Goal: Task Accomplishment & Management: Use online tool/utility

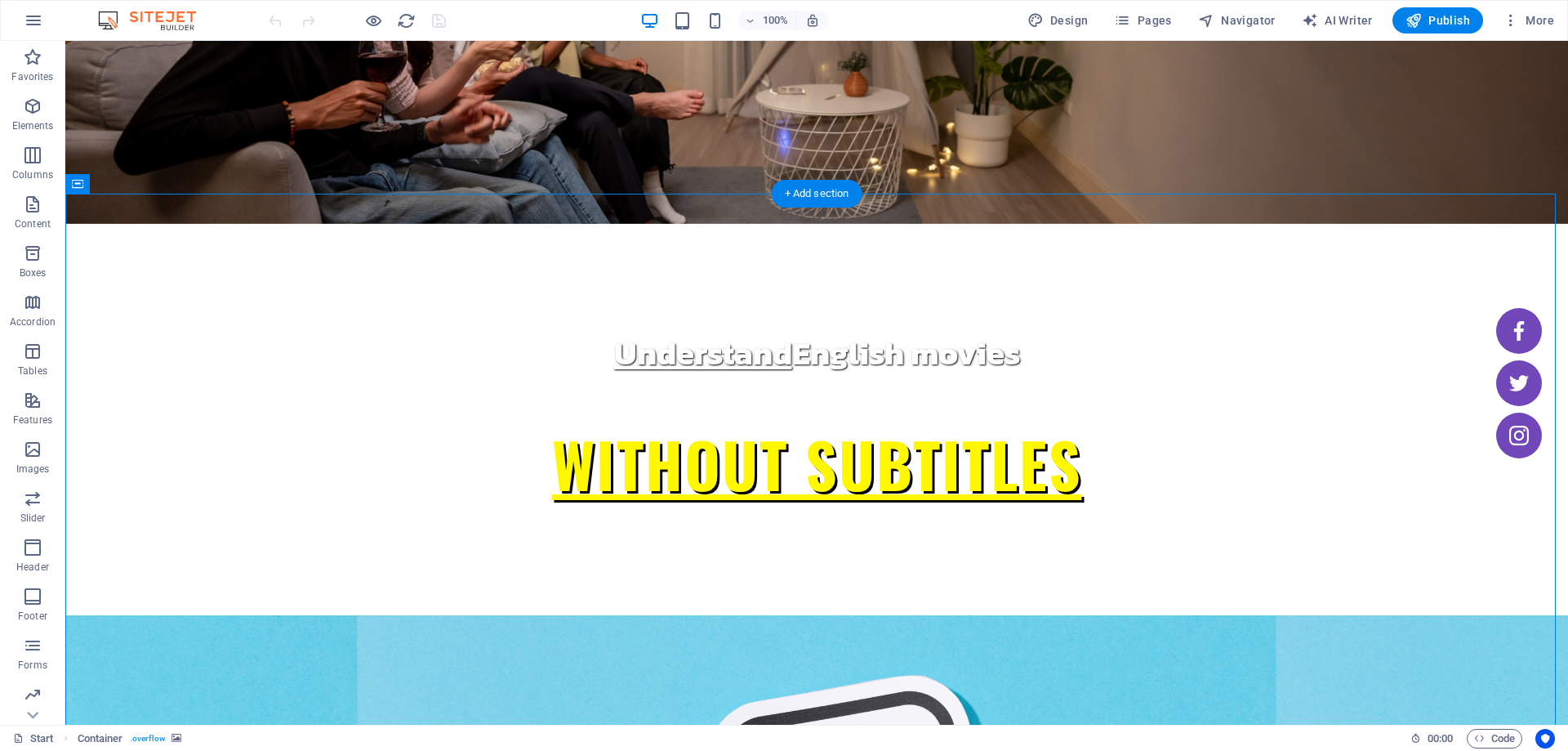
scroll to position [245, 0]
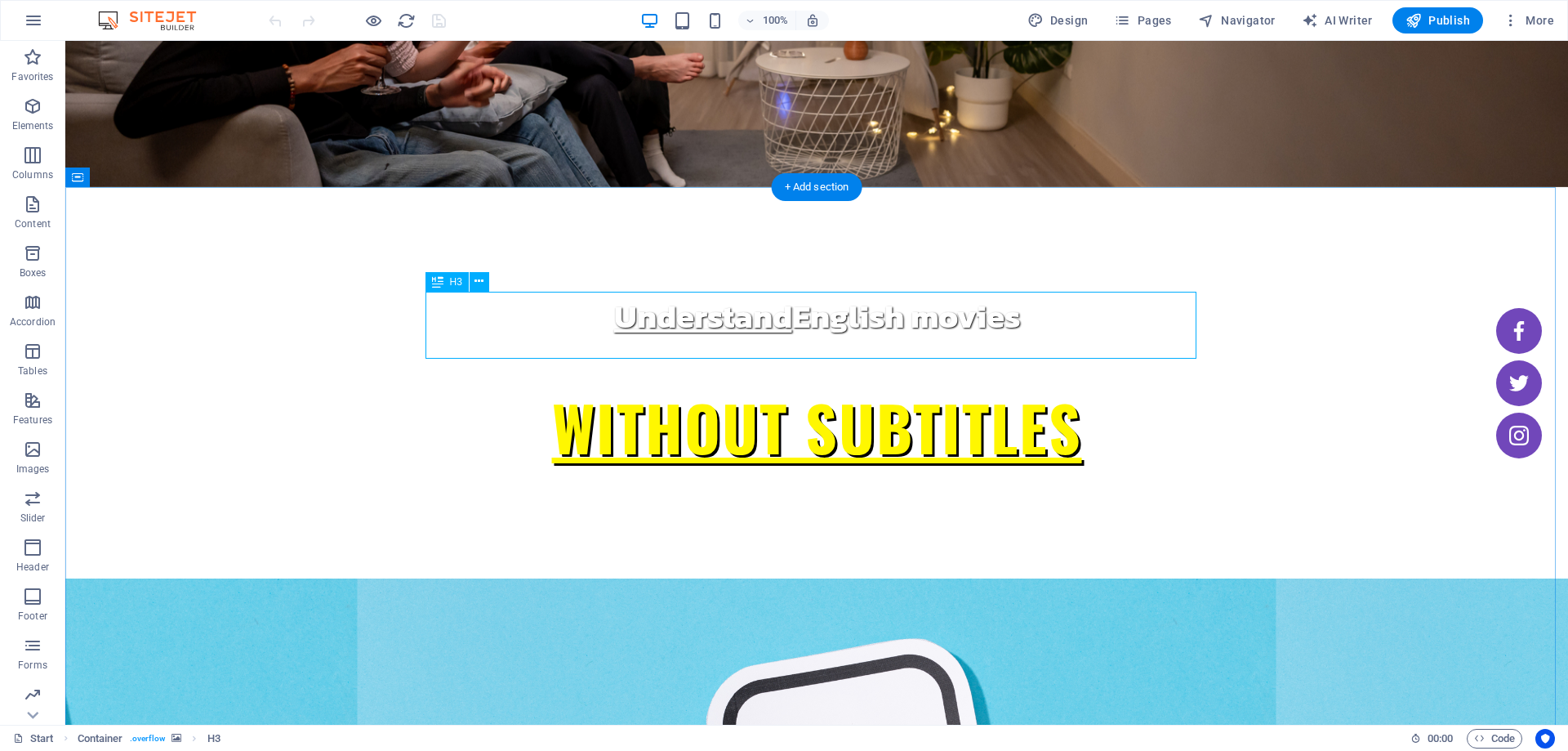
click at [476, 287] on icon at bounding box center [479, 281] width 9 height 17
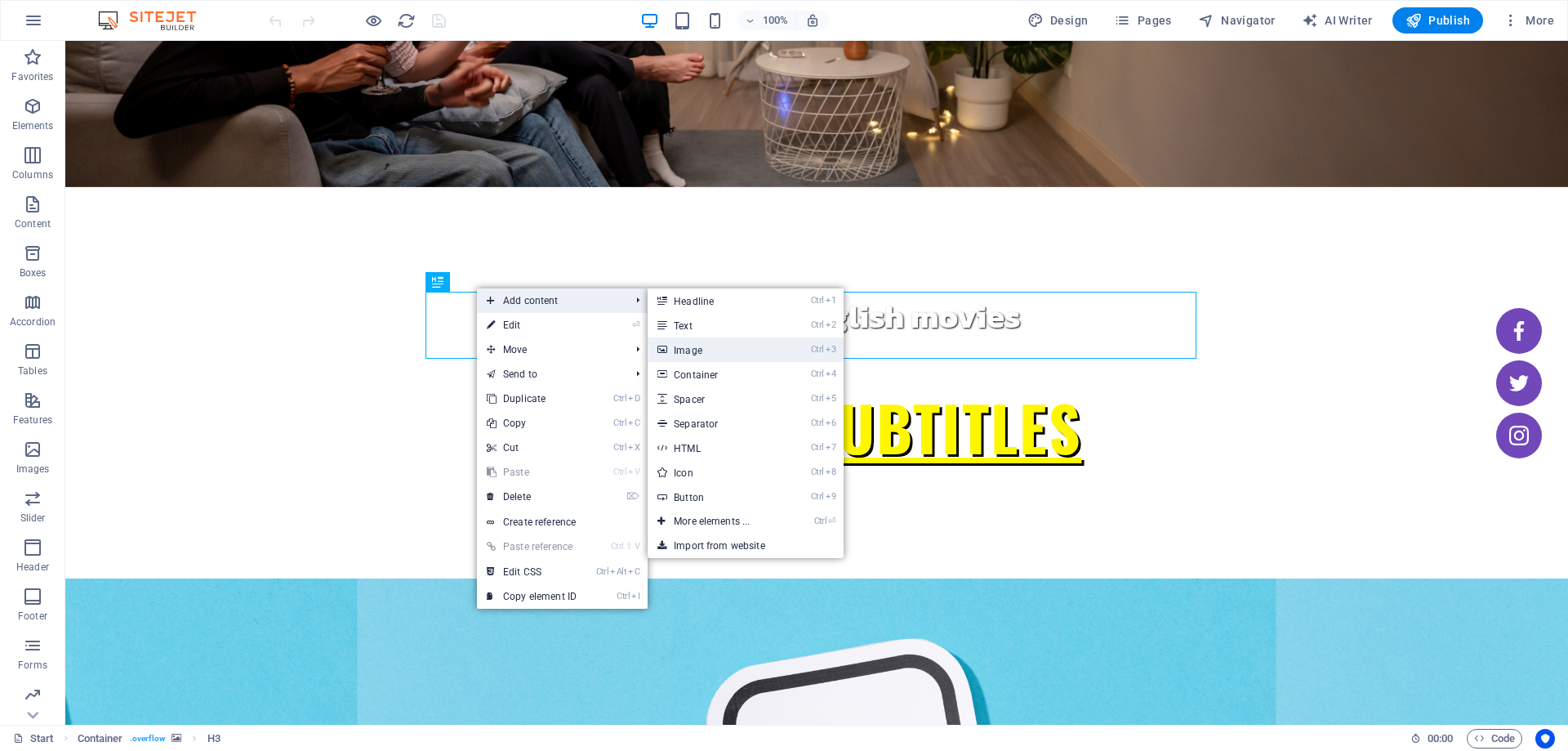
drag, startPoint x: 707, startPoint y: 355, endPoint x: 422, endPoint y: 298, distance: 290.6
click at [707, 355] on link "Ctrl 3 Image" at bounding box center [715, 349] width 135 height 24
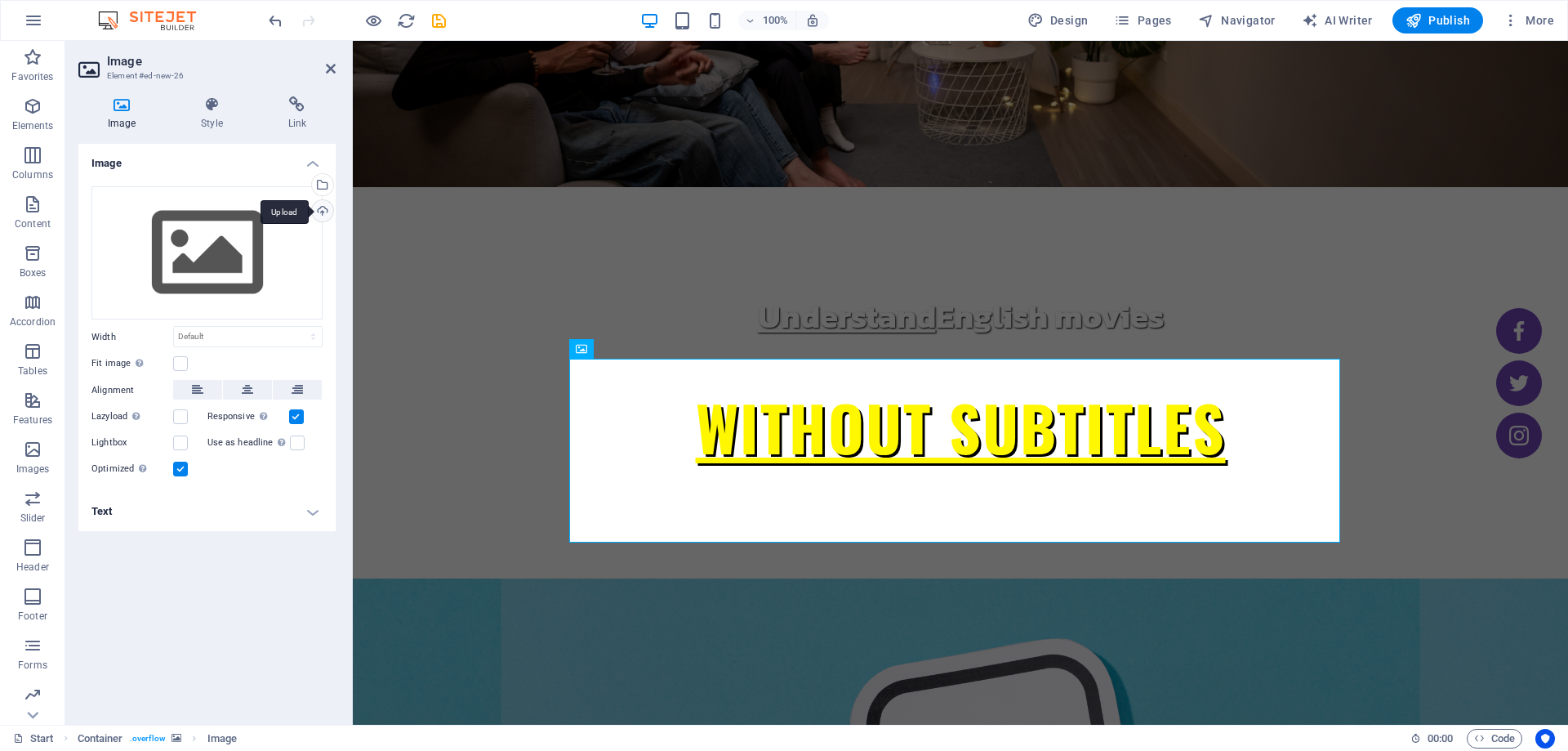
click at [329, 212] on div "Upload" at bounding box center [321, 213] width 24 height 24
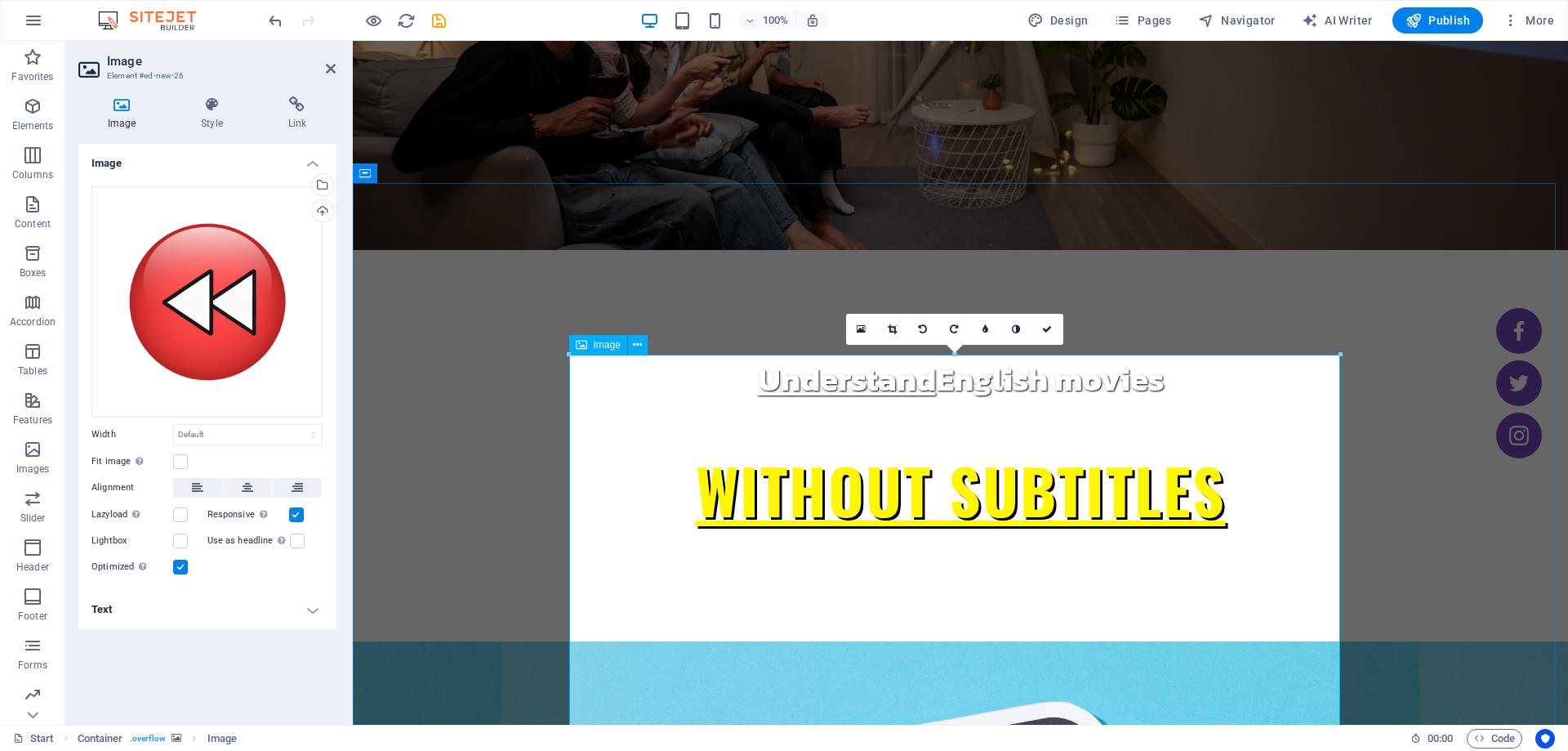
scroll to position [327, 0]
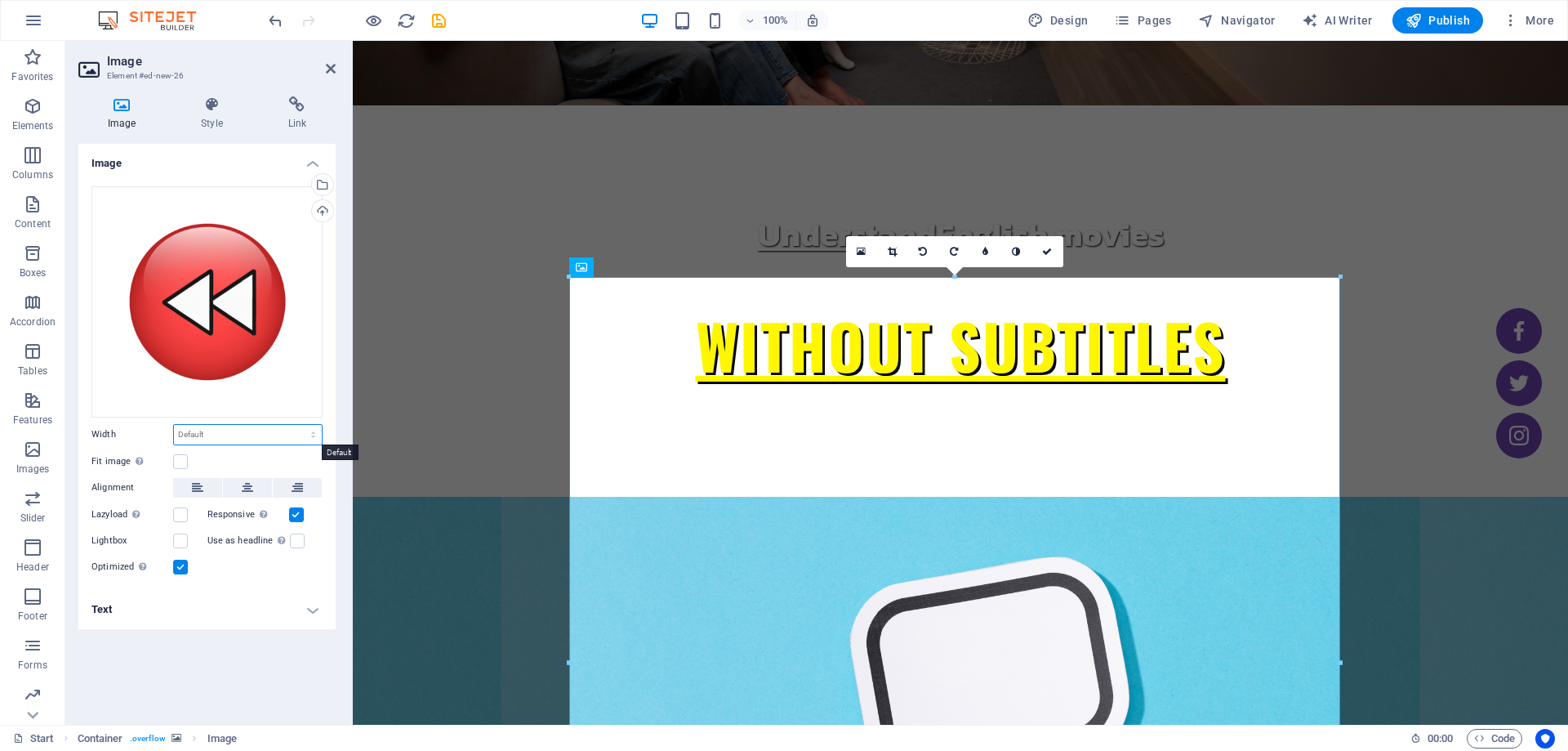
click at [223, 430] on select "Default auto px rem % em vh vw" at bounding box center [248, 434] width 148 height 20
click at [181, 464] on label at bounding box center [181, 462] width 15 height 15
click at [0, 0] on input "Fit image Automatically fit image to a fixed width and height" at bounding box center [0, 0] width 0 height 0
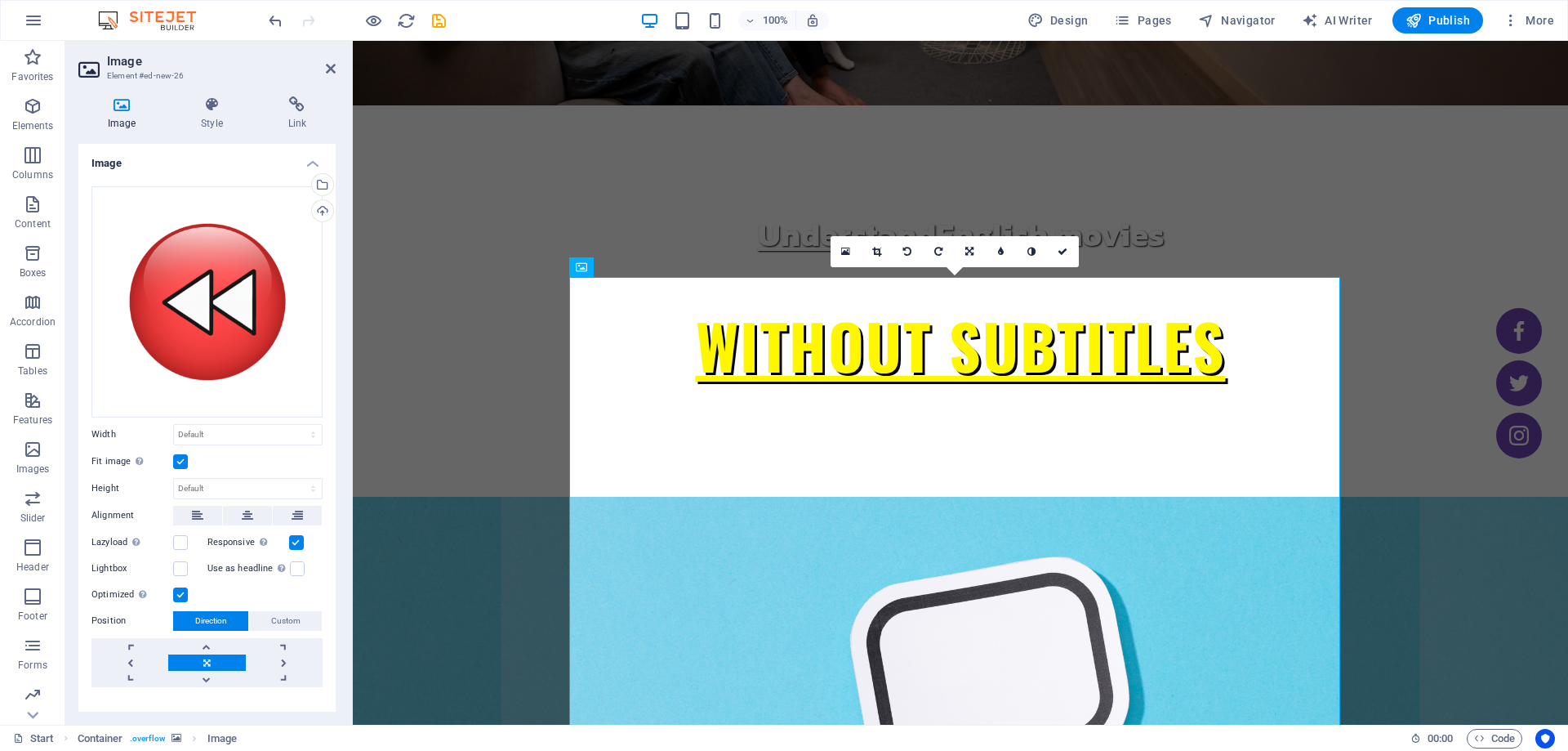
click at [181, 462] on label at bounding box center [181, 462] width 15 height 15
click at [0, 0] on input "Fit image Automatically fit image to a fixed width and height" at bounding box center [0, 0] width 0 height 0
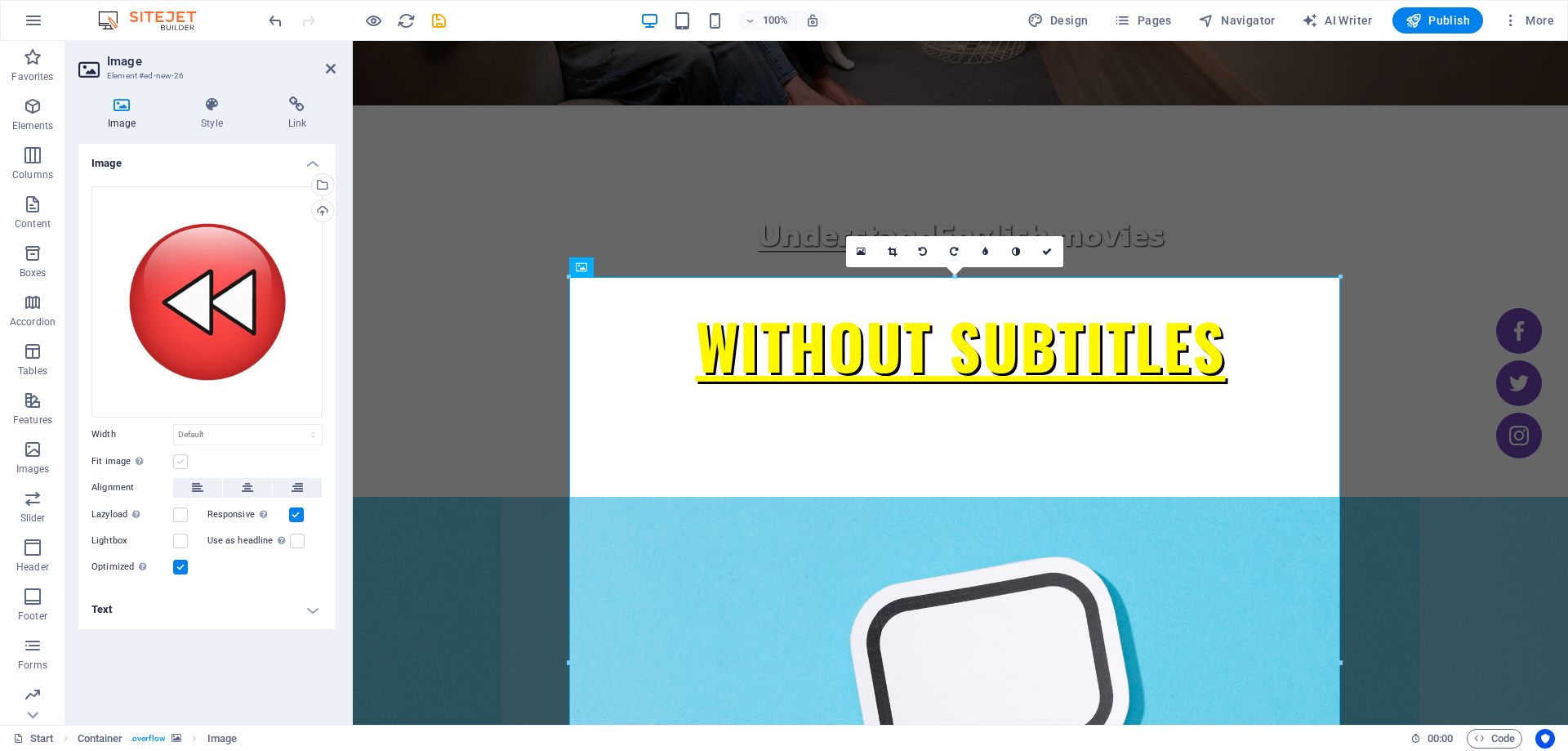
click at [181, 462] on label at bounding box center [181, 462] width 15 height 15
click at [0, 0] on input "Fit image Automatically fit image to a fixed width and height" at bounding box center [0, 0] width 0 height 0
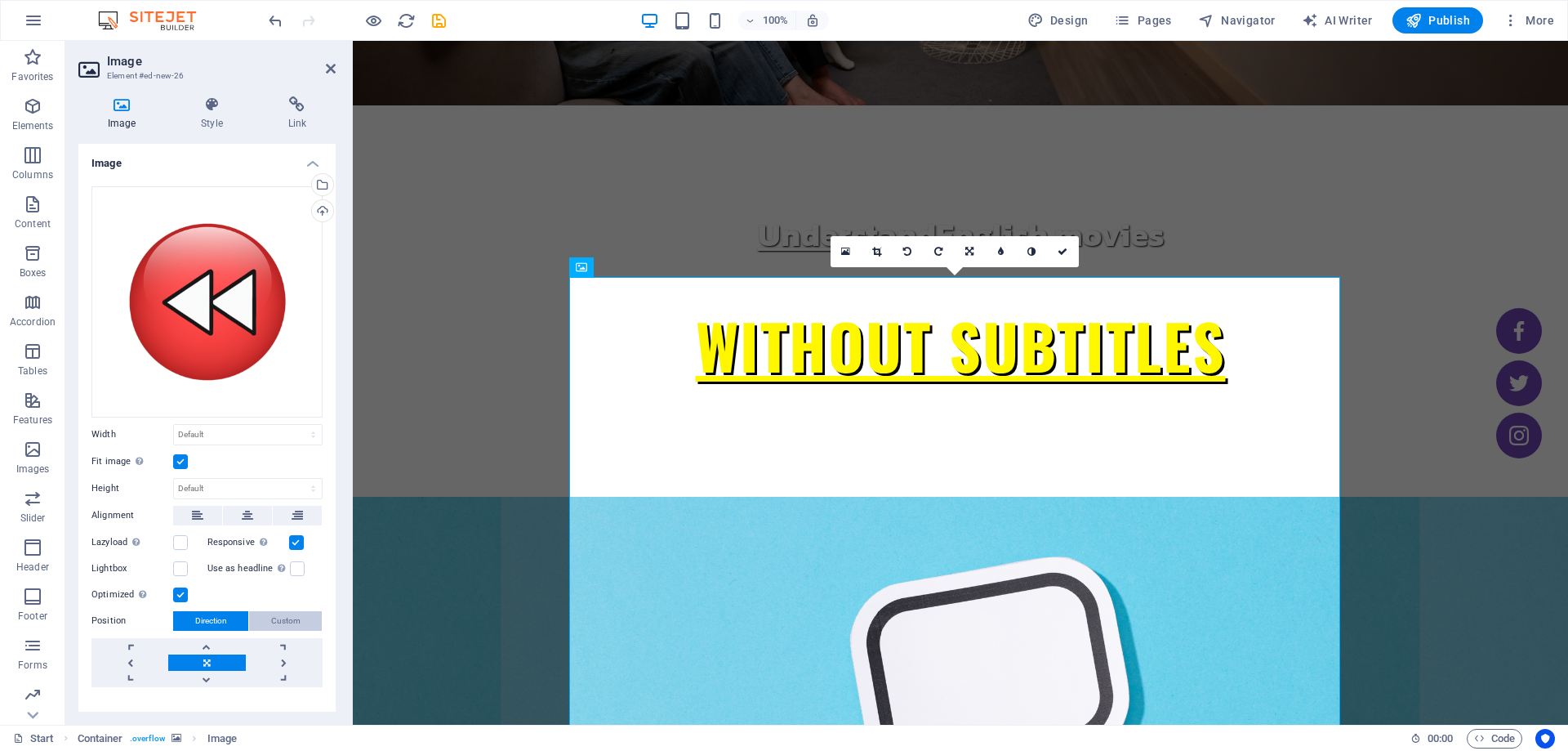
click at [263, 618] on button "Custom" at bounding box center [286, 621] width 73 height 20
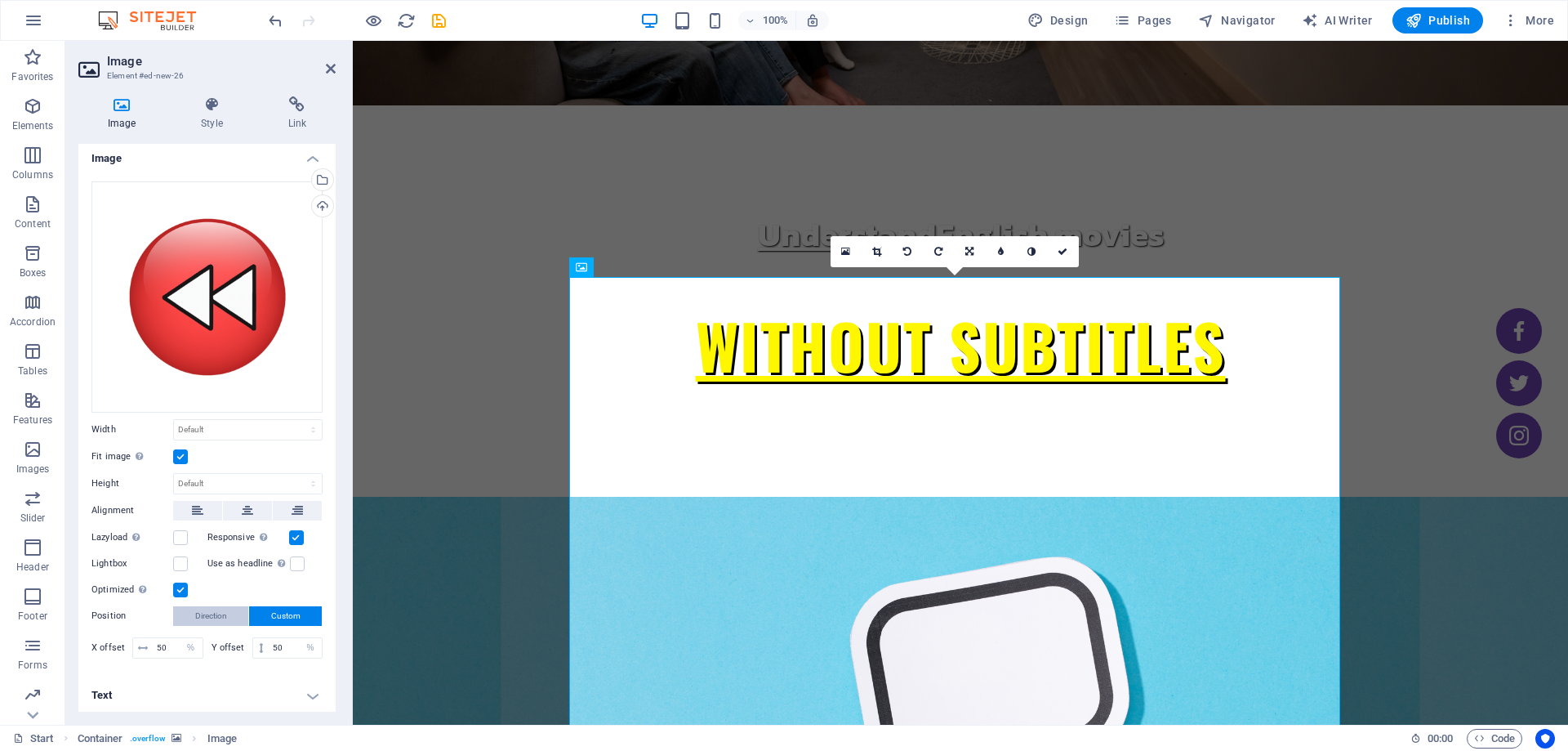
click at [223, 615] on span "Direction" at bounding box center [212, 615] width 32 height 20
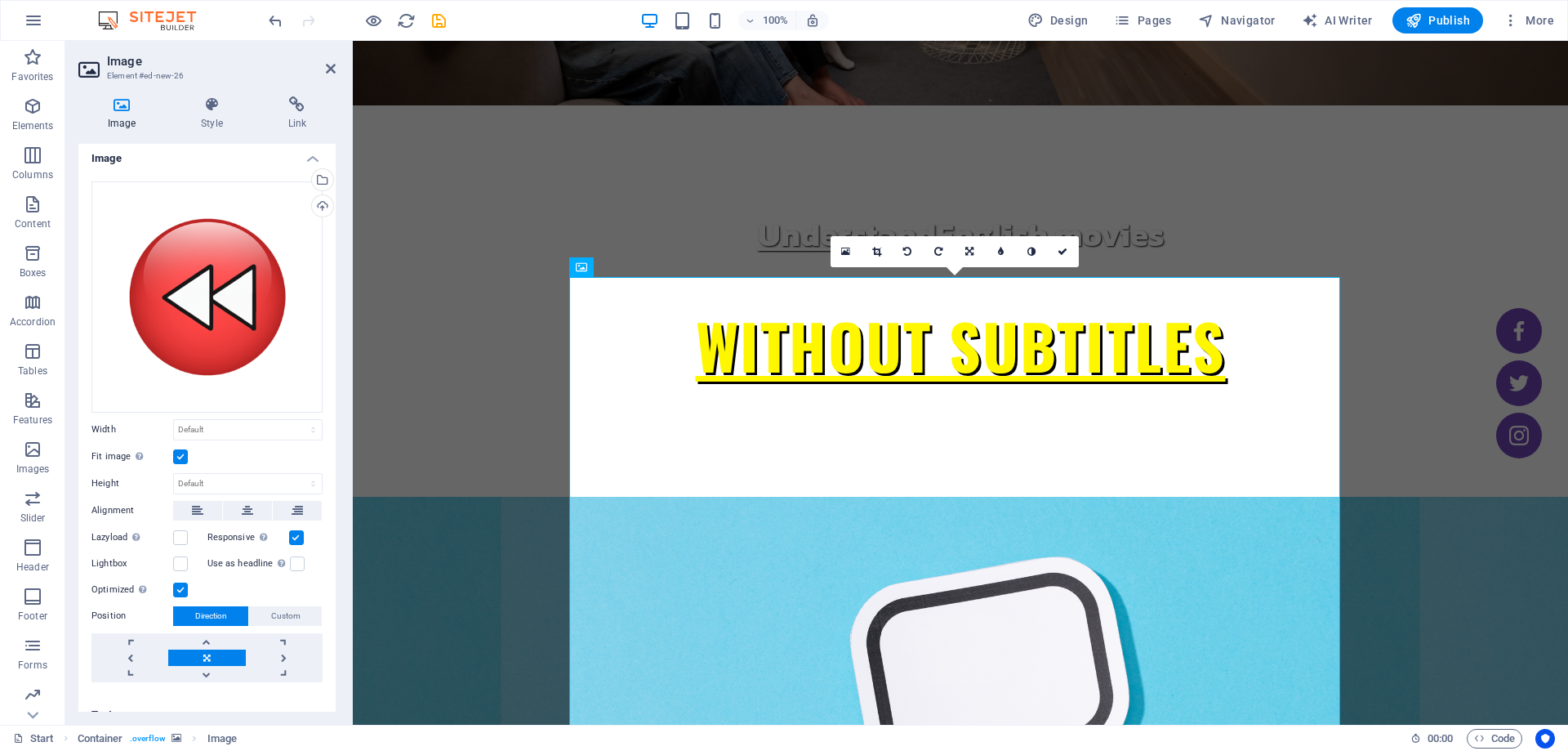
scroll to position [0, 0]
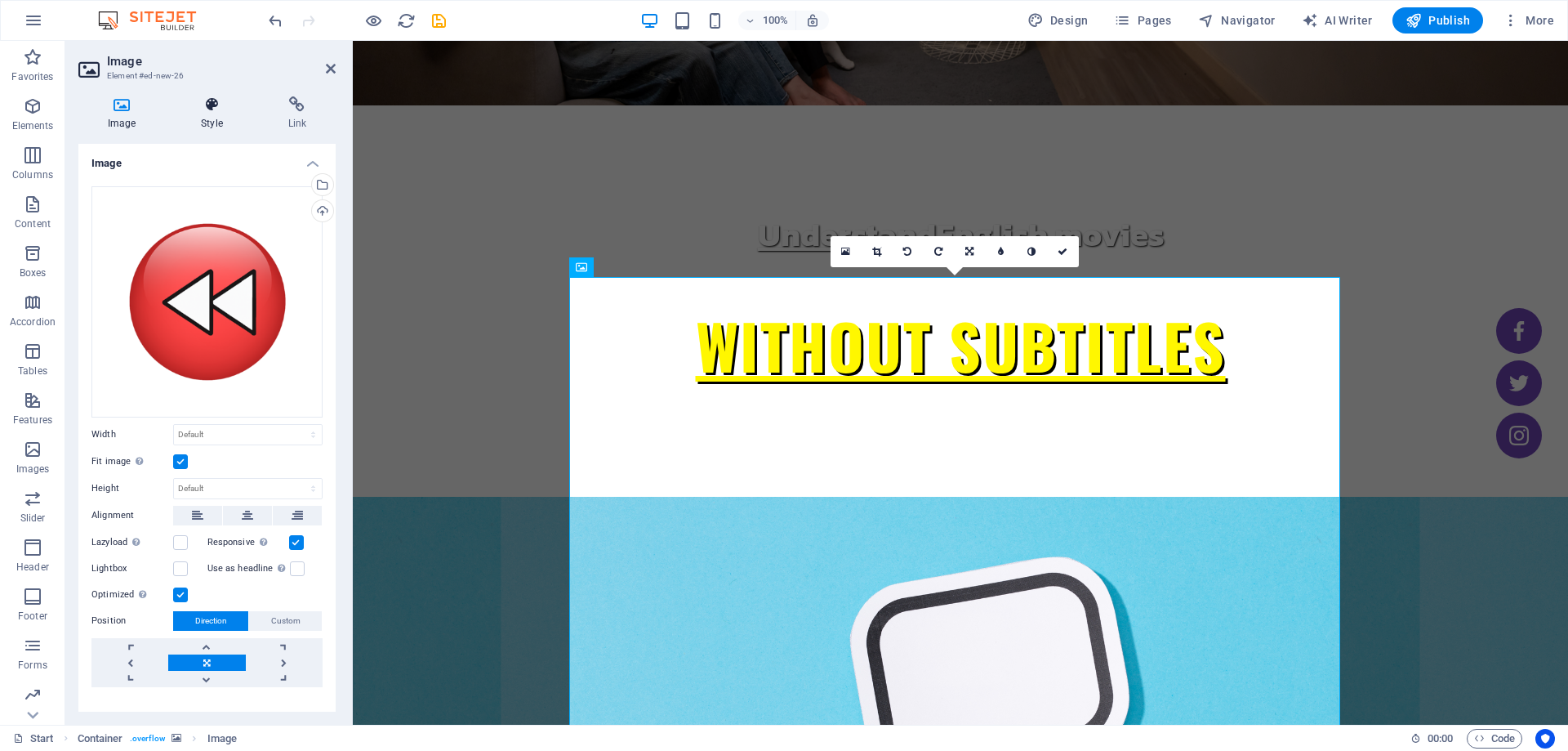
click at [212, 118] on h4 "Style" at bounding box center [214, 113] width 86 height 35
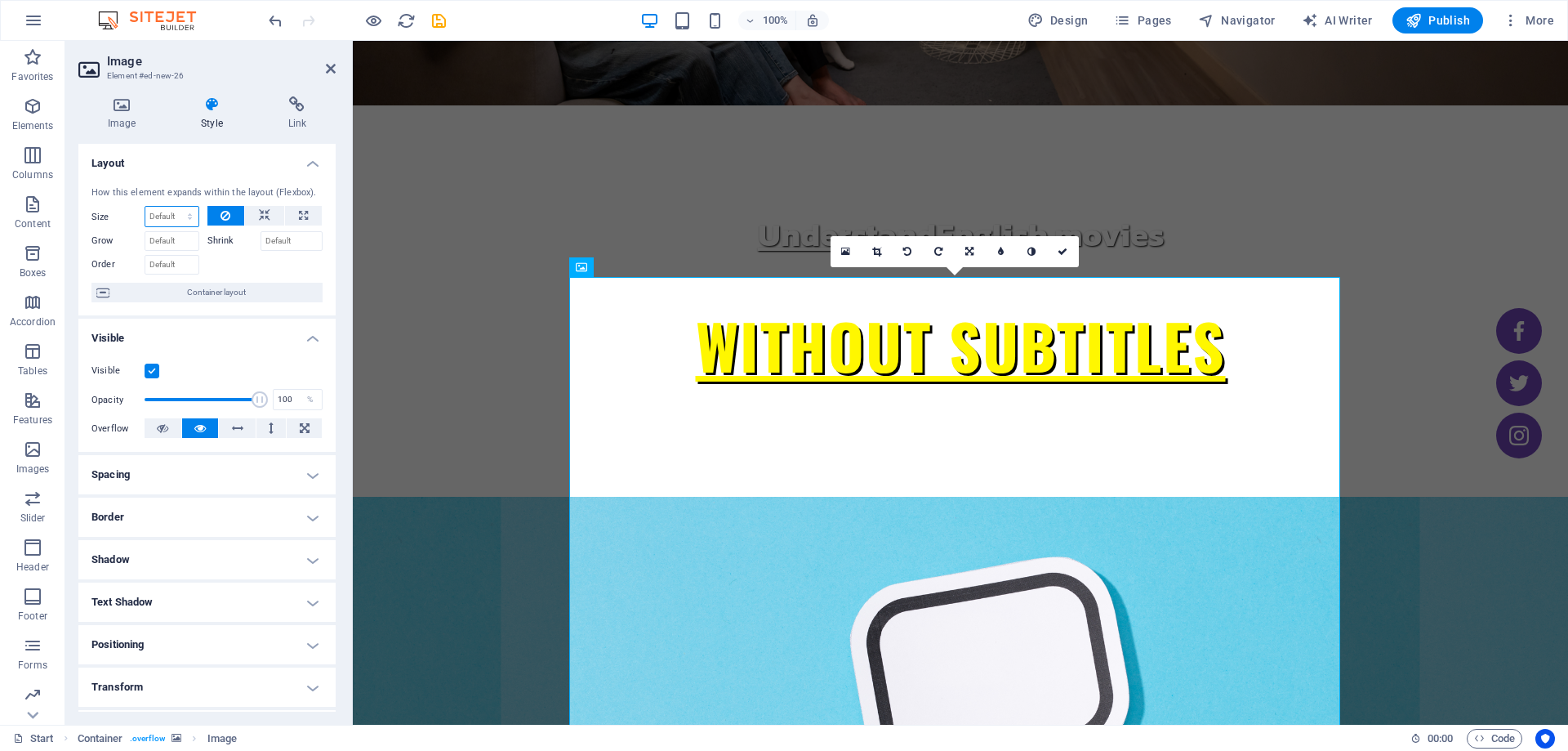
click at [168, 213] on select "Default auto px % 1/1 1/2 1/3 1/4 1/5 1/6 1/7 1/8 1/9 1/10" at bounding box center [171, 216] width 53 height 20
select select "%"
click at [173, 207] on select "Default auto px % 1/1 1/2 1/3 1/4 1/5 1/6 1/7 1/8 1/9 1/10" at bounding box center [171, 216] width 53 height 20
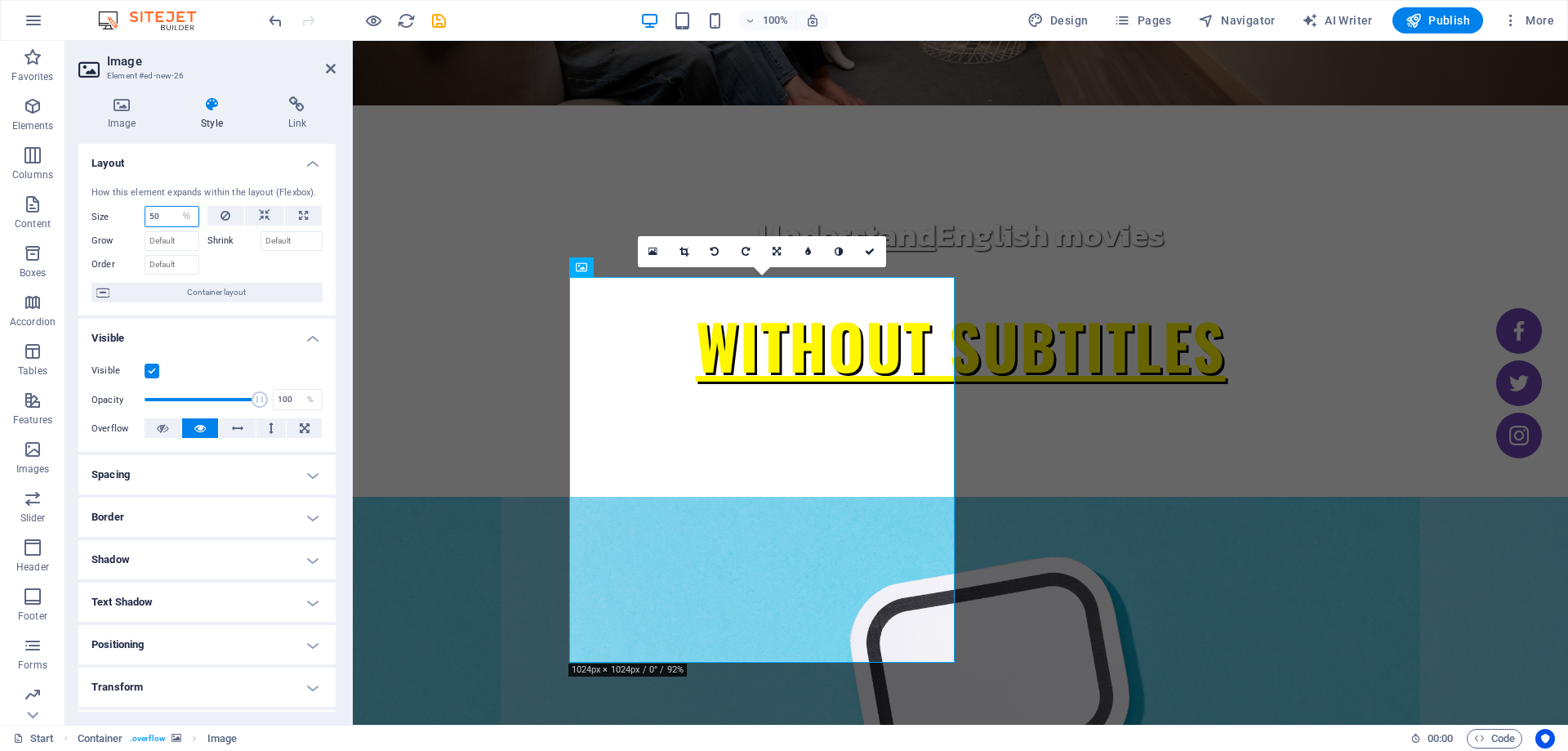
click at [156, 218] on input "50" at bounding box center [171, 216] width 53 height 20
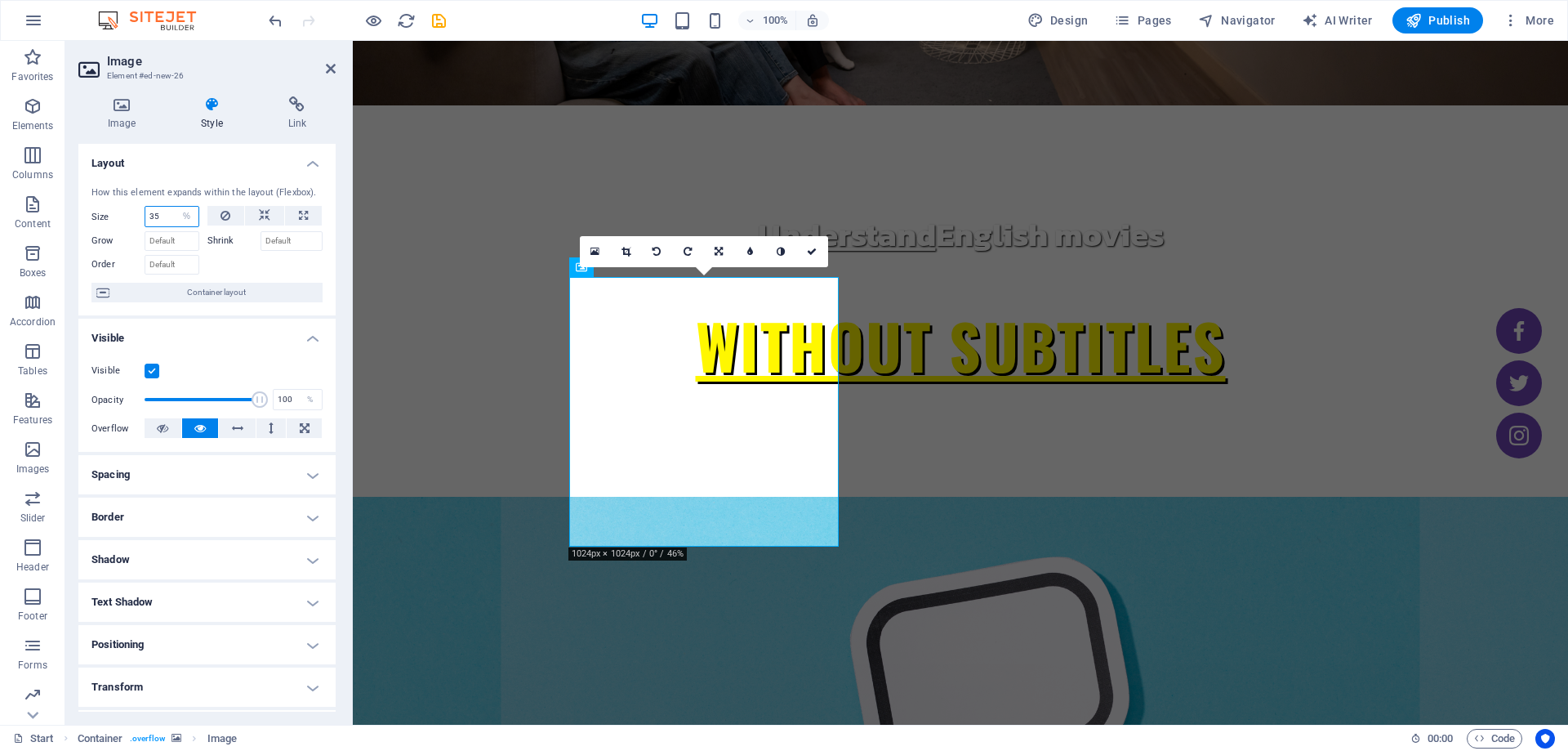
click at [160, 216] on input "35" at bounding box center [171, 216] width 53 height 20
type input "30"
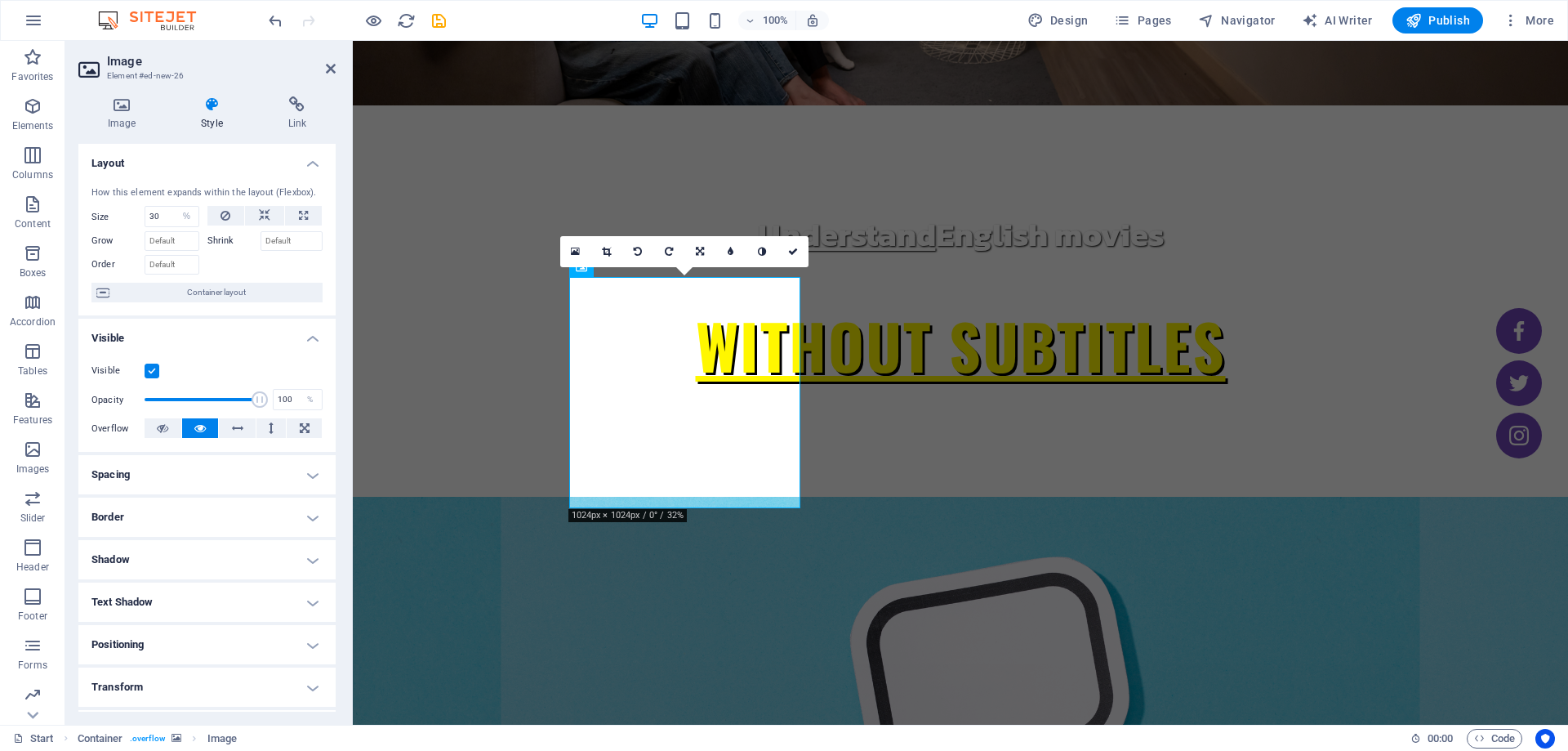
click at [168, 170] on h4 "Layout" at bounding box center [207, 158] width 257 height 29
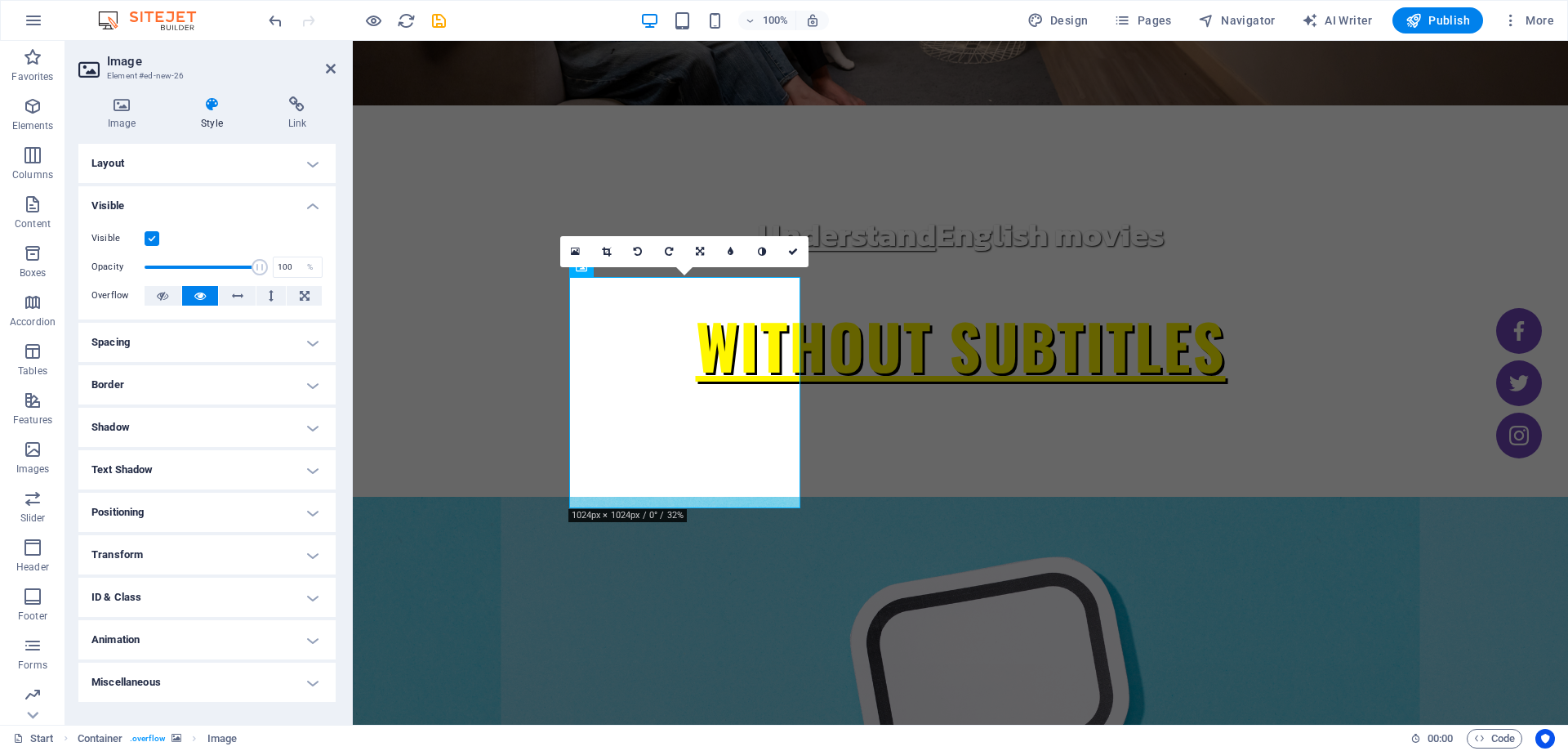
click at [172, 156] on h4 "Layout" at bounding box center [207, 164] width 257 height 39
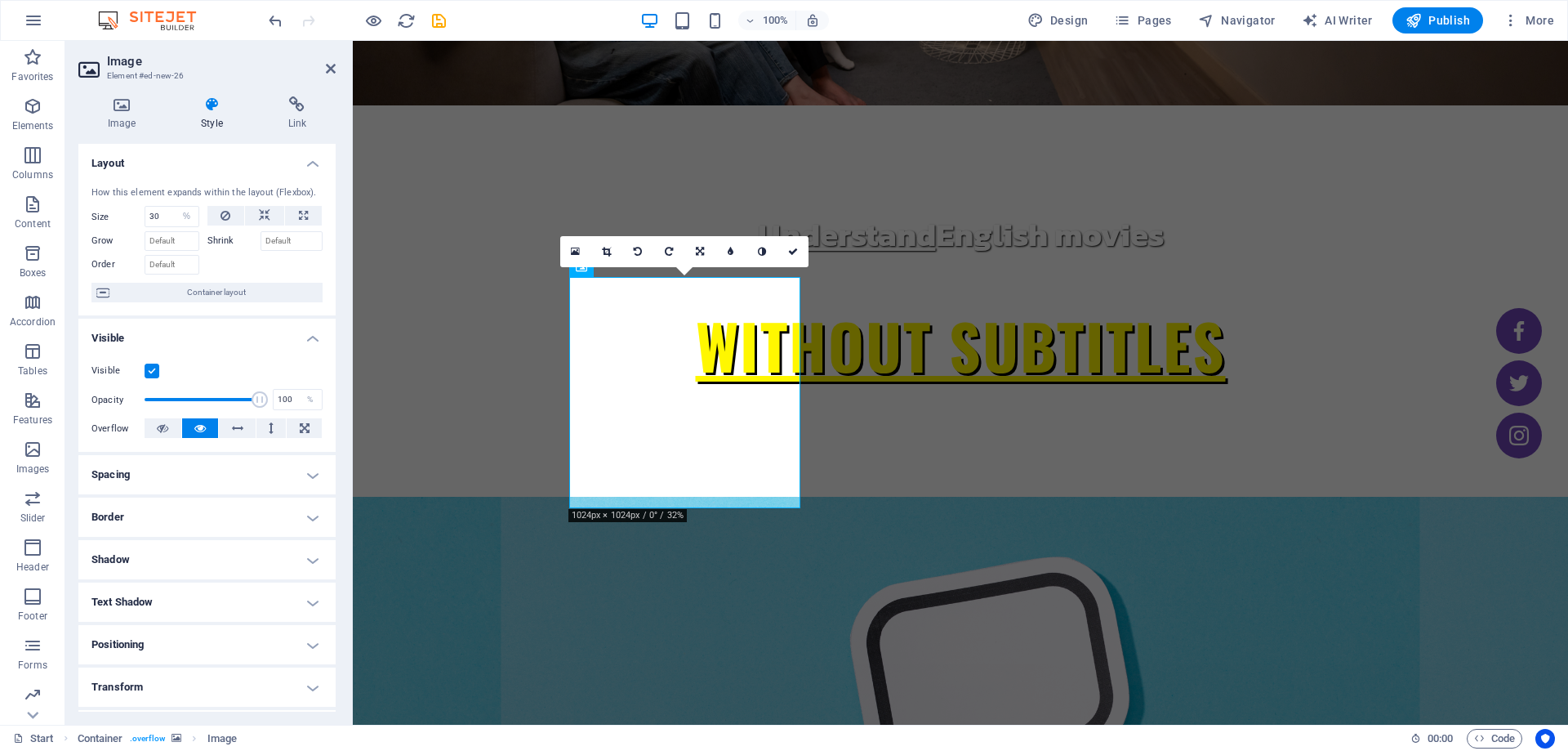
click at [234, 478] on h4 "Spacing" at bounding box center [207, 475] width 257 height 39
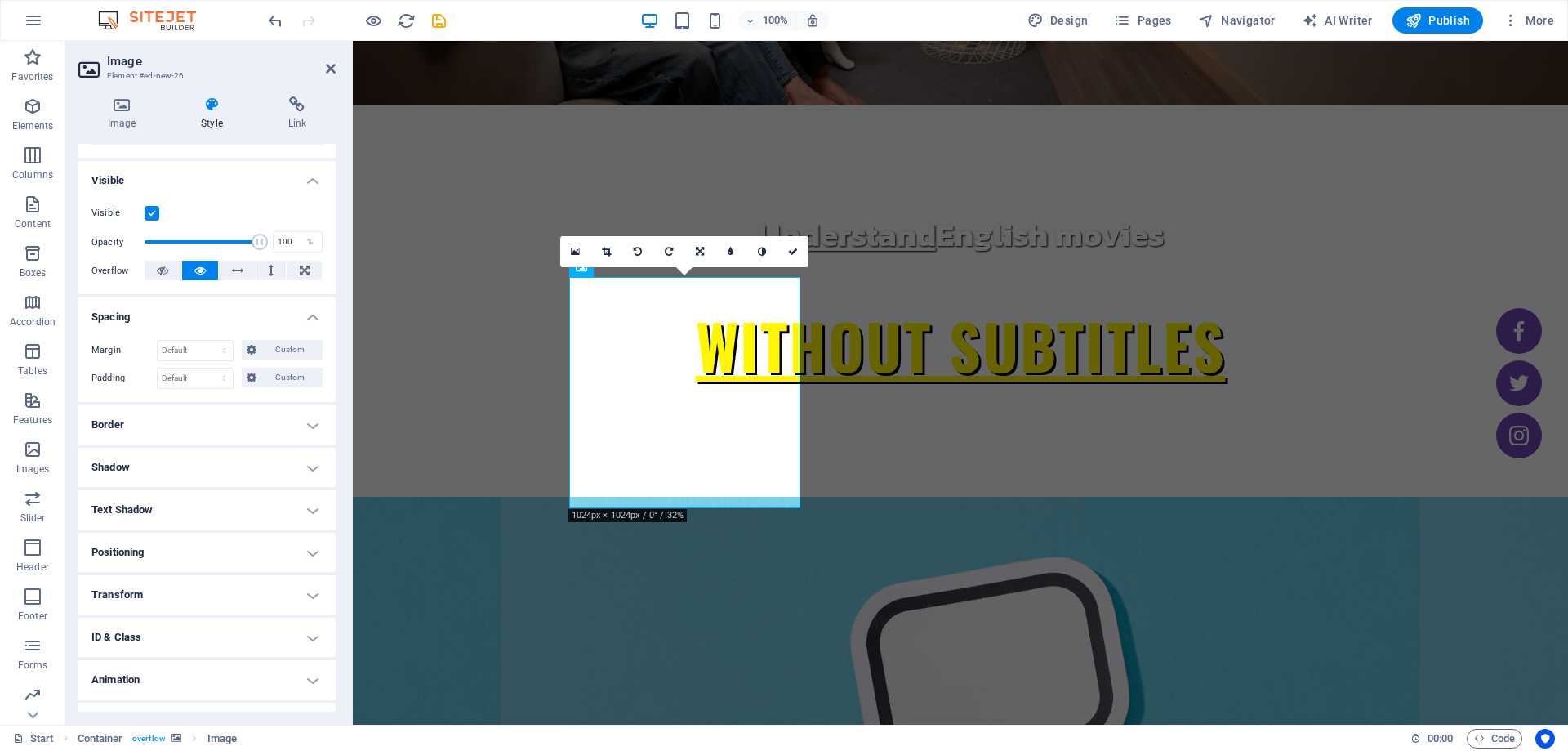
scroll to position [163, 0]
click at [158, 106] on icon at bounding box center [122, 104] width 86 height 16
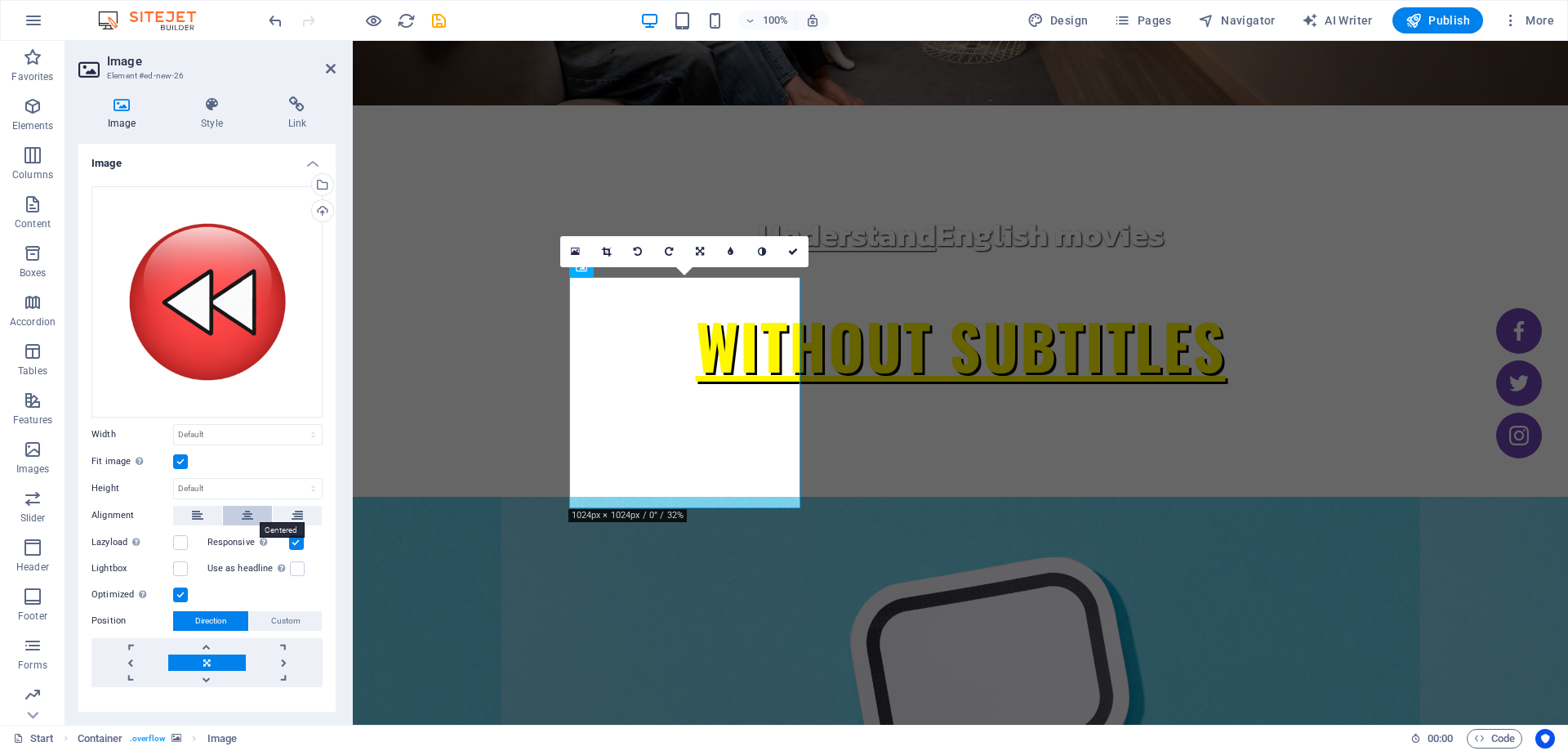
click at [235, 509] on button at bounding box center [247, 515] width 49 height 20
click at [240, 510] on button at bounding box center [247, 515] width 49 height 20
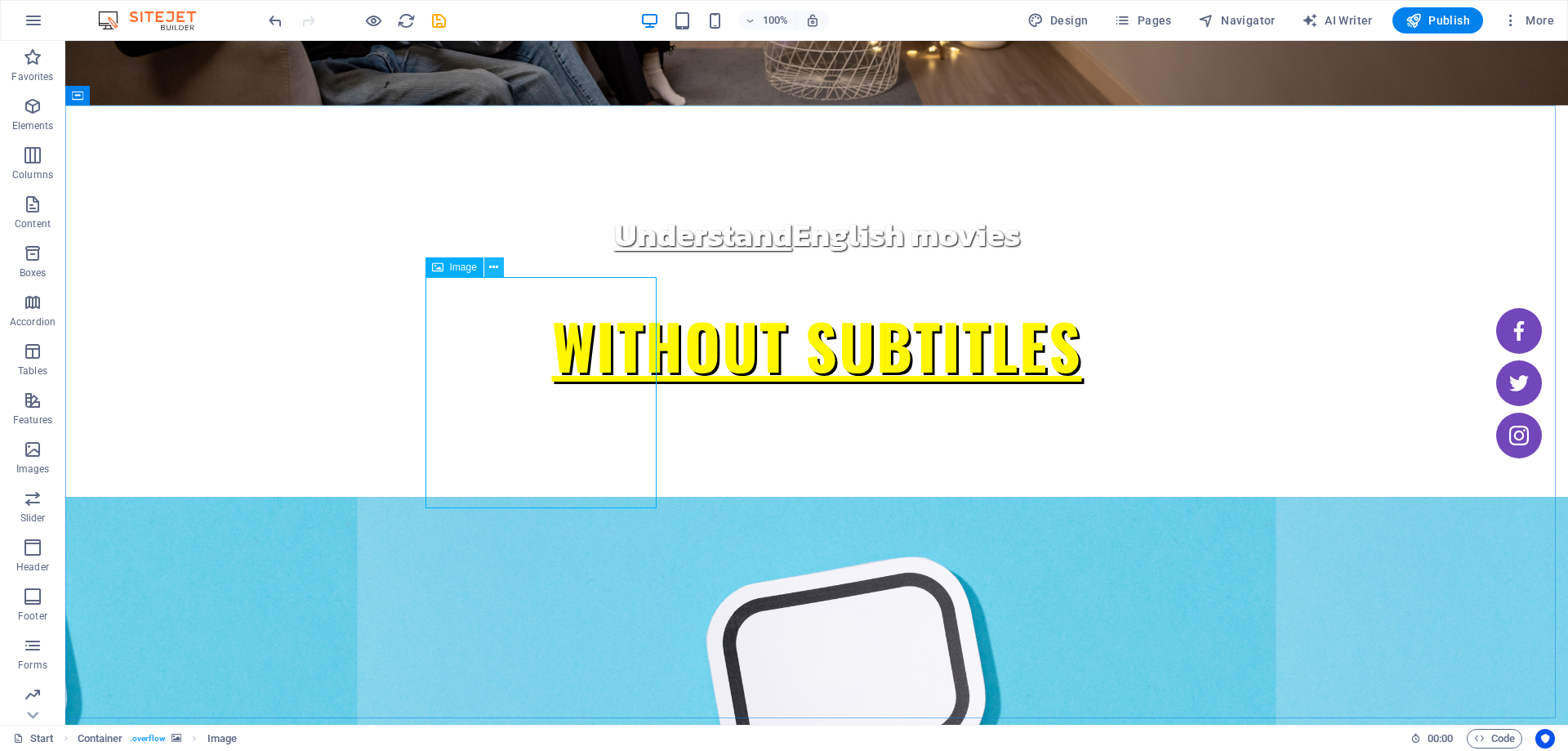
click at [500, 268] on button at bounding box center [493, 267] width 20 height 20
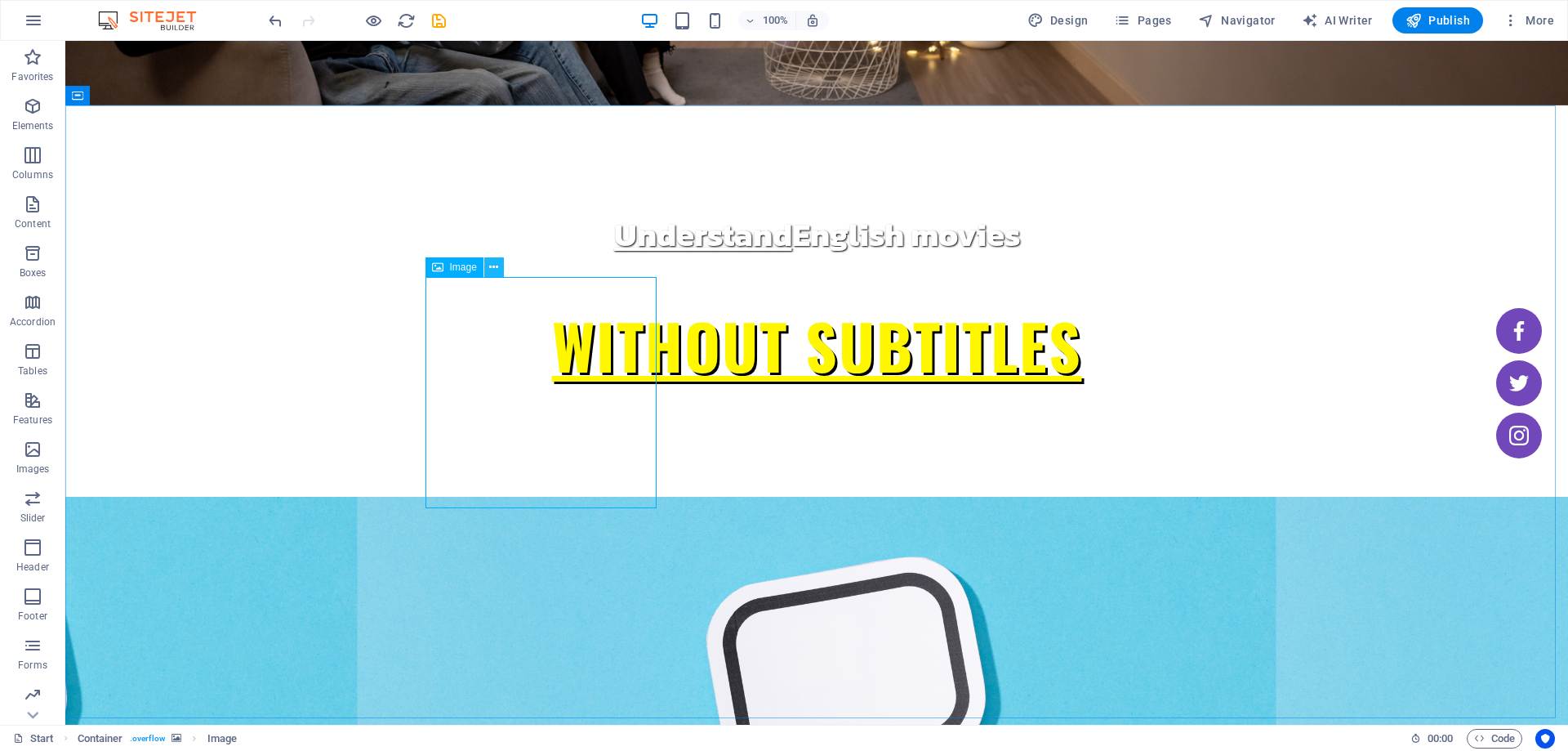
click at [496, 275] on icon at bounding box center [494, 268] width 9 height 17
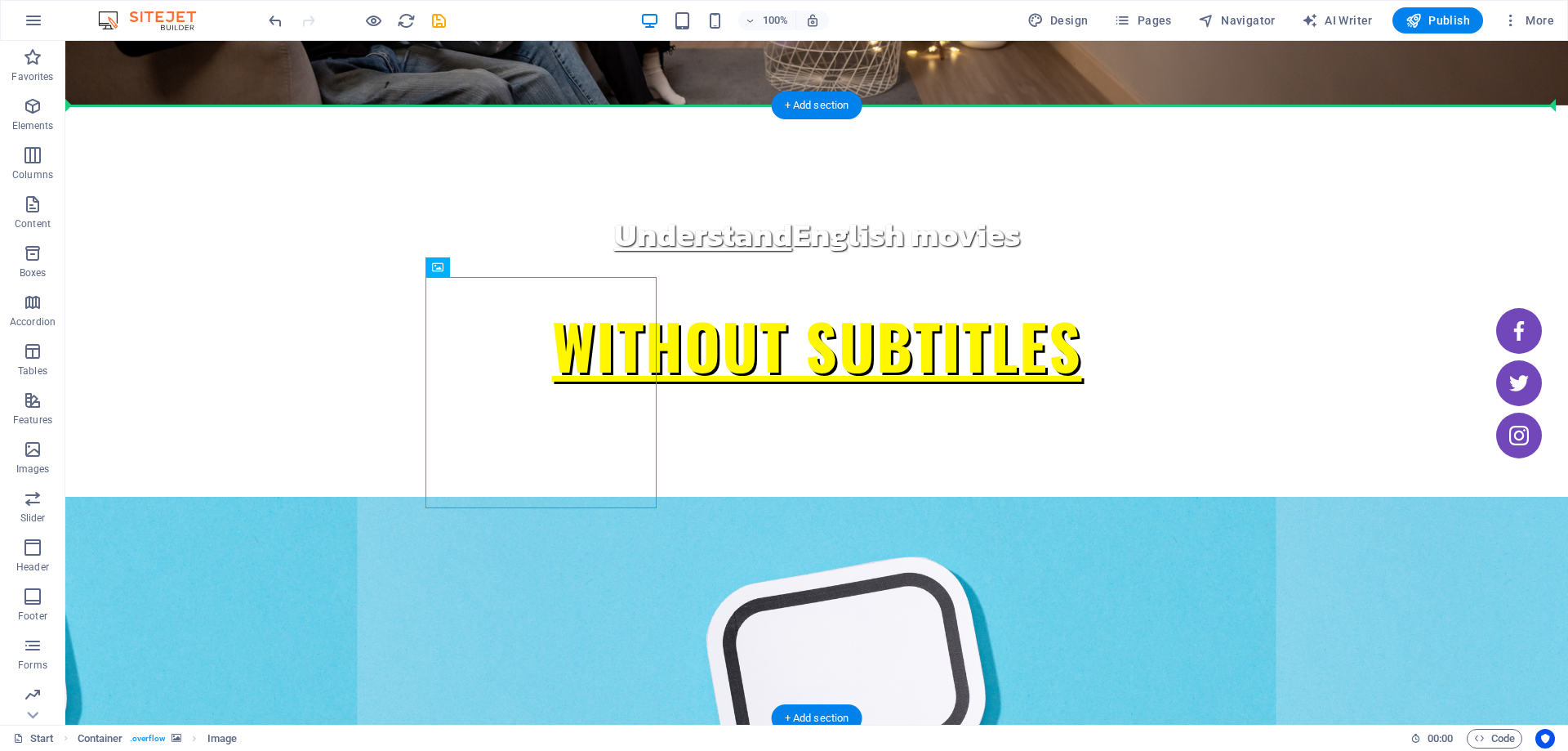
drag, startPoint x: 541, startPoint y: 417, endPoint x: 788, endPoint y: 407, distance: 247.2
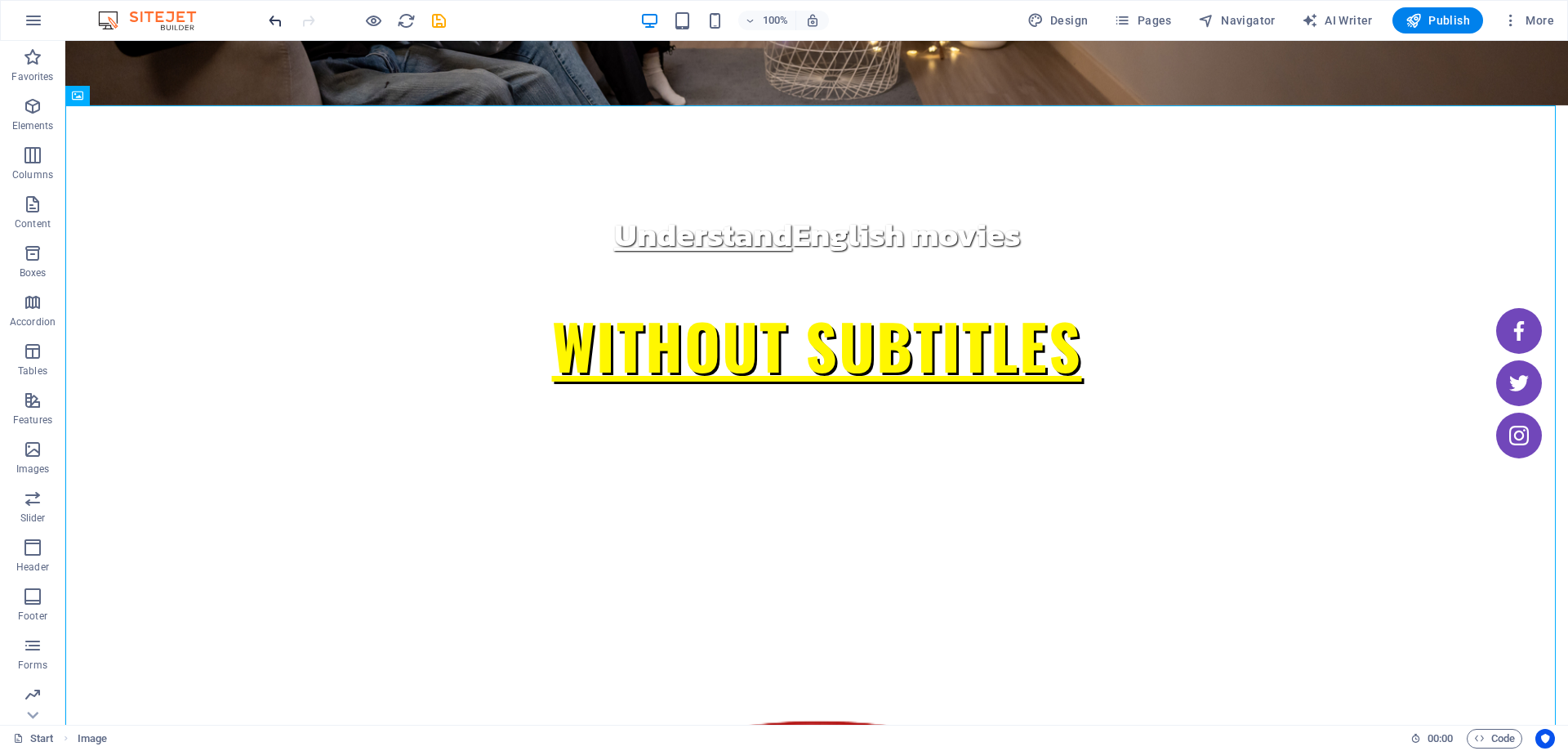
click at [267, 12] on icon "undo" at bounding box center [275, 21] width 19 height 19
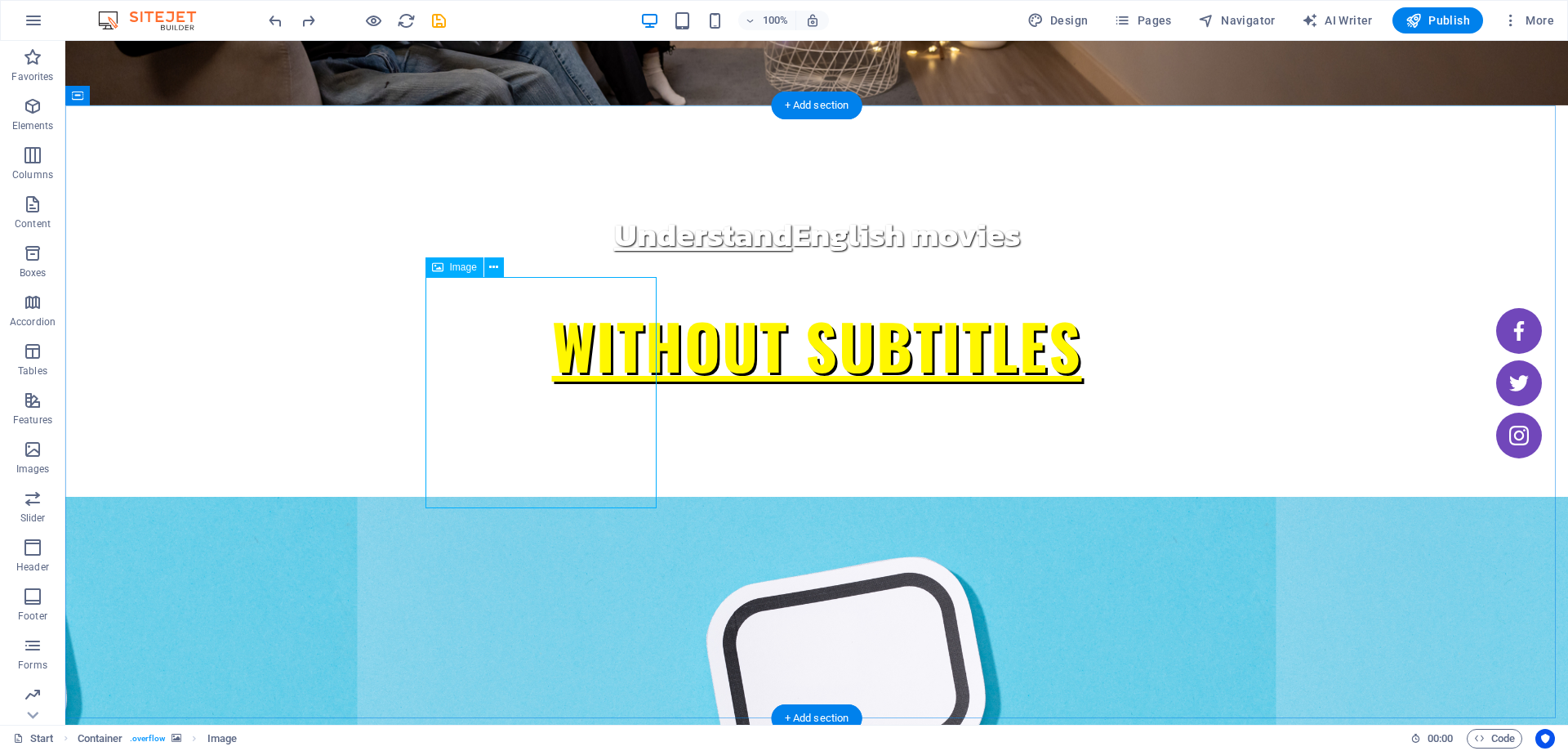
click at [493, 261] on icon at bounding box center [494, 268] width 9 height 17
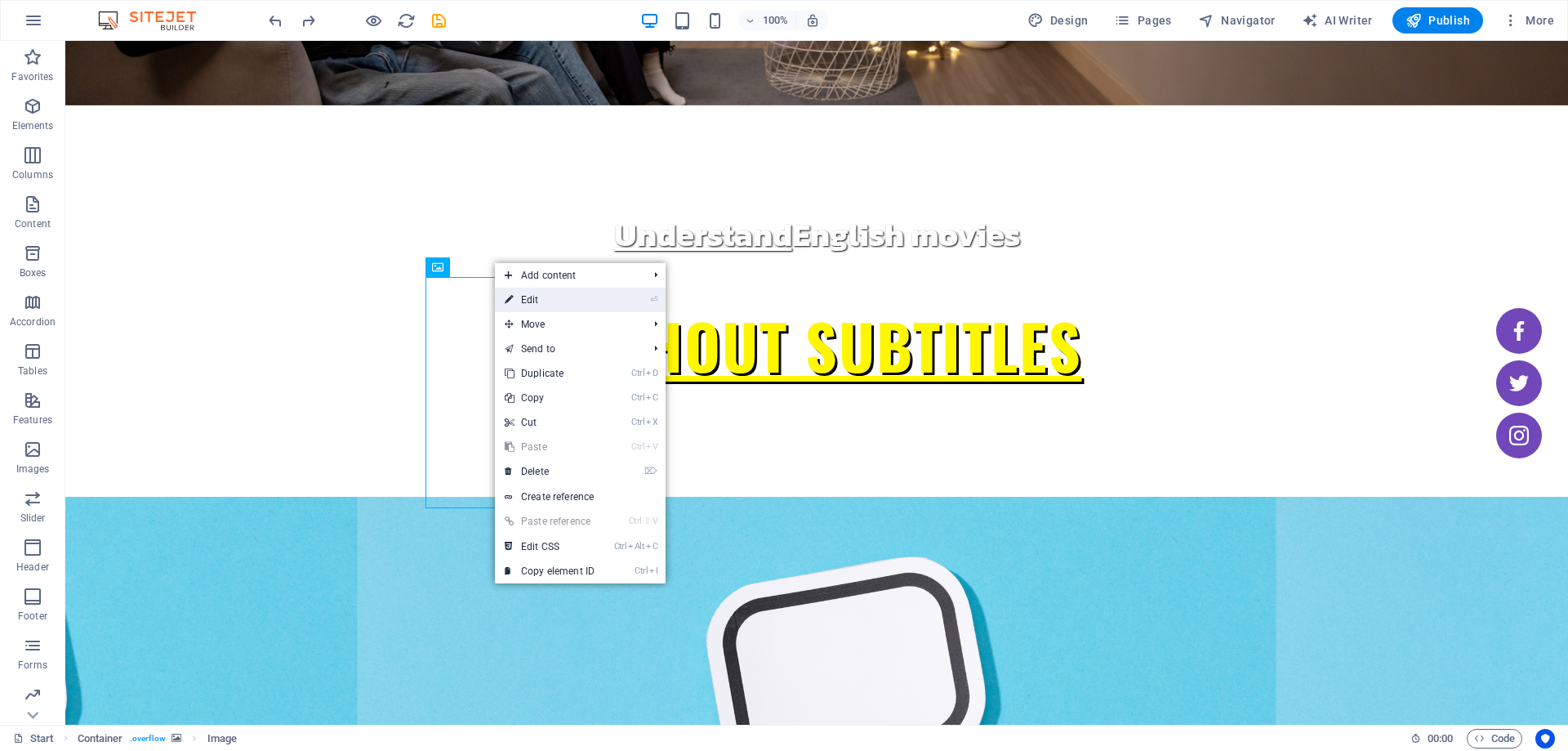
click at [515, 293] on link "⏎ Edit" at bounding box center [550, 300] width 110 height 24
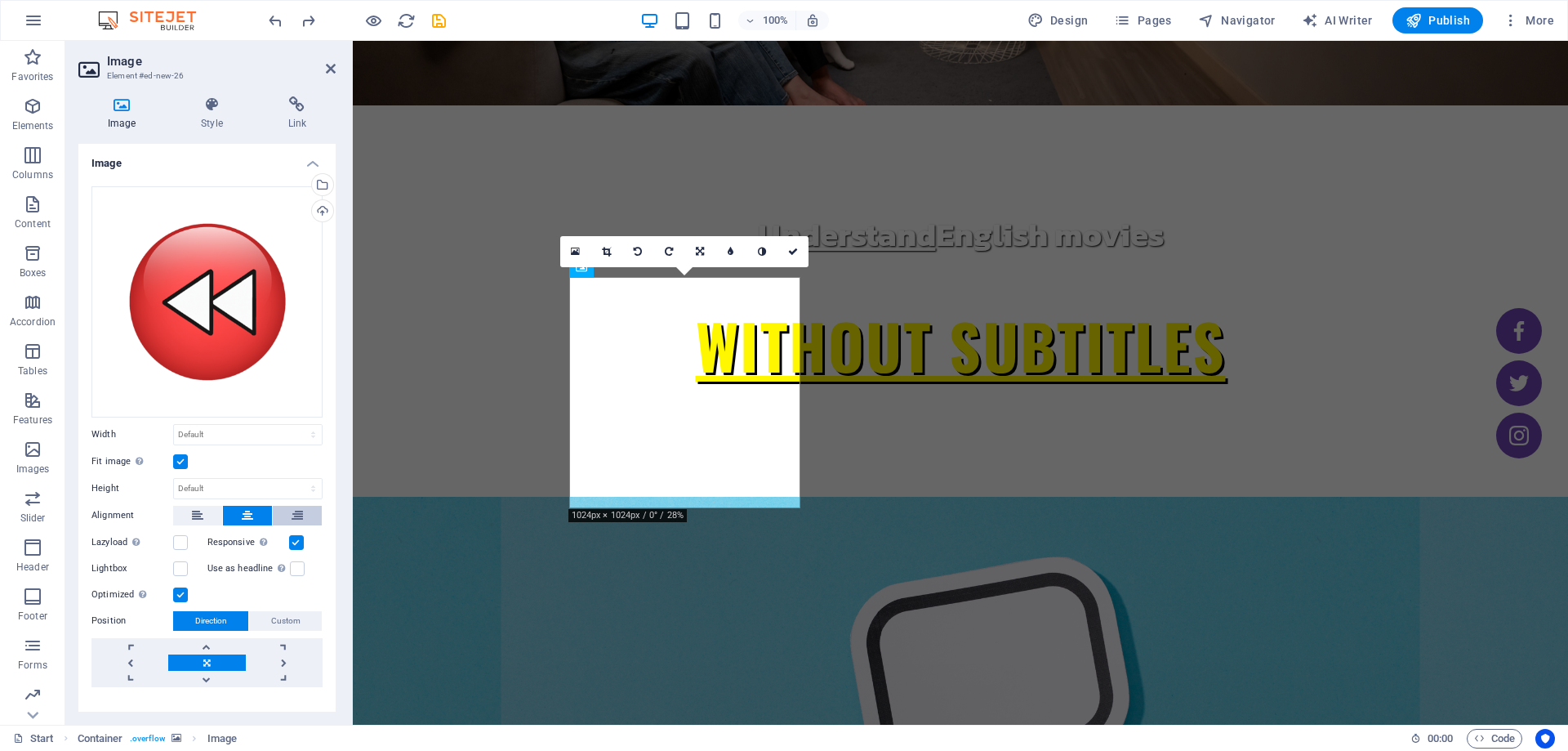
click at [291, 514] on icon at bounding box center [297, 515] width 11 height 20
click at [252, 514] on button at bounding box center [247, 515] width 49 height 20
click at [180, 117] on h4 "Style" at bounding box center [214, 113] width 86 height 35
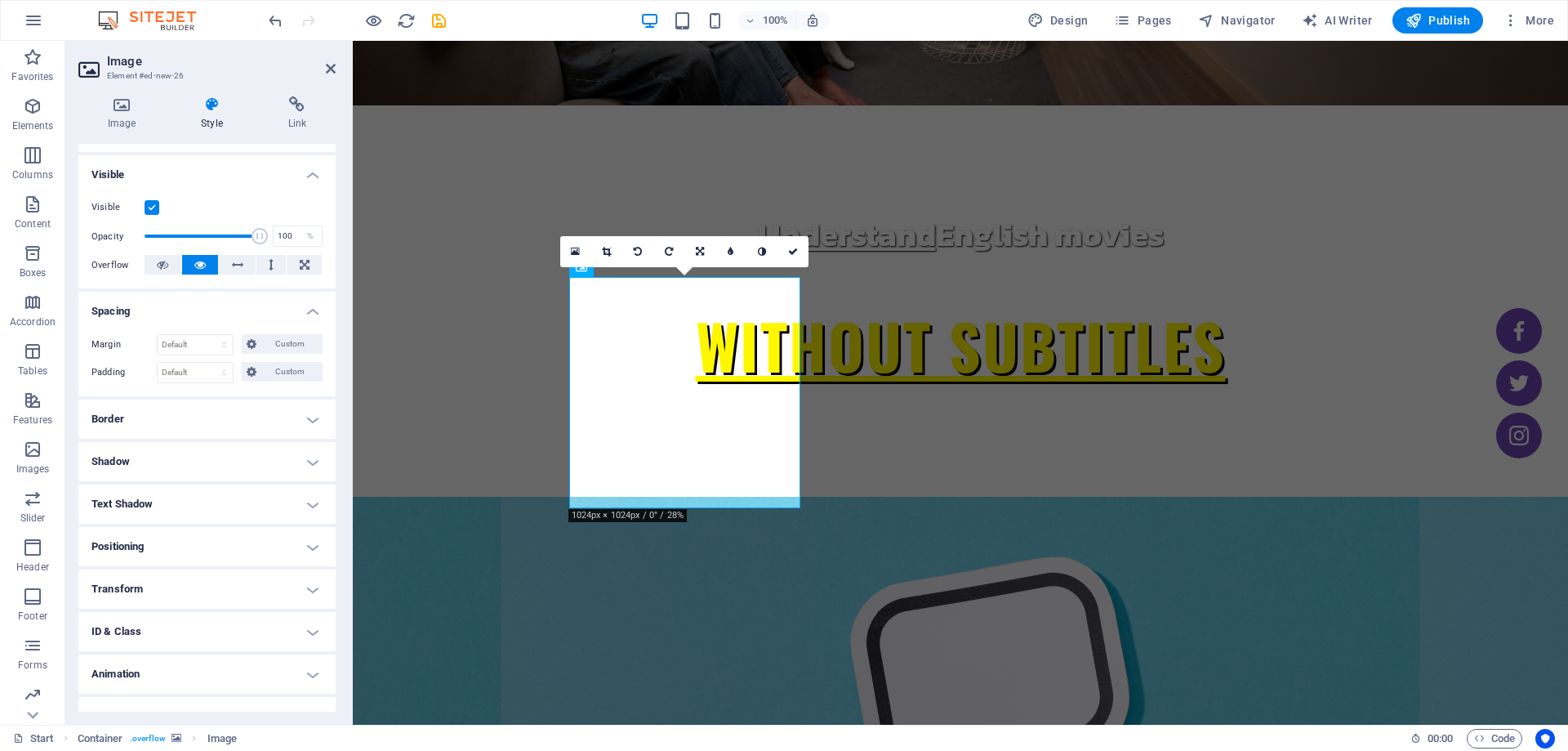
scroll to position [188, 0]
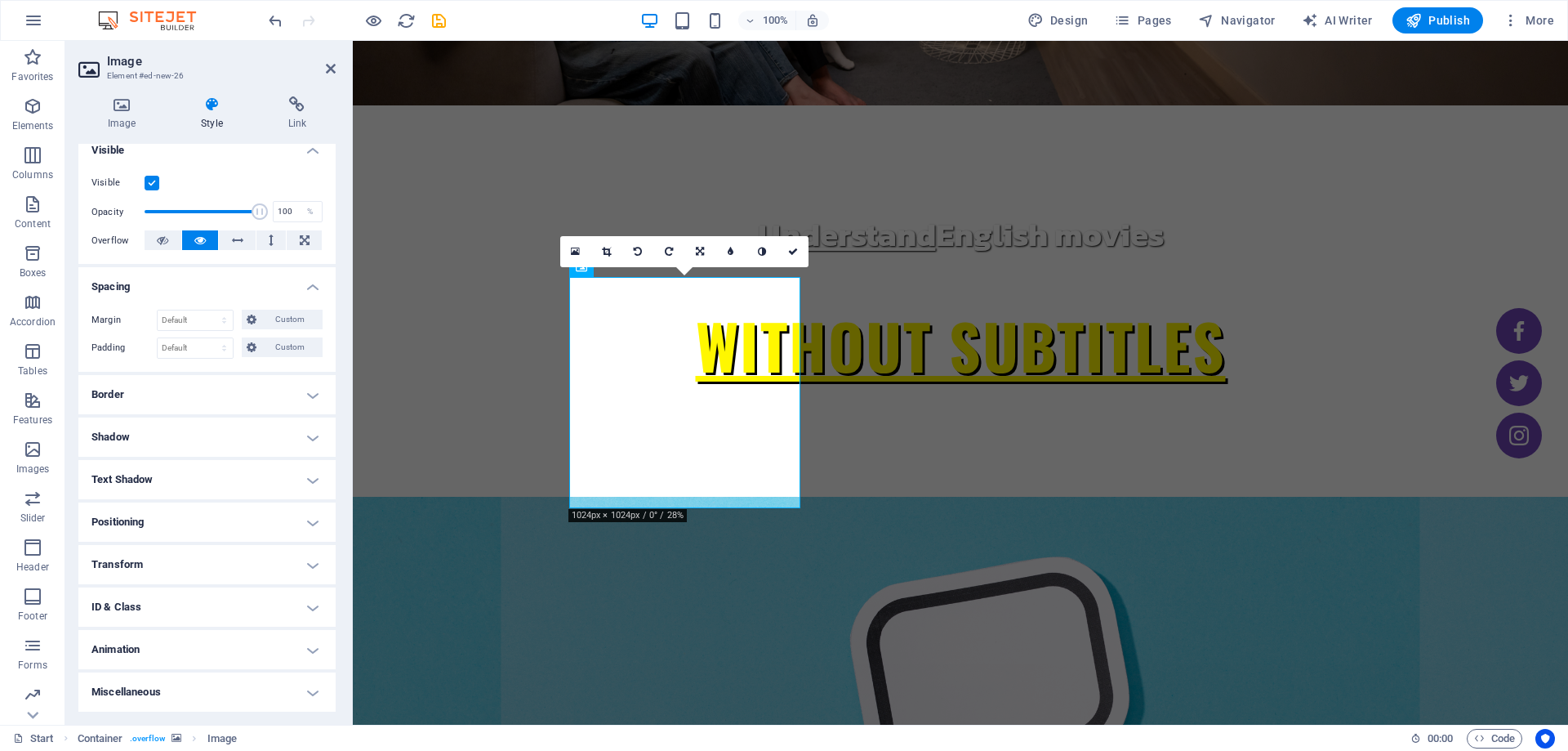
click at [315, 519] on h4 "Positioning" at bounding box center [207, 523] width 257 height 39
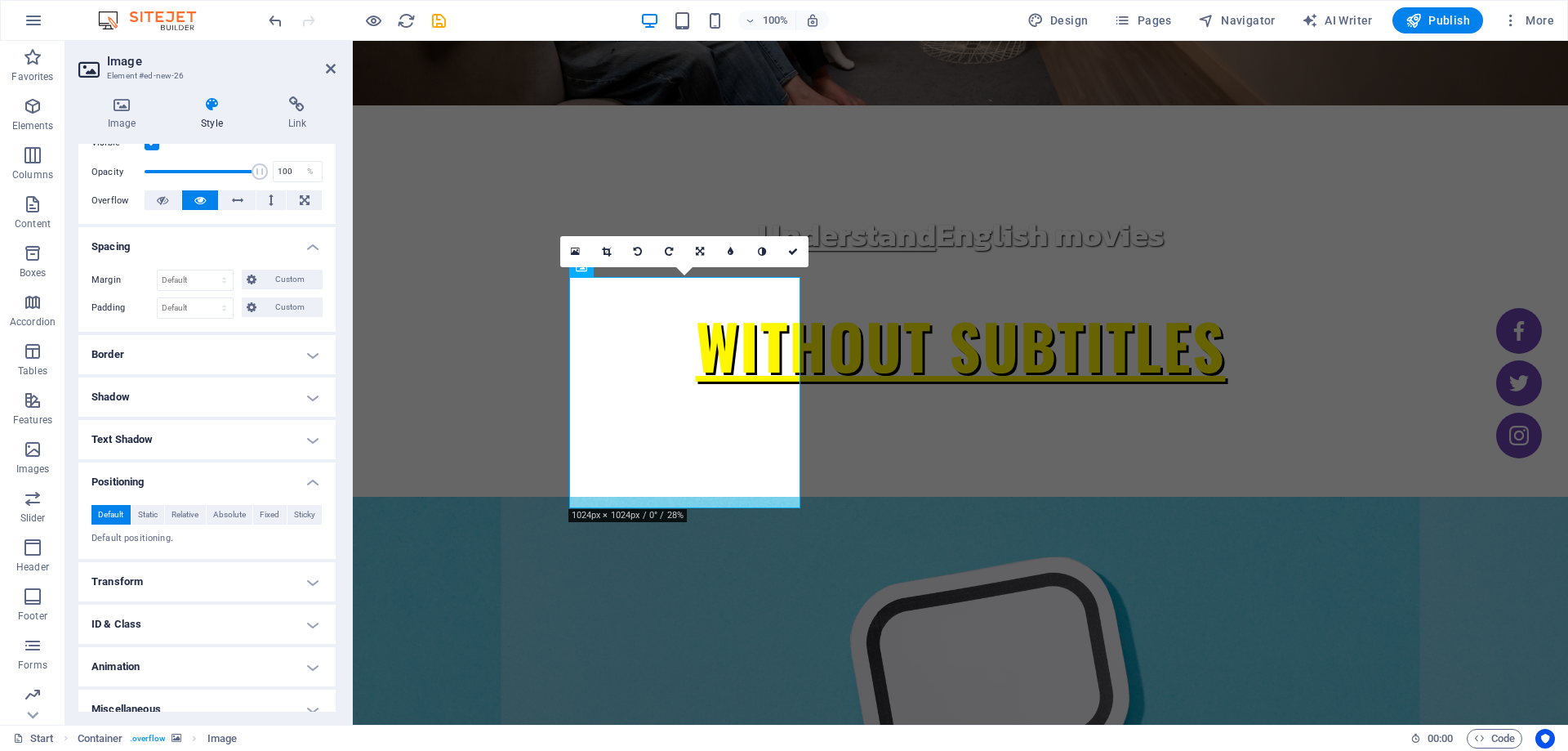
scroll to position [245, 0]
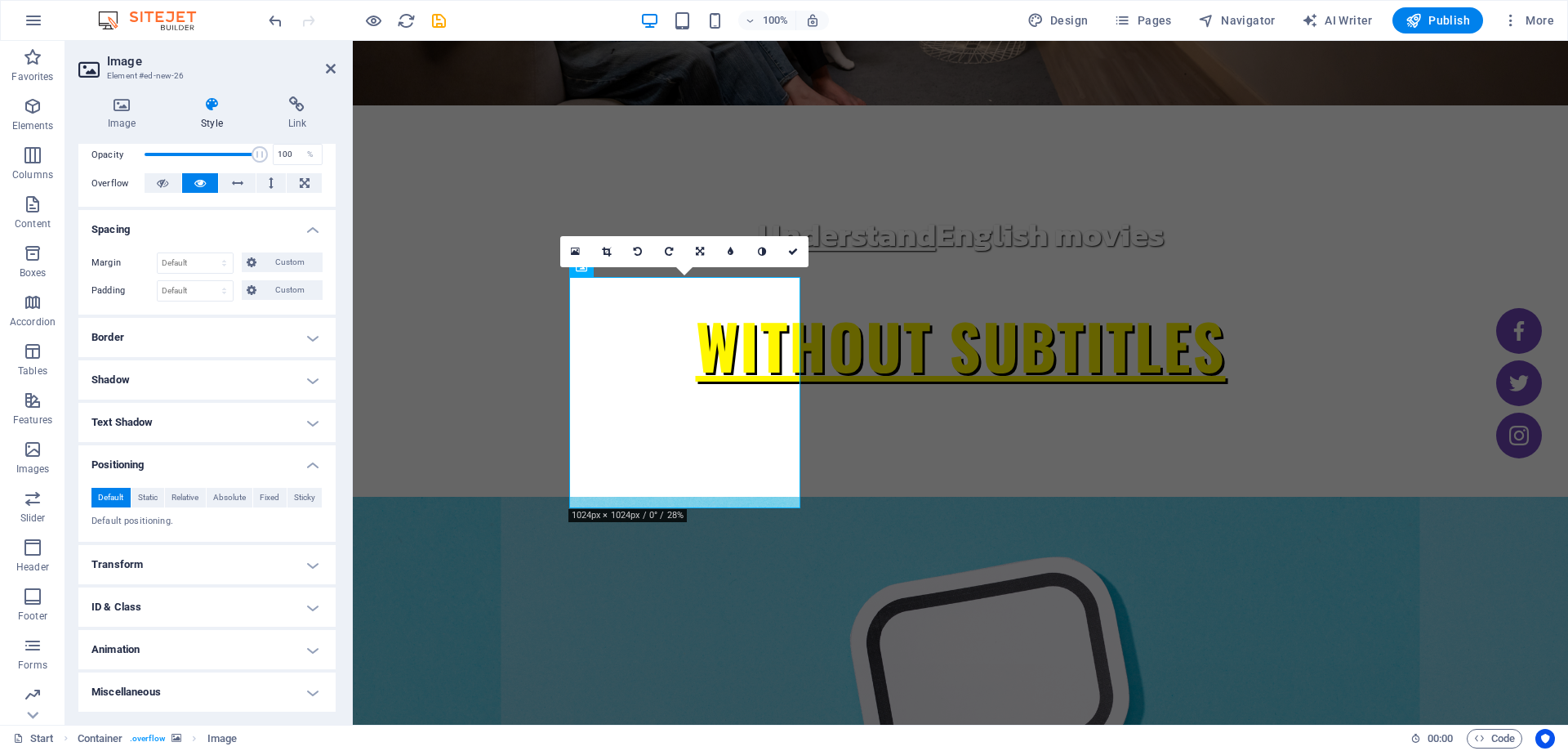
click at [307, 334] on h4 "Border" at bounding box center [207, 337] width 257 height 39
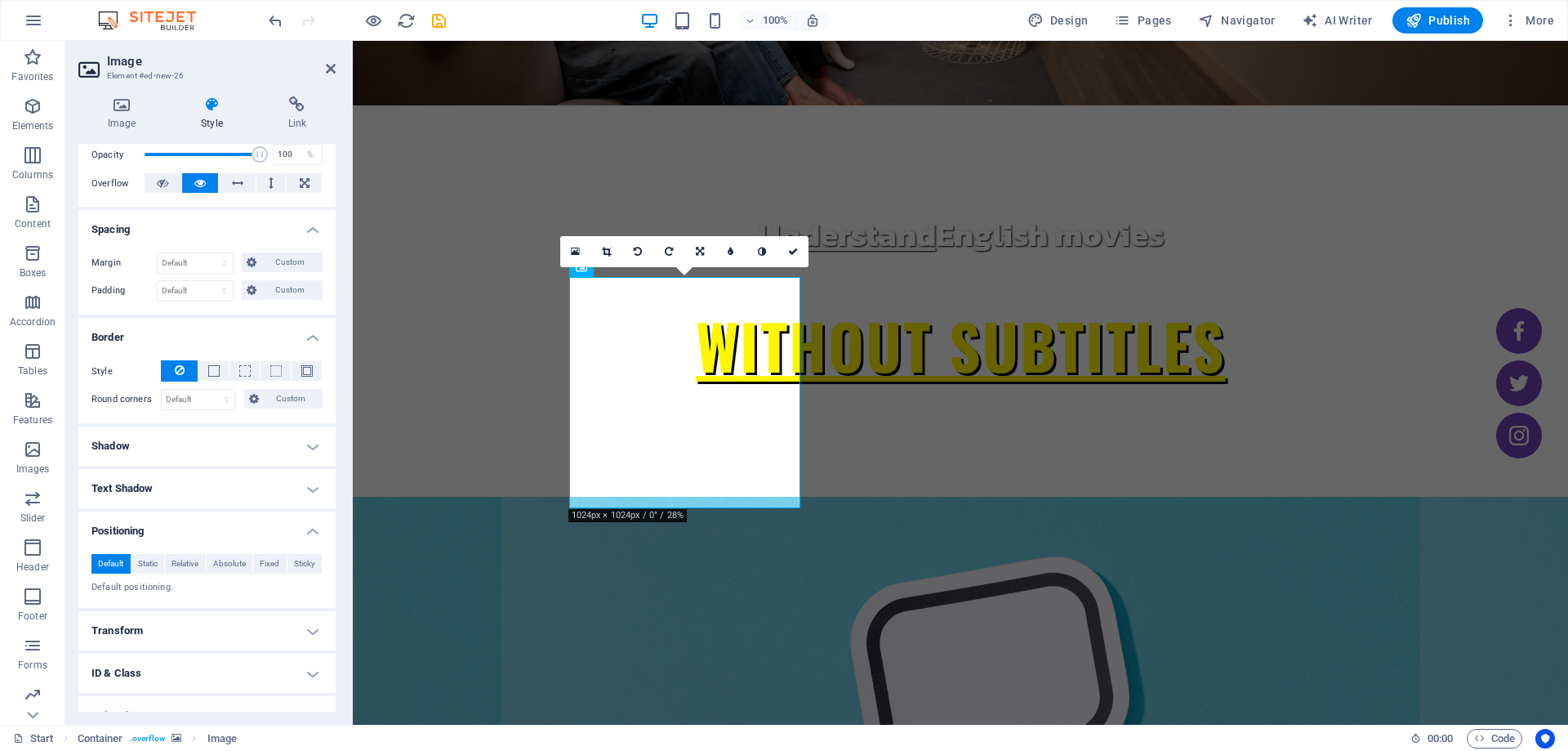
click at [307, 334] on h4 "Border" at bounding box center [207, 331] width 257 height 29
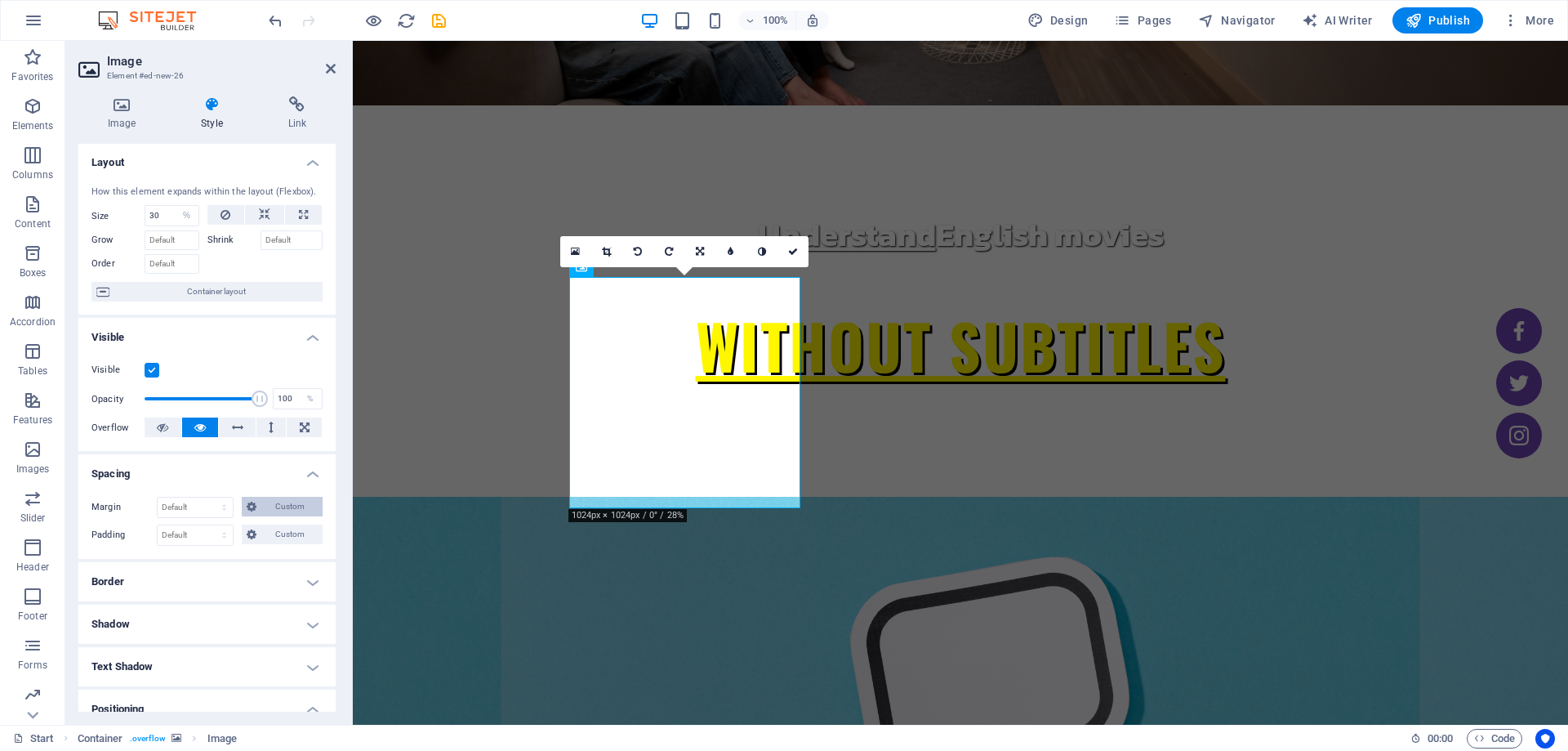
scroll to position [0, 0]
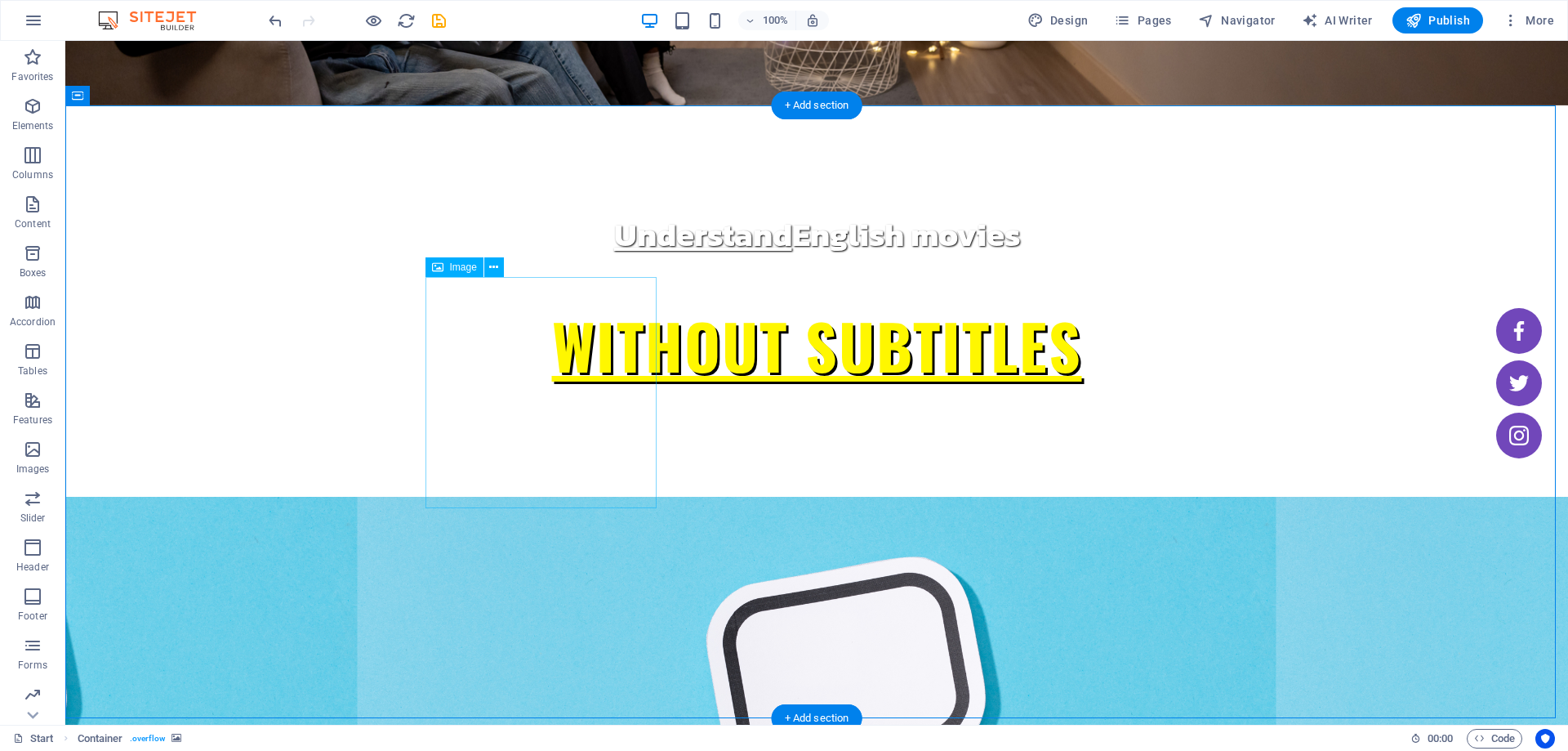
click at [443, 264] on icon at bounding box center [437, 267] width 11 height 20
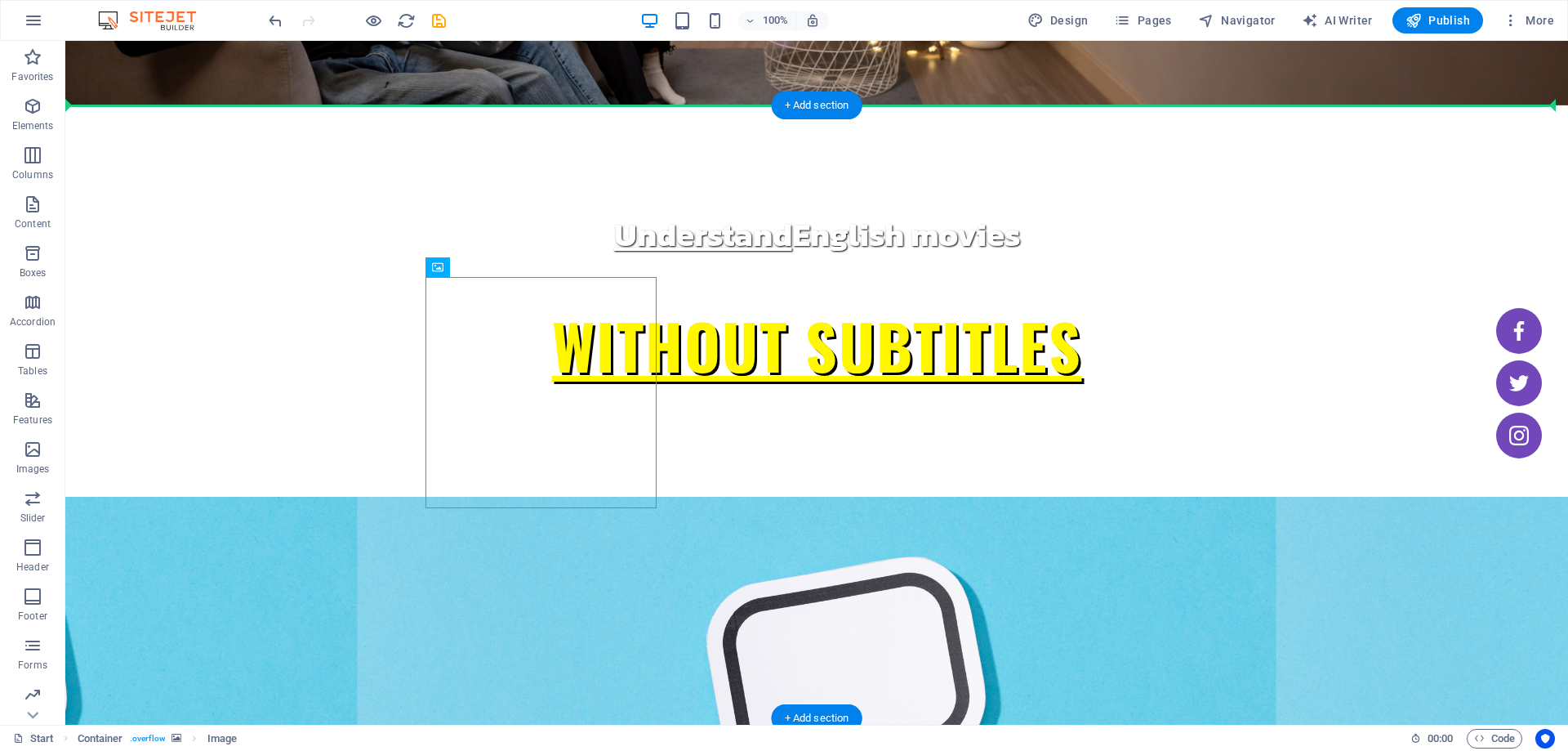
drag, startPoint x: 512, startPoint y: 306, endPoint x: 828, endPoint y: 283, distance: 316.8
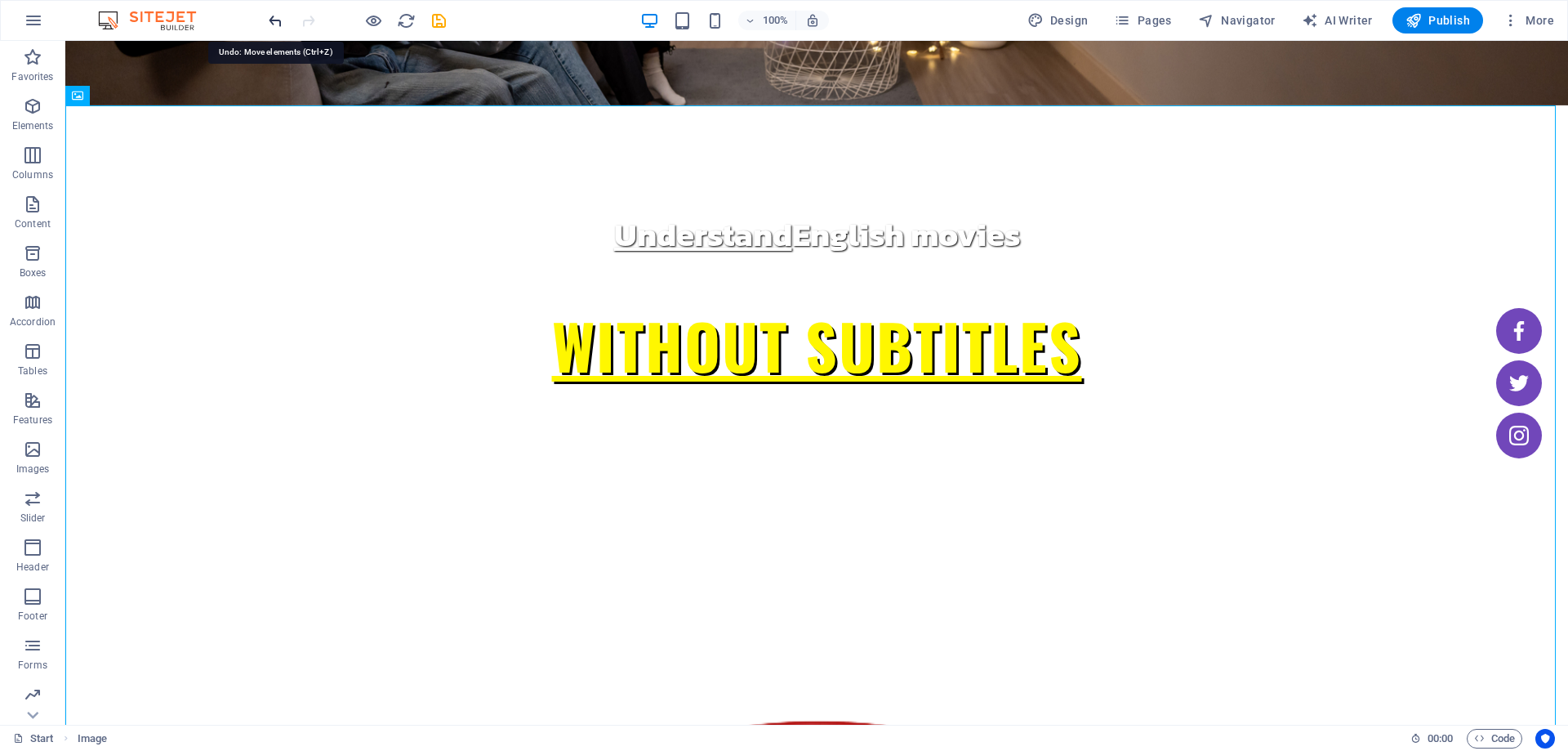
click at [272, 23] on icon "undo" at bounding box center [275, 21] width 19 height 19
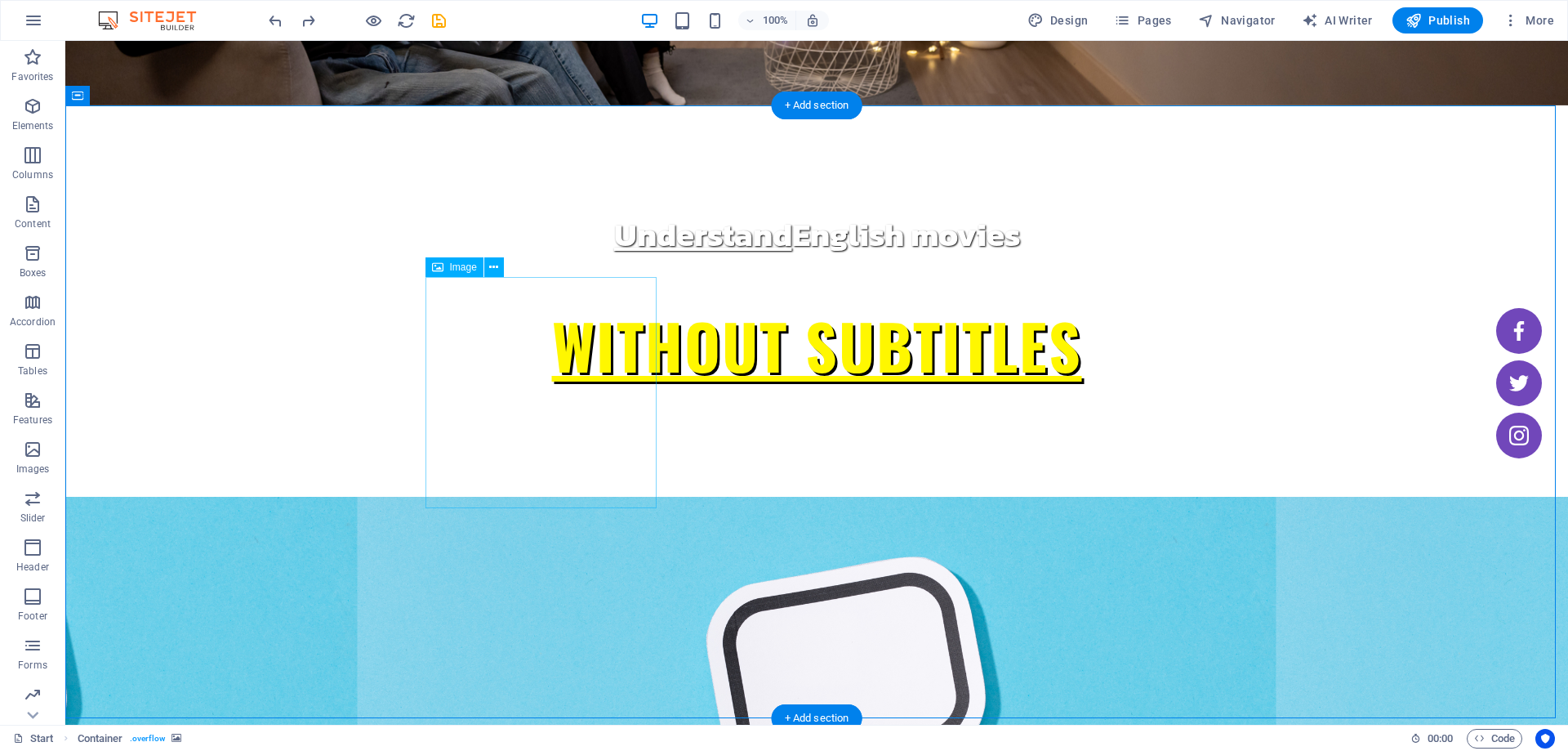
click at [496, 271] on icon at bounding box center [494, 268] width 9 height 17
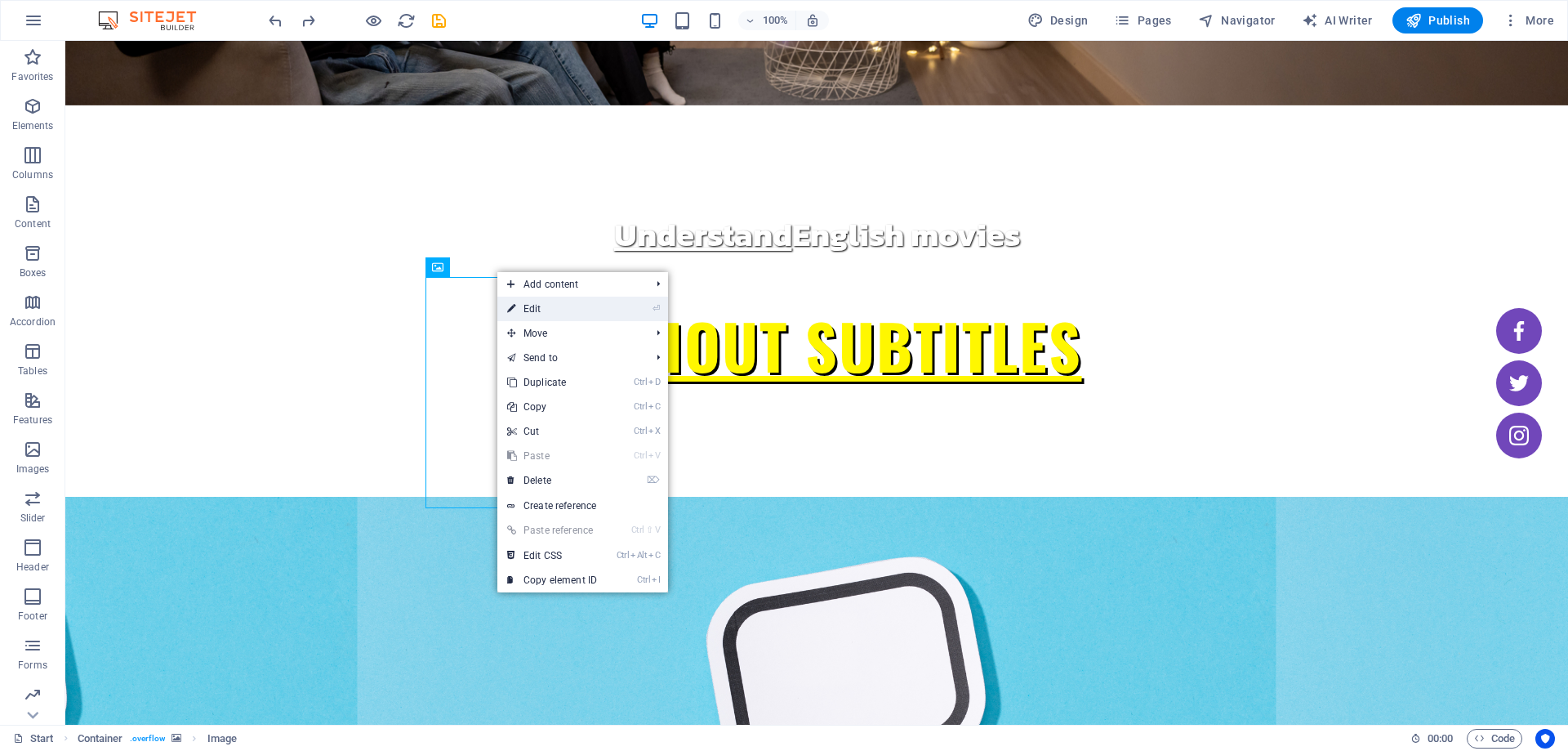
click at [516, 302] on link "⏎ Edit" at bounding box center [551, 309] width 110 height 24
select select "%"
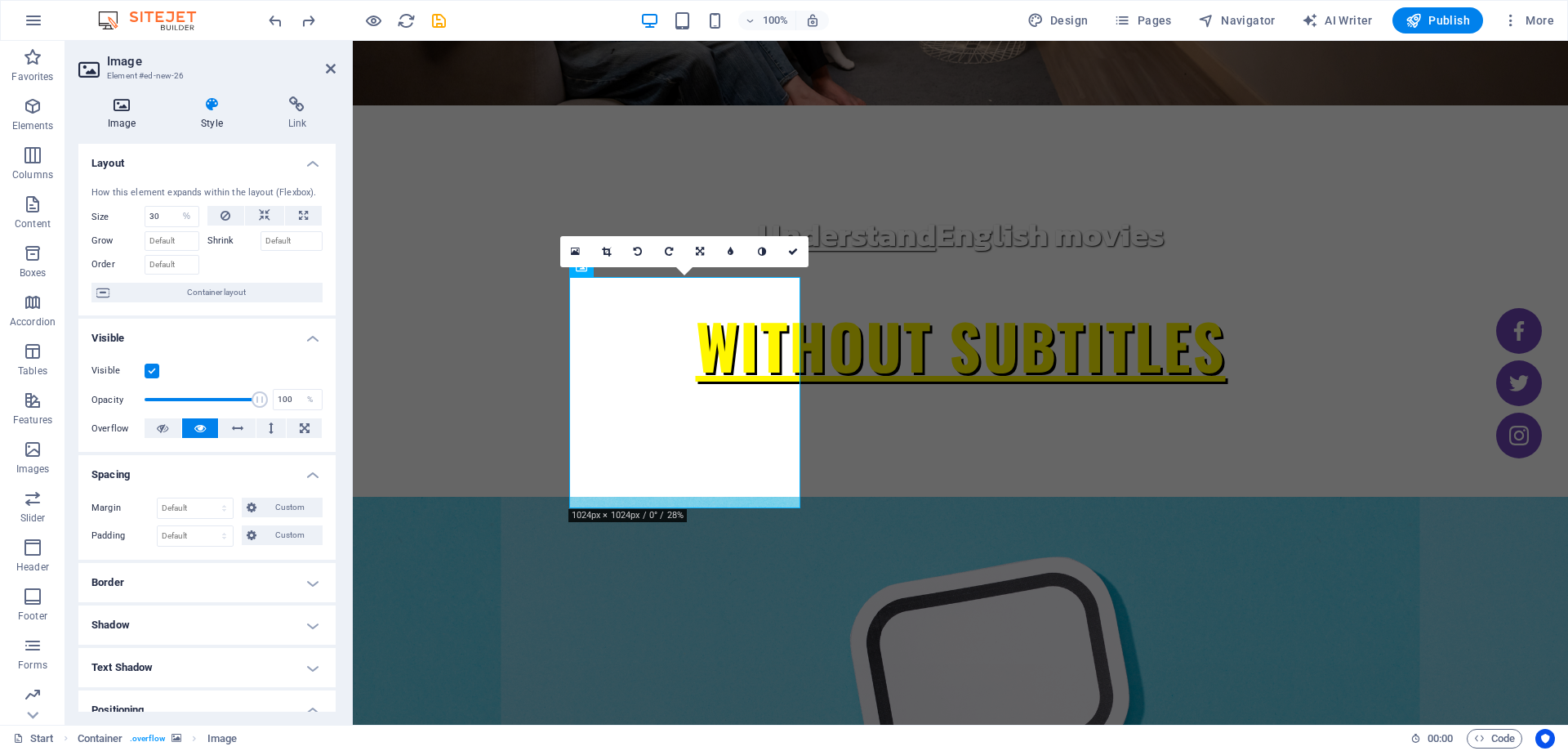
click at [146, 101] on icon at bounding box center [122, 104] width 86 height 16
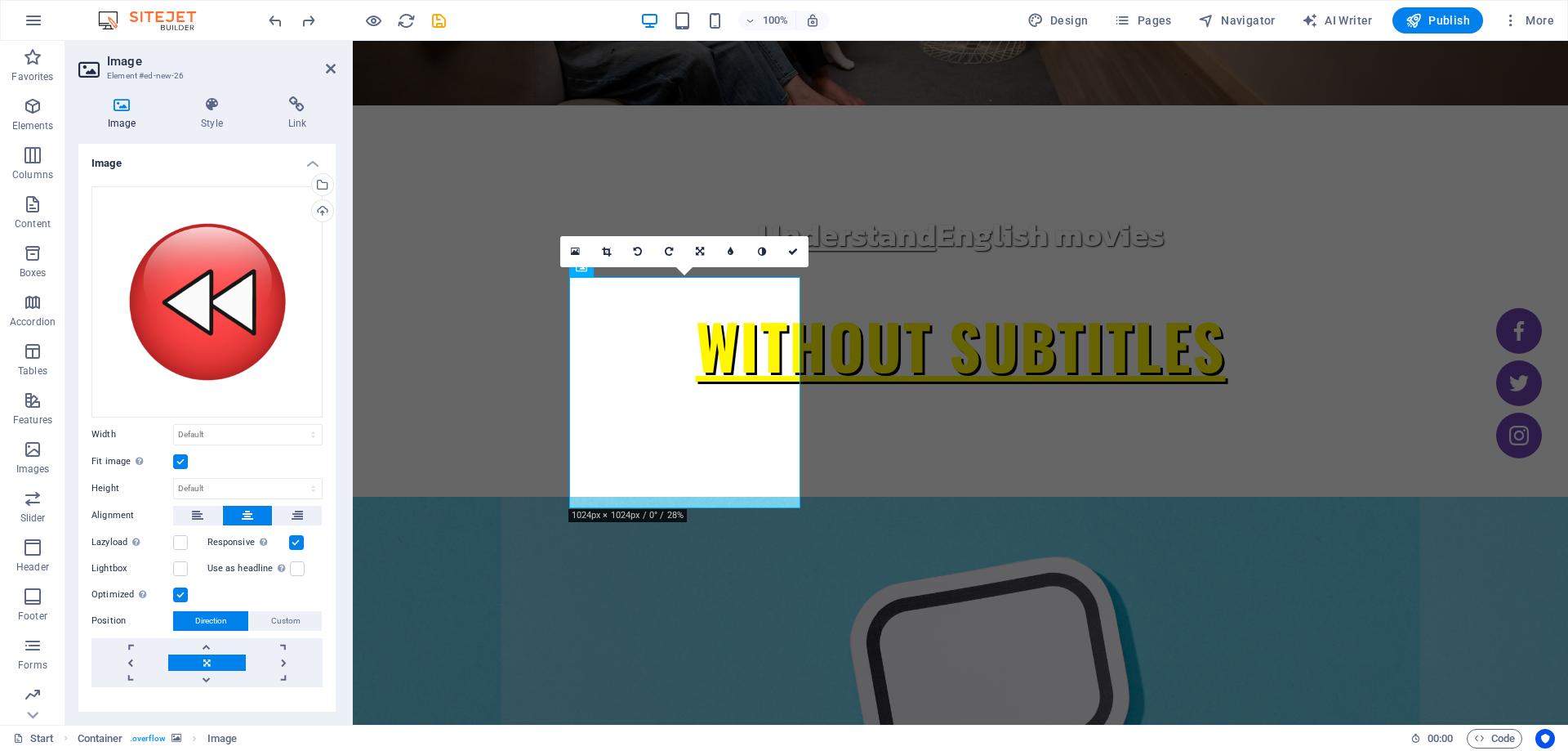
click at [210, 453] on div "Fit image Automatically fit image to a fixed width and height" at bounding box center [207, 461] width 231 height 20
click at [226, 438] on select "Default auto px rem % em vh vw" at bounding box center [248, 434] width 148 height 20
click at [242, 429] on select "Default auto px rem % em vh vw" at bounding box center [248, 434] width 148 height 20
click at [187, 522] on div "Alignment" at bounding box center [207, 516] width 231 height 21
click at [204, 506] on button at bounding box center [198, 515] width 49 height 20
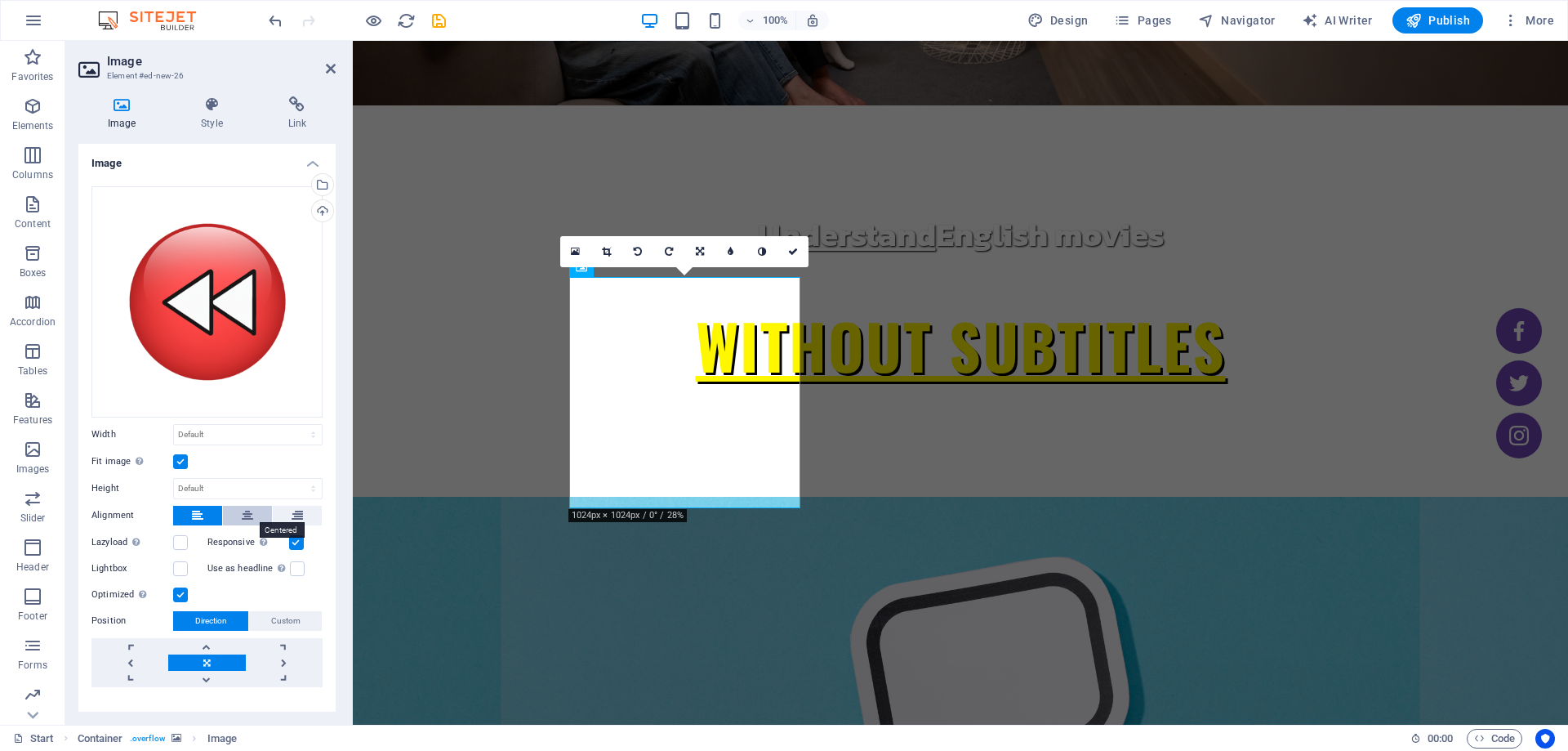
click at [253, 507] on button at bounding box center [247, 515] width 49 height 20
click at [281, 507] on button at bounding box center [297, 515] width 49 height 20
click at [260, 512] on button at bounding box center [247, 515] width 49 height 20
click at [308, 506] on button at bounding box center [297, 515] width 49 height 20
click at [183, 512] on button at bounding box center [198, 515] width 49 height 20
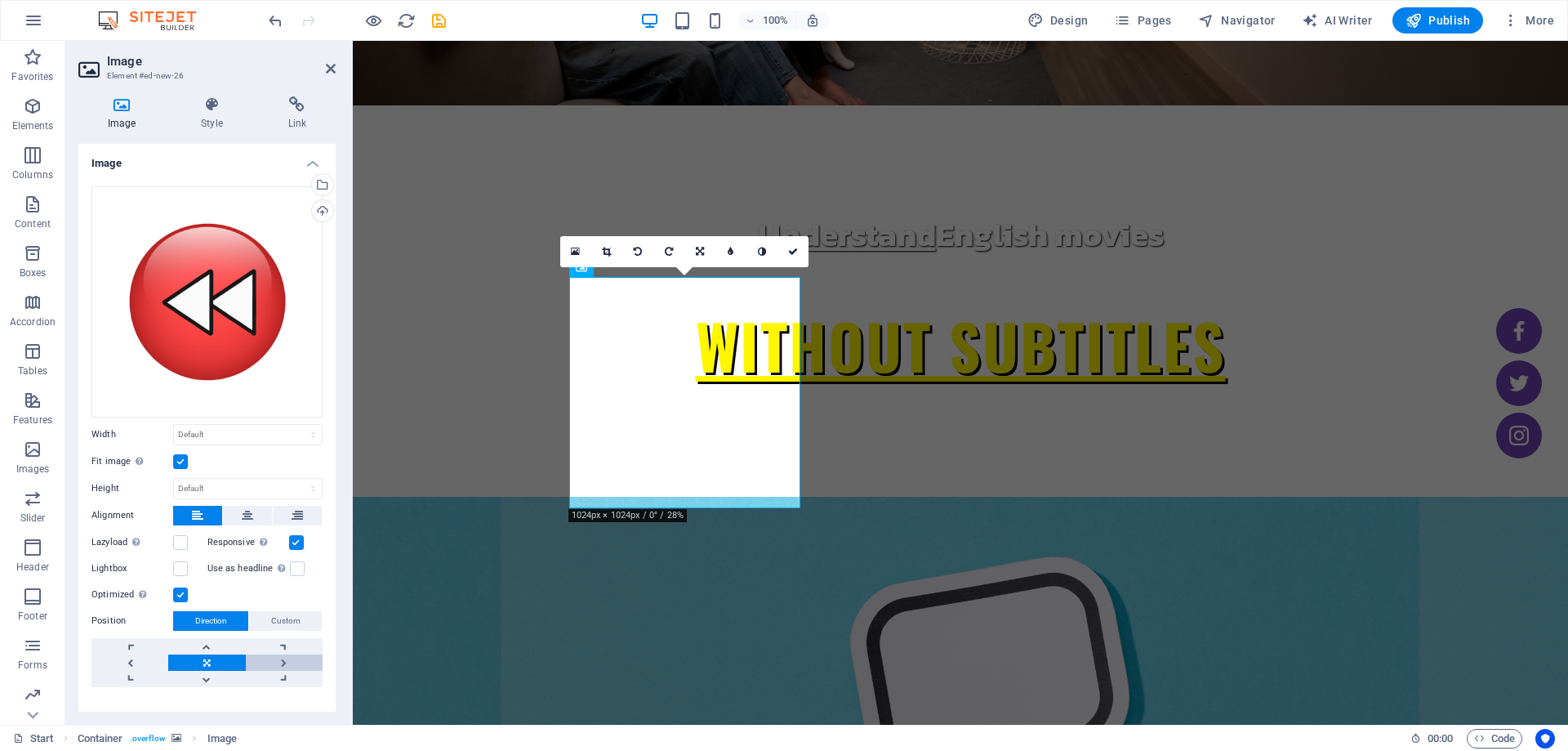
click at [287, 656] on link at bounding box center [285, 662] width 77 height 16
click at [224, 657] on link at bounding box center [207, 662] width 77 height 16
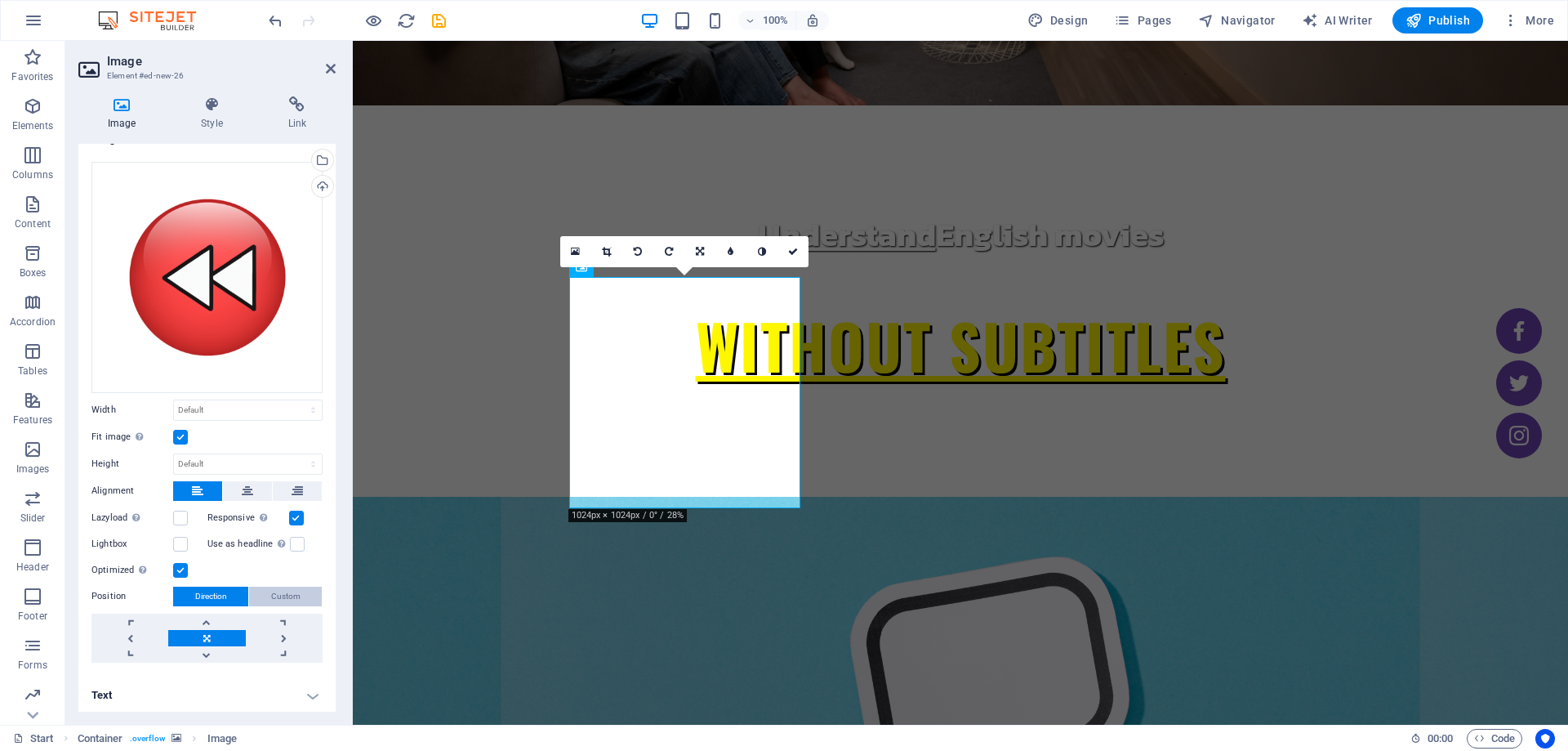
click at [291, 593] on span "Custom" at bounding box center [286, 596] width 29 height 20
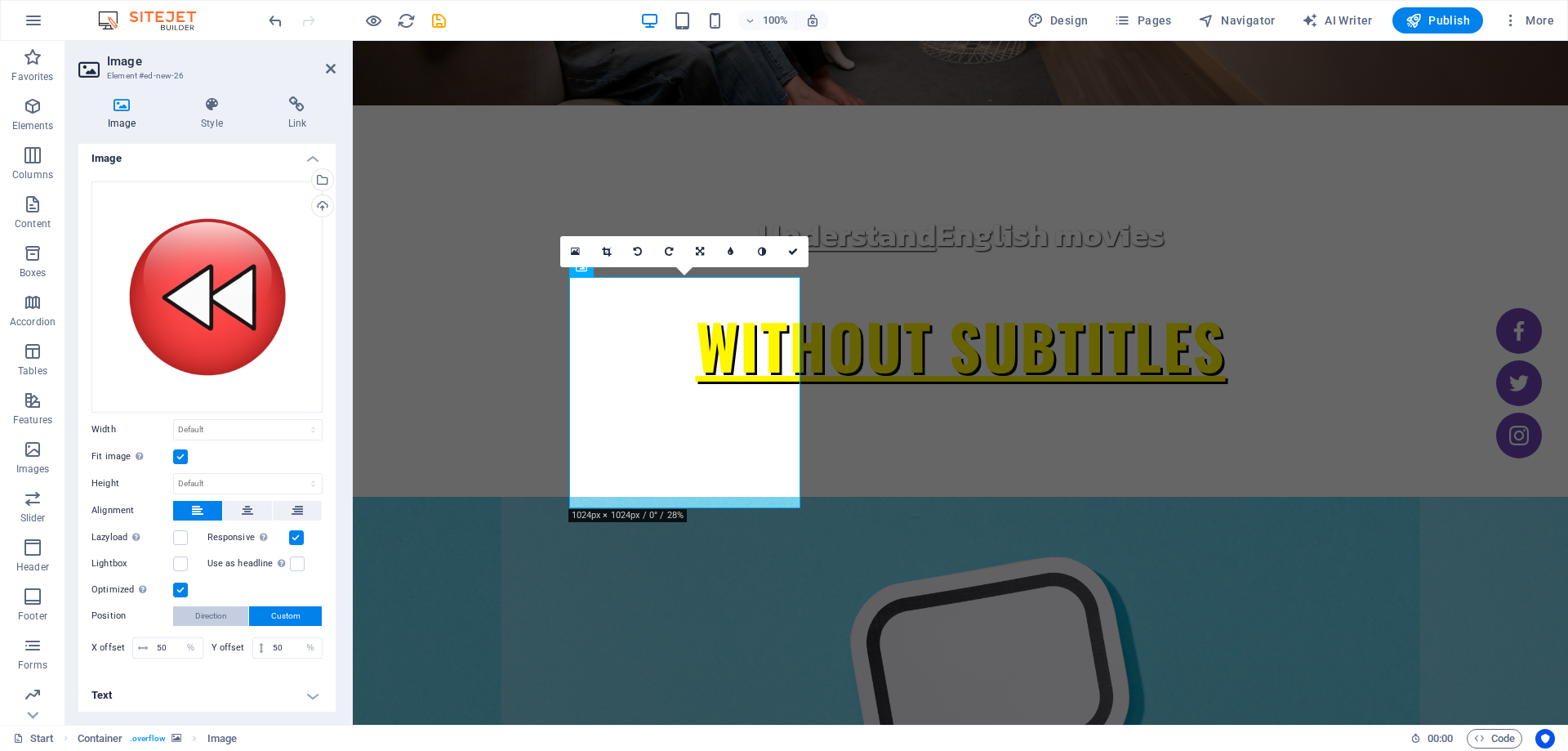
click at [214, 618] on span "Direction" at bounding box center [212, 615] width 32 height 20
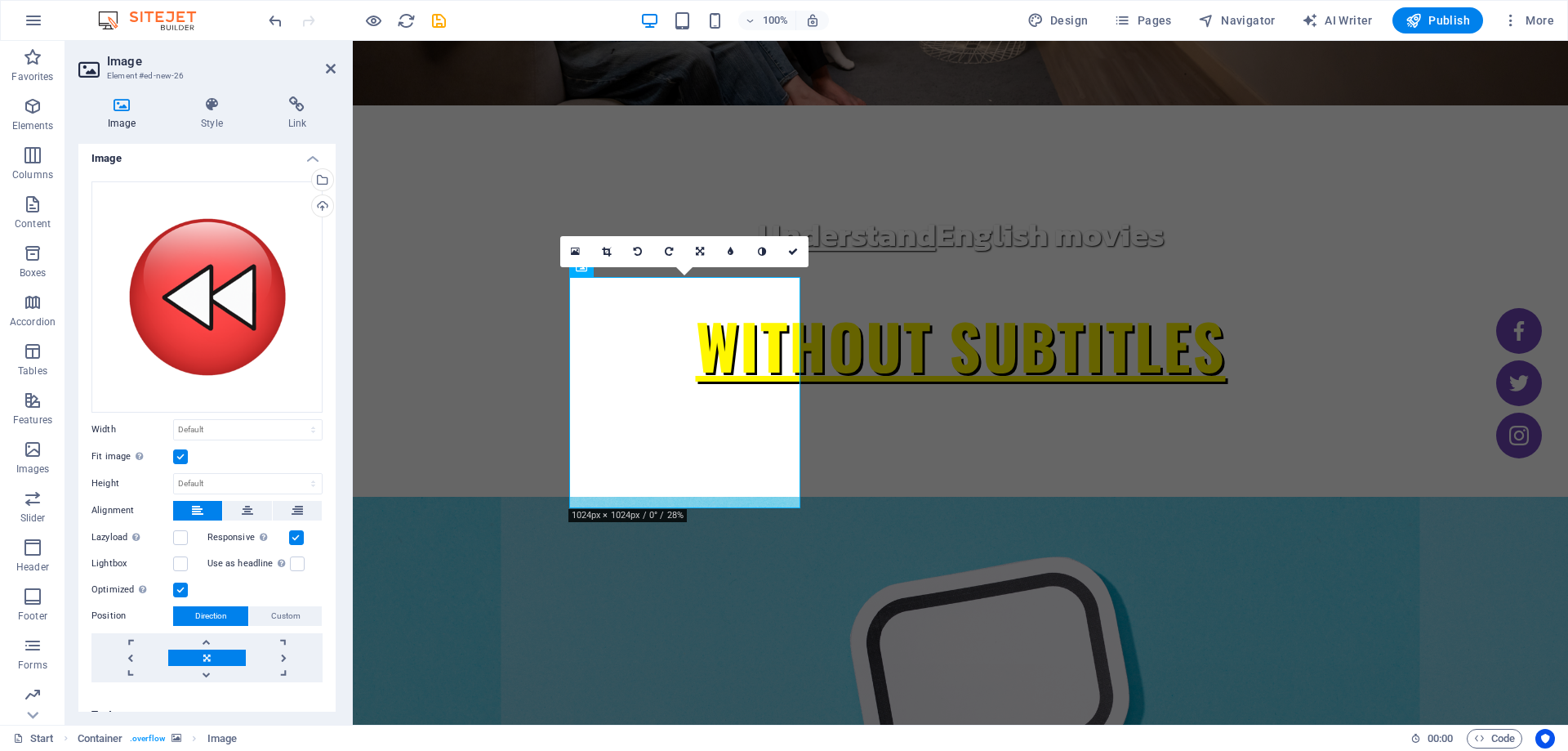
scroll to position [24, 0]
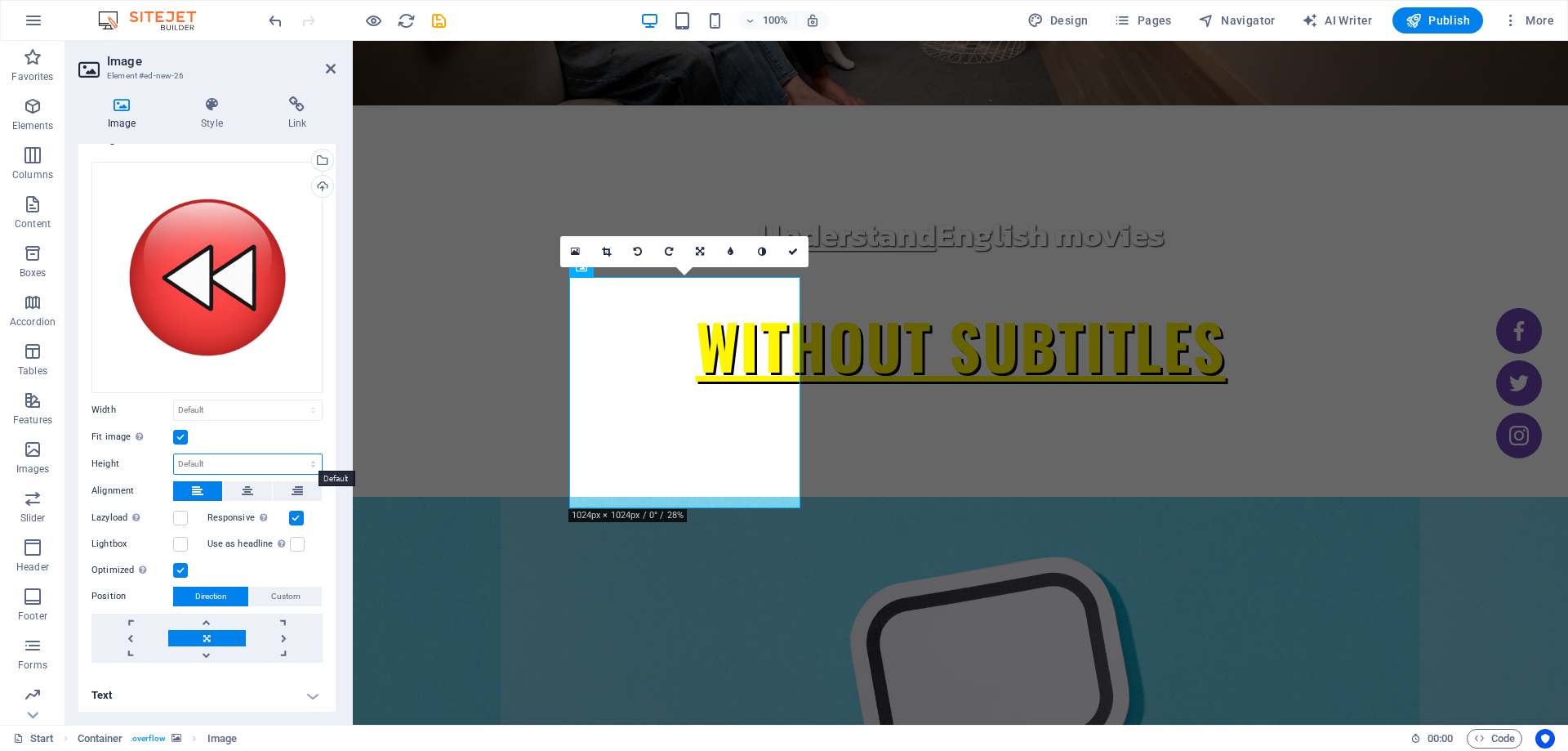
click at [196, 457] on select "Default auto px" at bounding box center [248, 464] width 148 height 20
click at [182, 430] on label at bounding box center [181, 437] width 15 height 15
click at [0, 0] on input "Fit image Automatically fit image to a fixed width and height" at bounding box center [0, 0] width 0 height 0
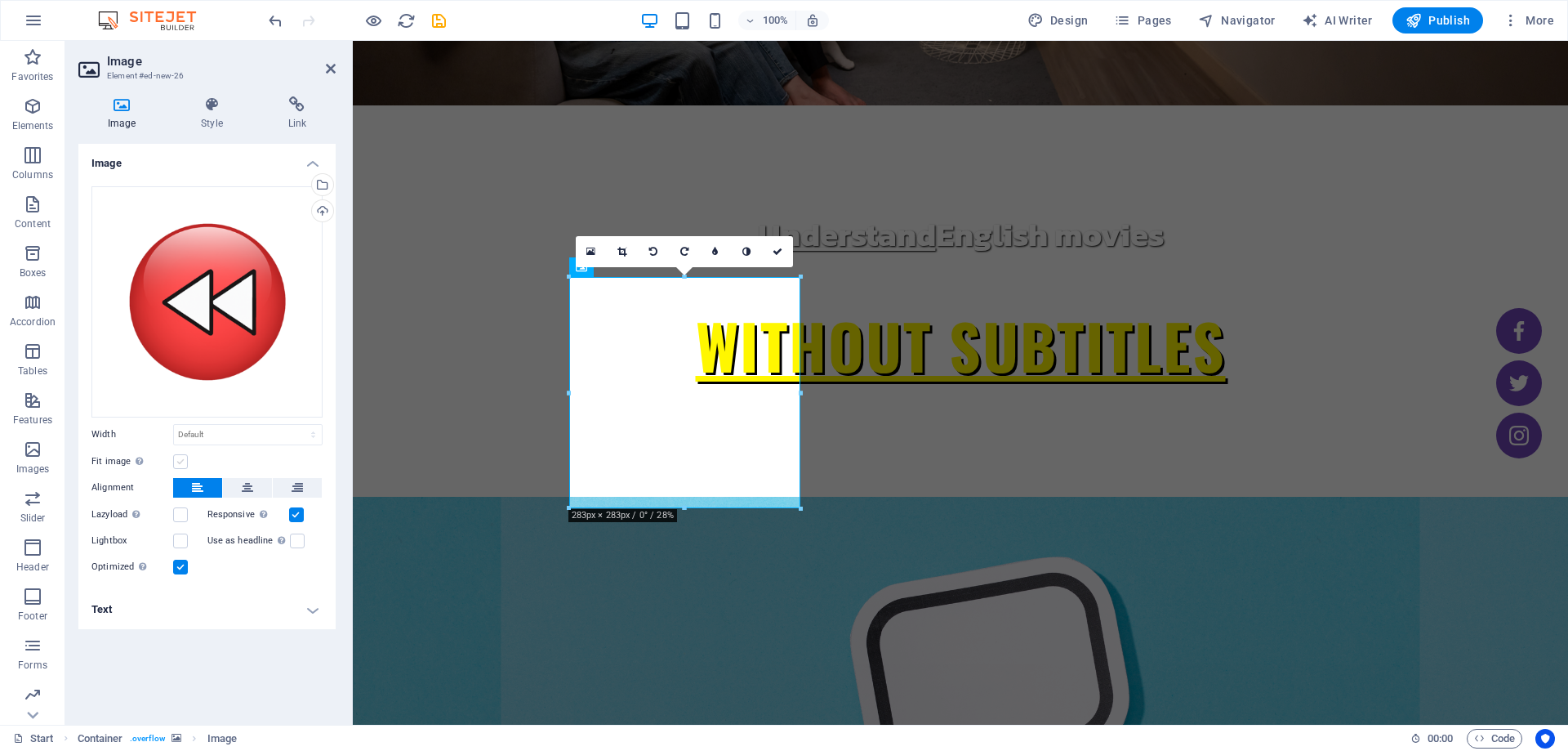
scroll to position [0, 0]
click at [253, 492] on button at bounding box center [247, 487] width 49 height 20
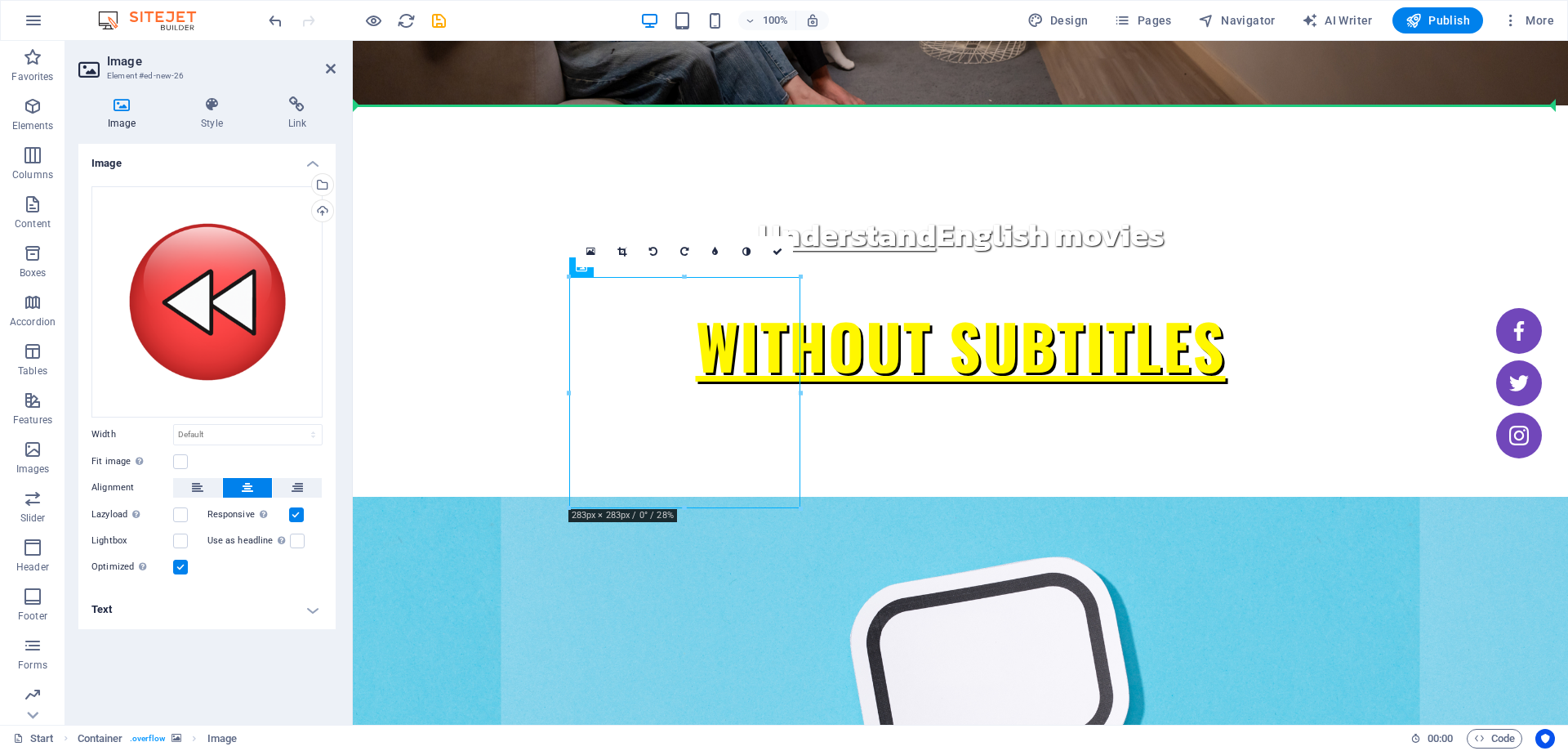
drag, startPoint x: 654, startPoint y: 426, endPoint x: 938, endPoint y: 410, distance: 284.5
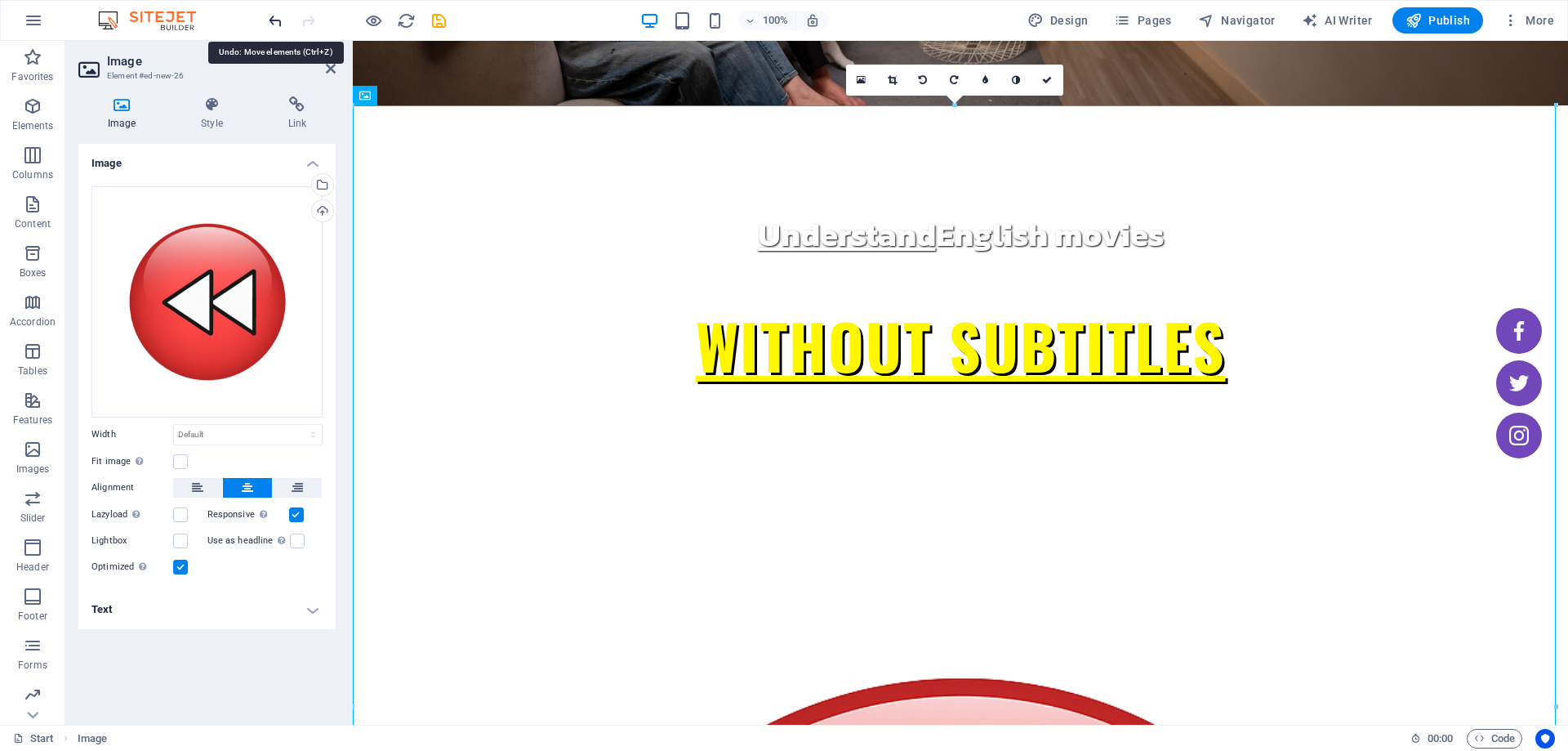
click at [277, 16] on icon "undo" at bounding box center [275, 21] width 19 height 19
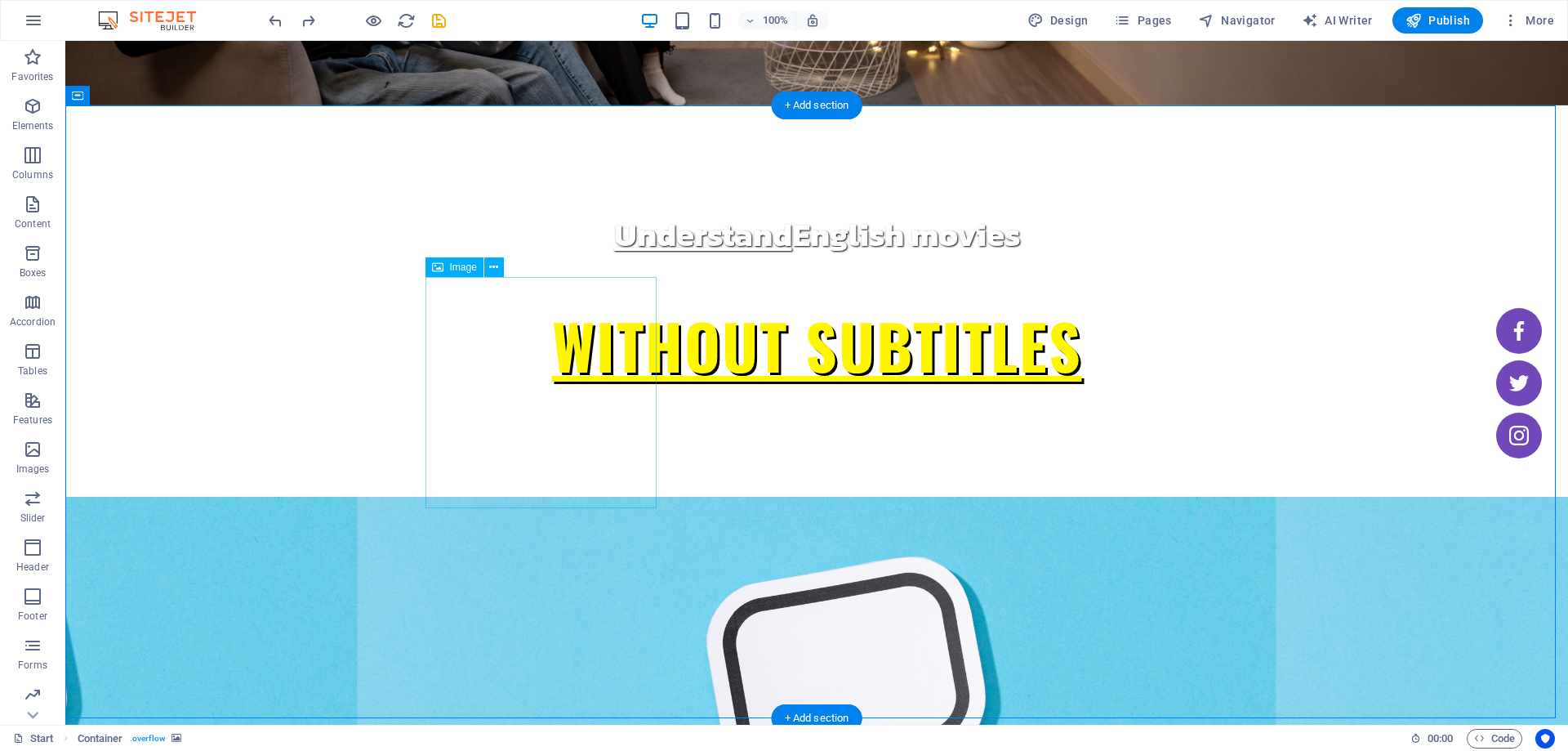
click at [455, 267] on span "Image" at bounding box center [463, 267] width 27 height 9
click at [500, 269] on button at bounding box center [493, 267] width 20 height 20
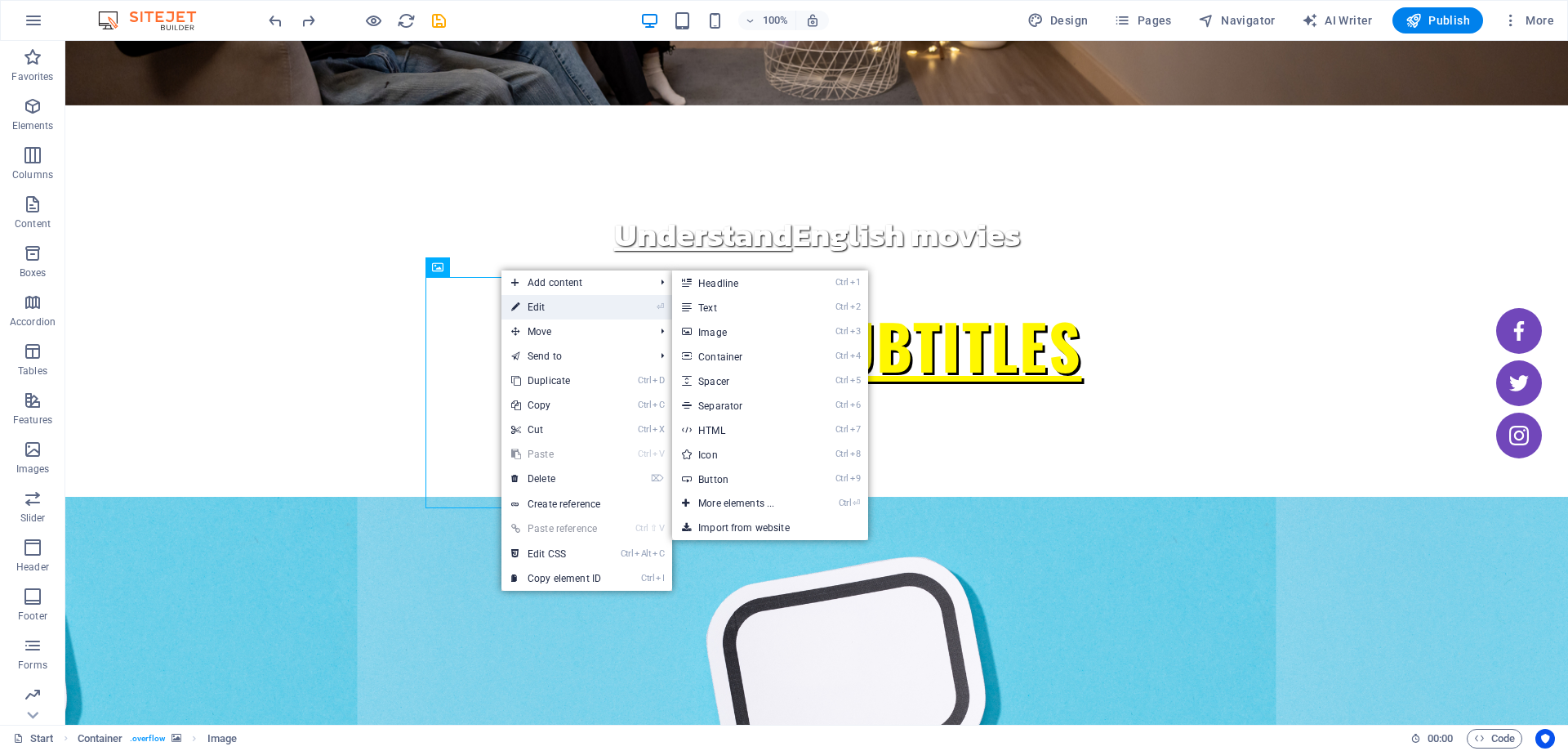
click at [521, 317] on link "⏎ Edit" at bounding box center [556, 307] width 110 height 24
select select "%"
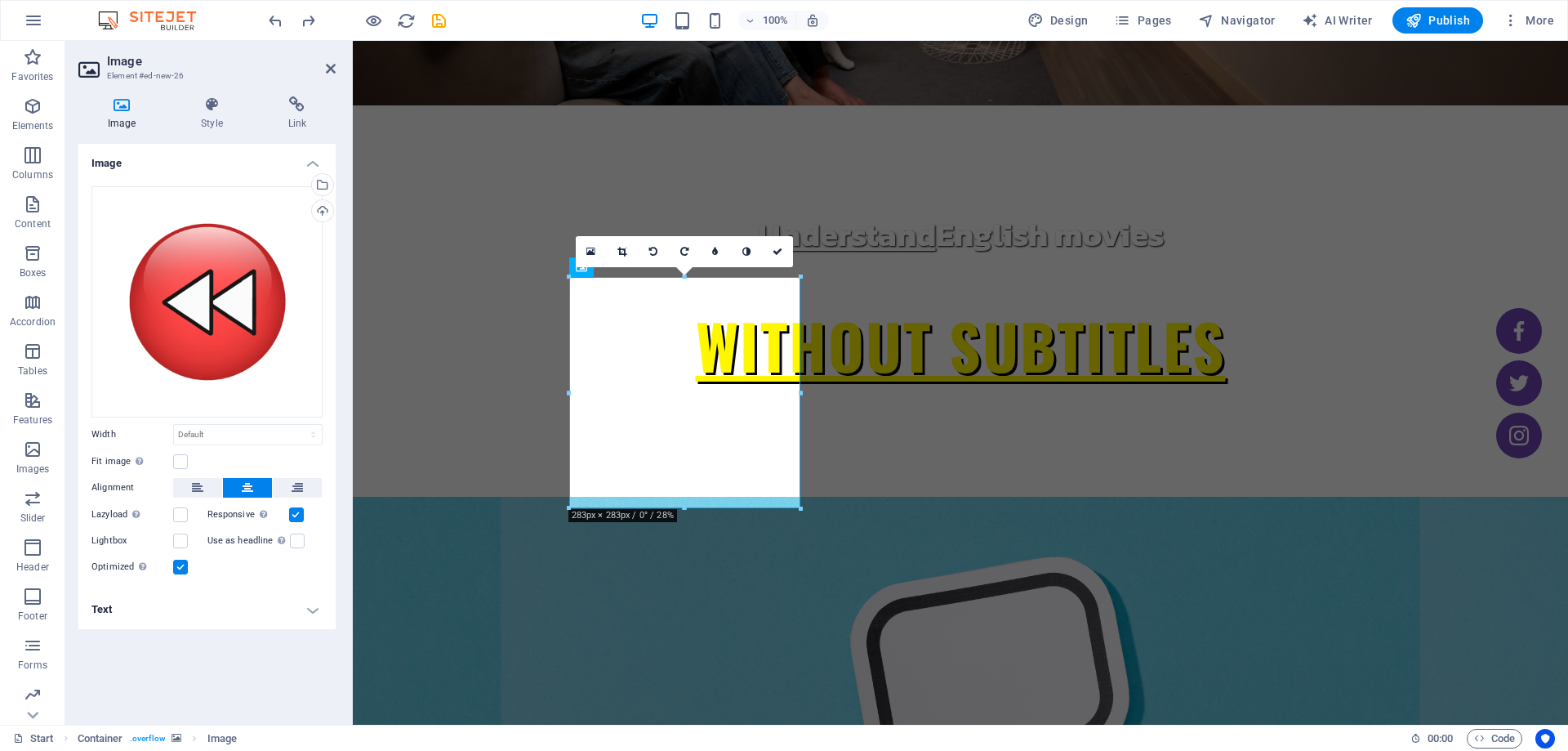
click at [192, 90] on div "Image Style Link Image Drag files here, click to choose files or select files f…" at bounding box center [207, 404] width 284 height 641
click at [196, 106] on icon at bounding box center [211, 104] width 80 height 16
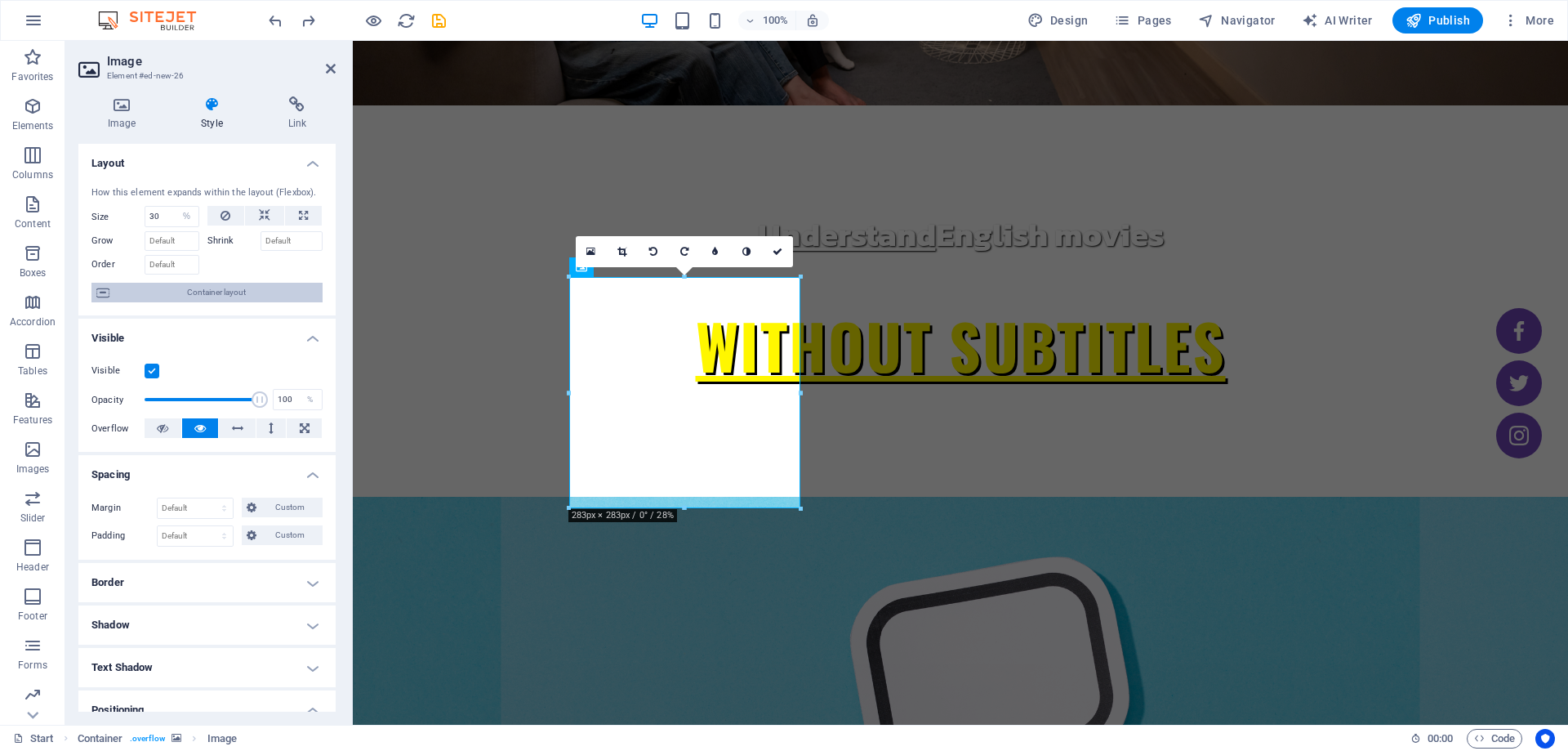
click at [163, 291] on span "Container layout" at bounding box center [215, 292] width 203 height 20
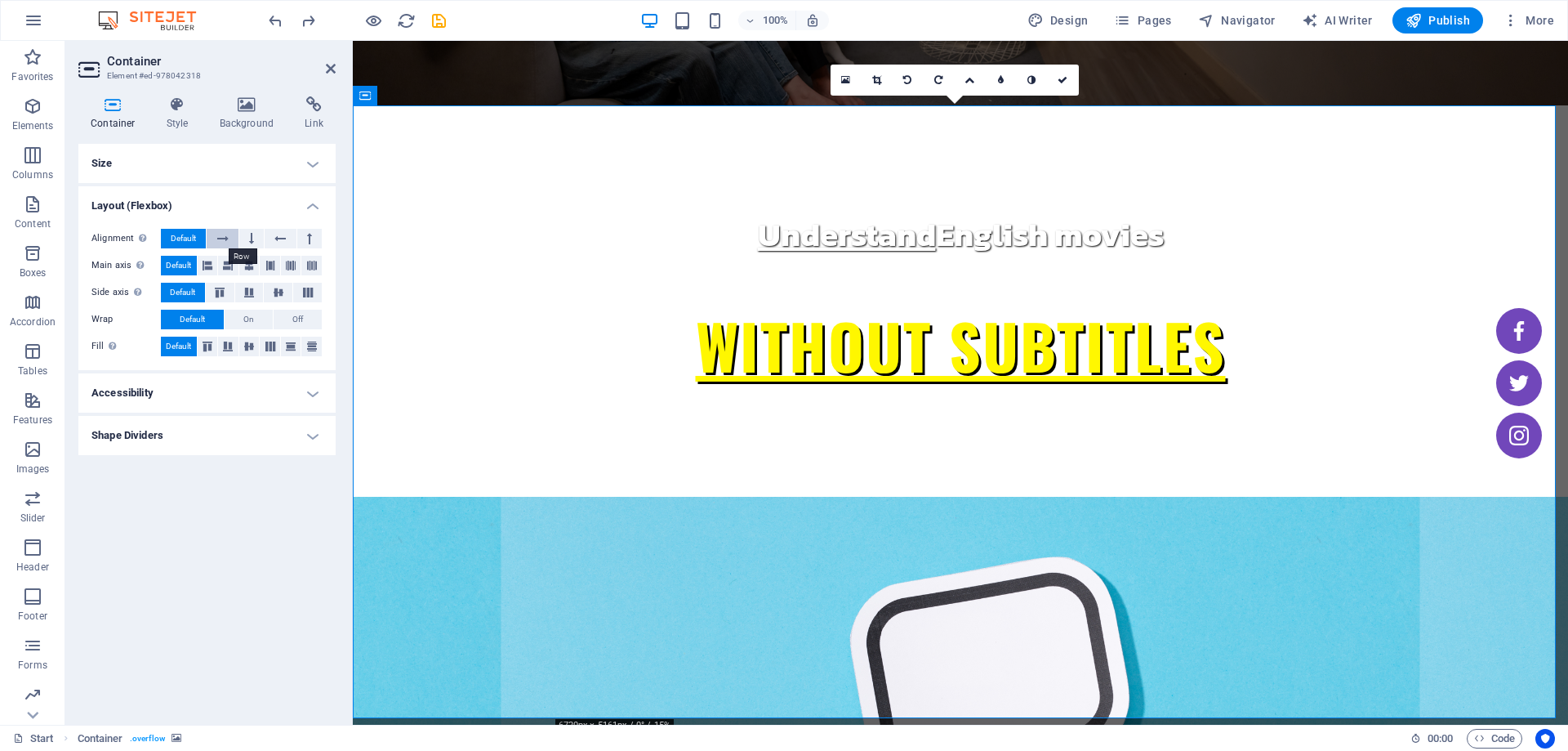
click at [221, 240] on icon at bounding box center [223, 238] width 11 height 20
click at [178, 234] on span "Default" at bounding box center [183, 238] width 25 height 20
click at [315, 160] on h4 "Size" at bounding box center [207, 164] width 257 height 39
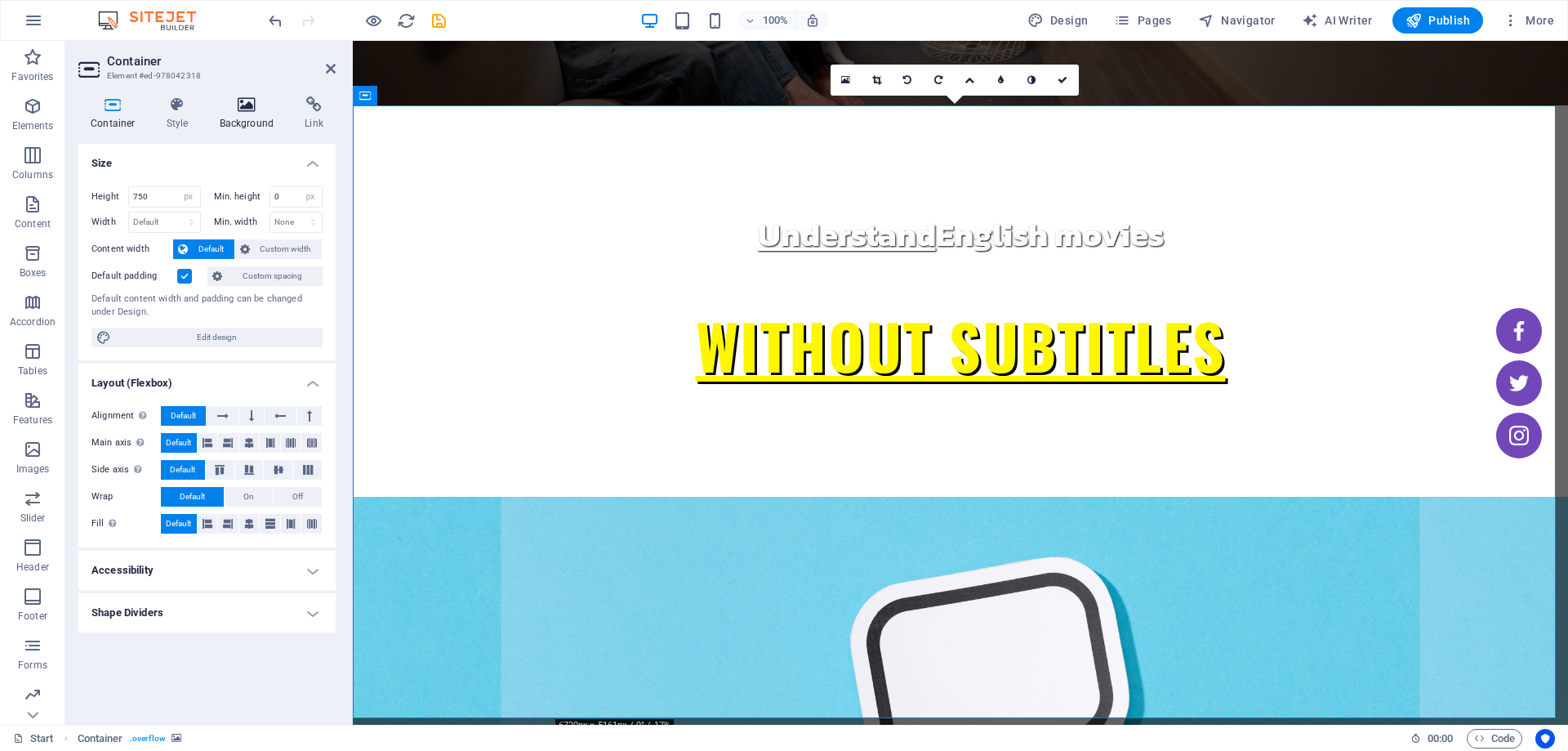
click at [243, 118] on h4 "Background" at bounding box center [251, 113] width 86 height 35
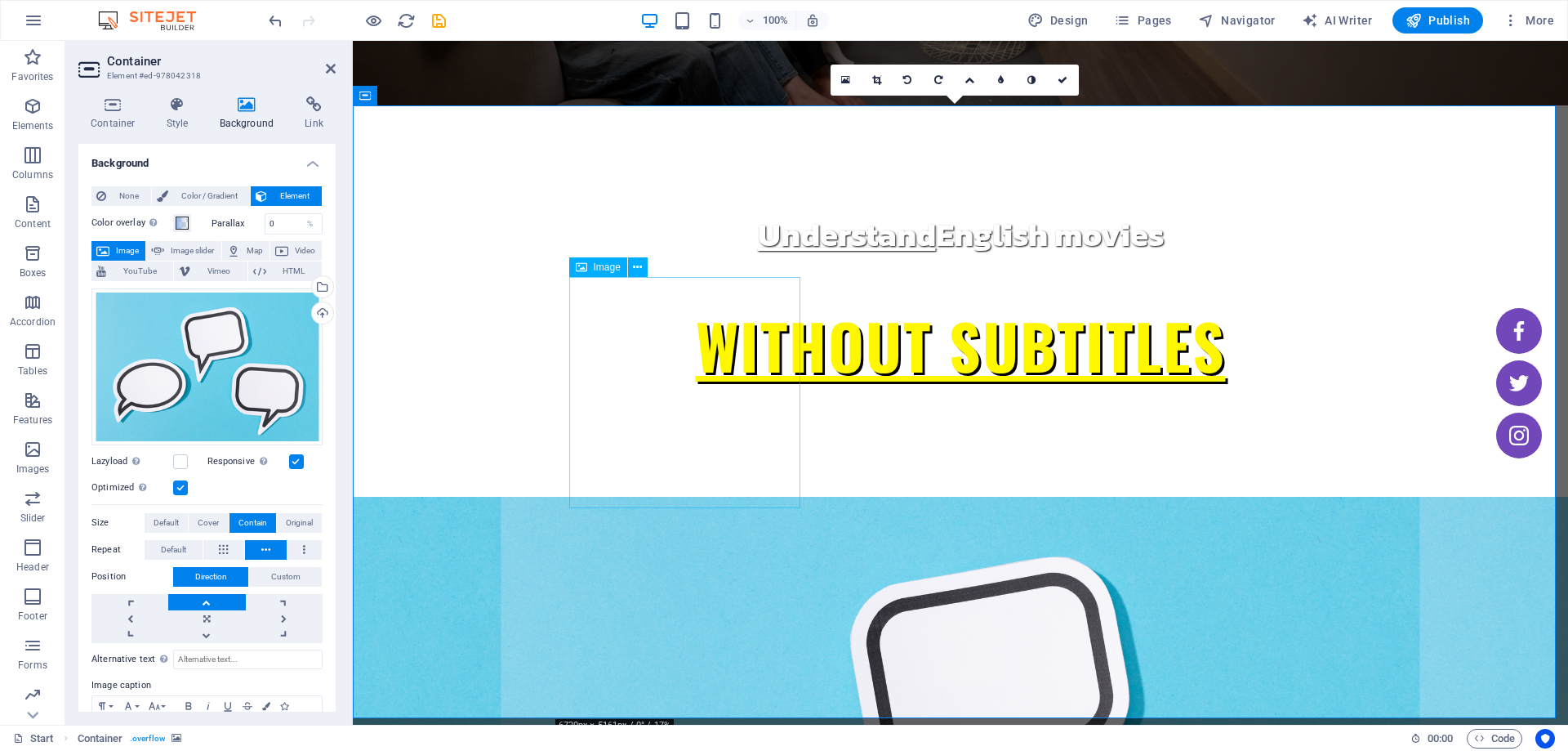
click at [633, 266] on icon at bounding box center [637, 268] width 9 height 17
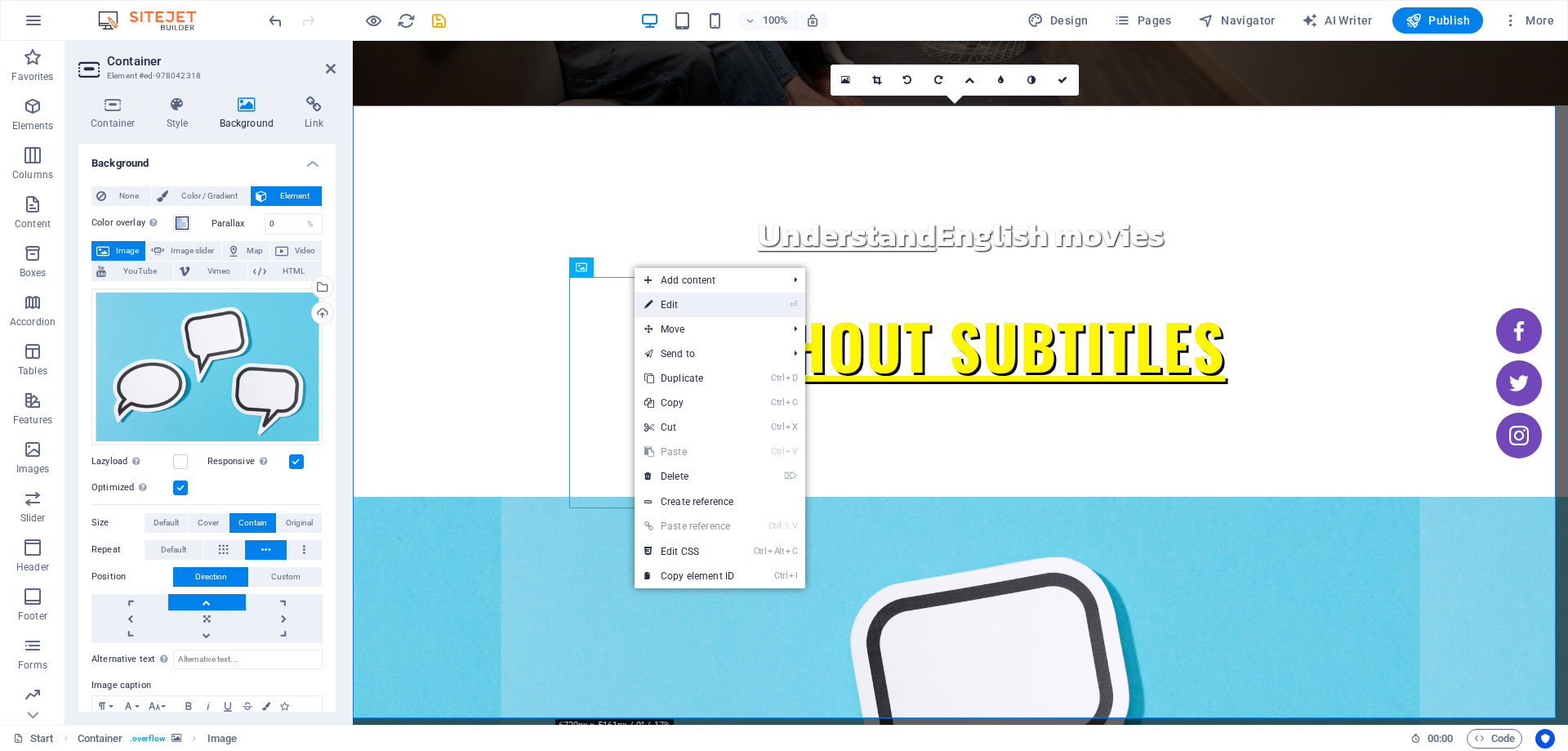
click at [650, 310] on icon at bounding box center [648, 304] width 8 height 24
select select "%"
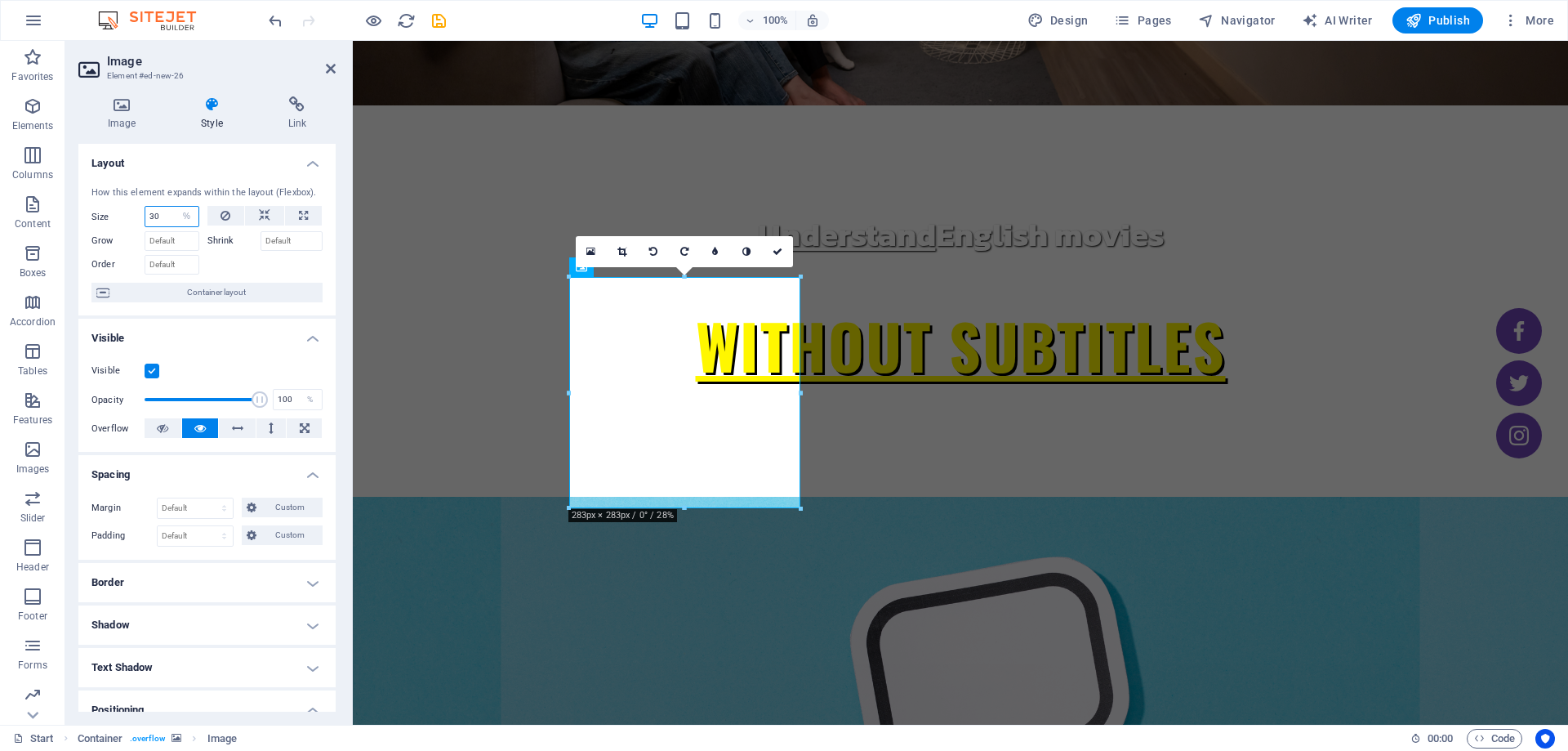
click at [156, 220] on input "30" at bounding box center [171, 216] width 53 height 20
type input "100"
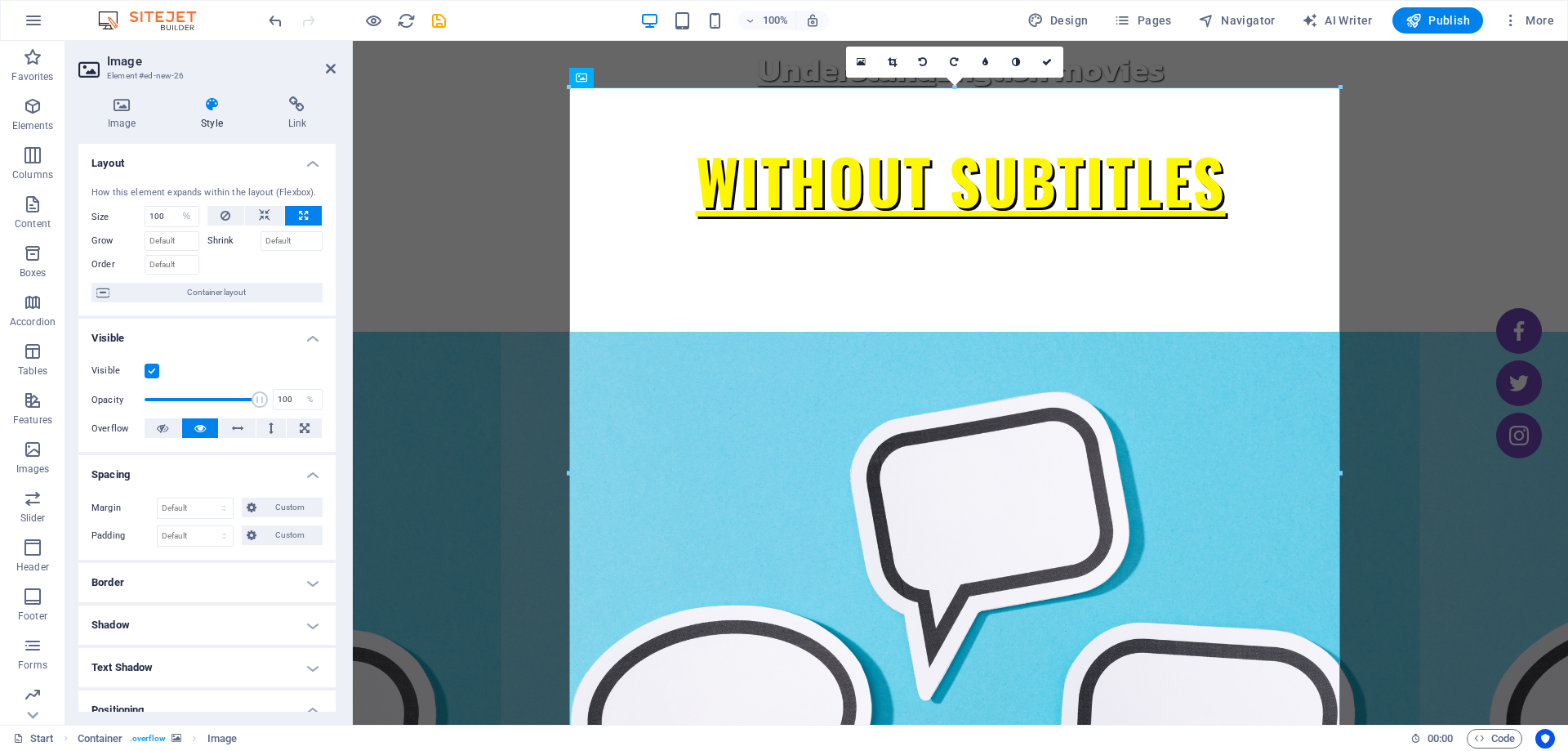
scroll to position [490, 0]
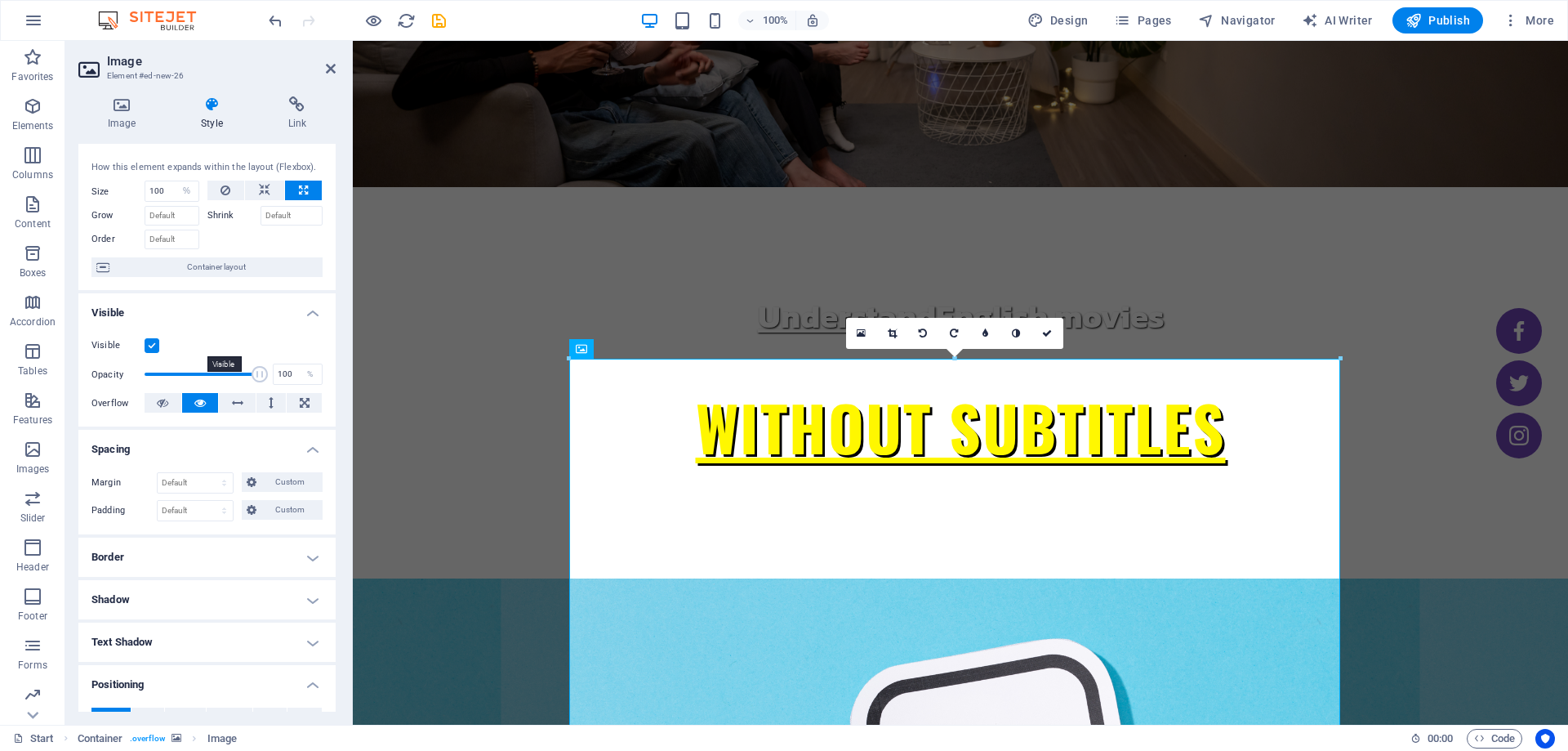
scroll to position [0, 0]
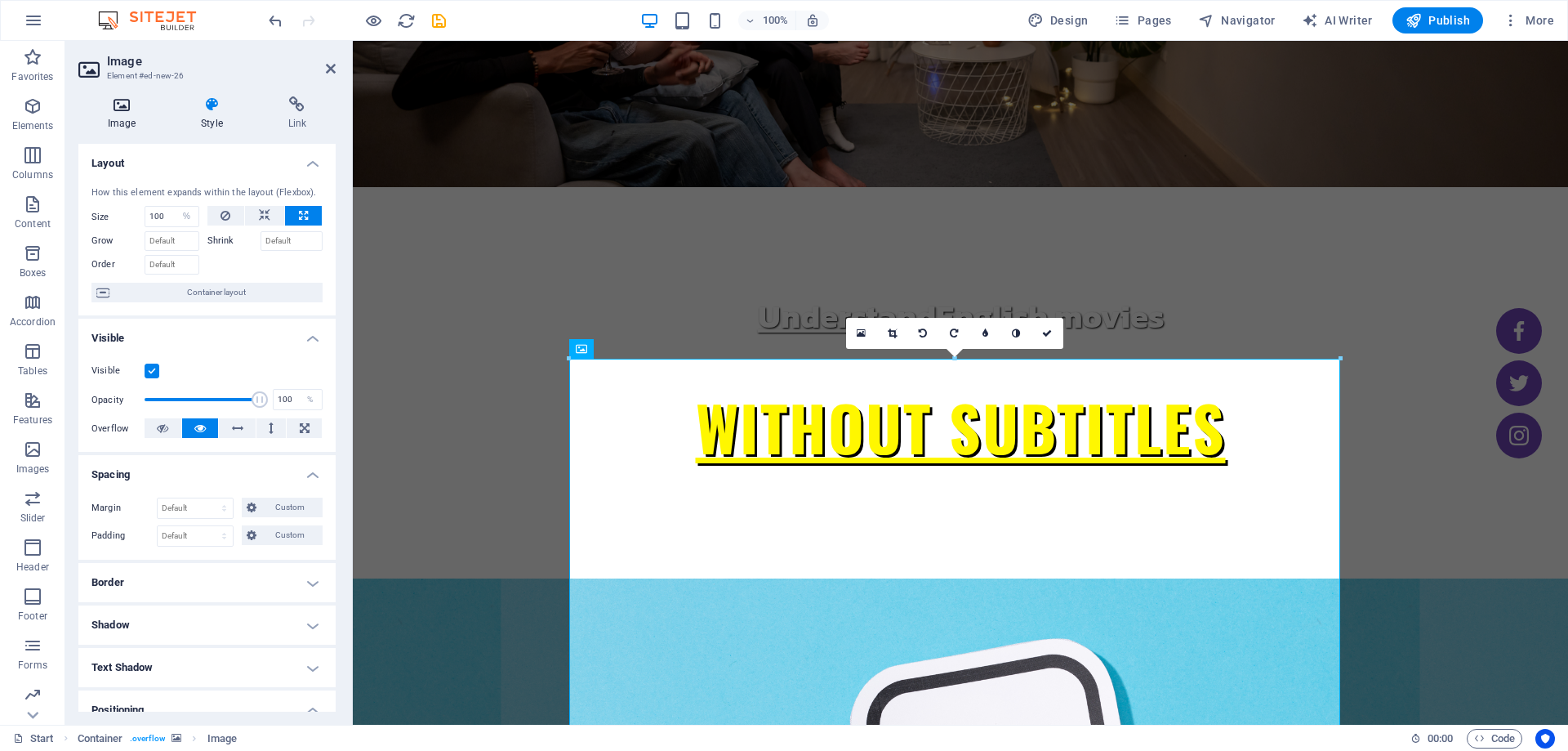
click at [117, 101] on icon at bounding box center [122, 104] width 86 height 16
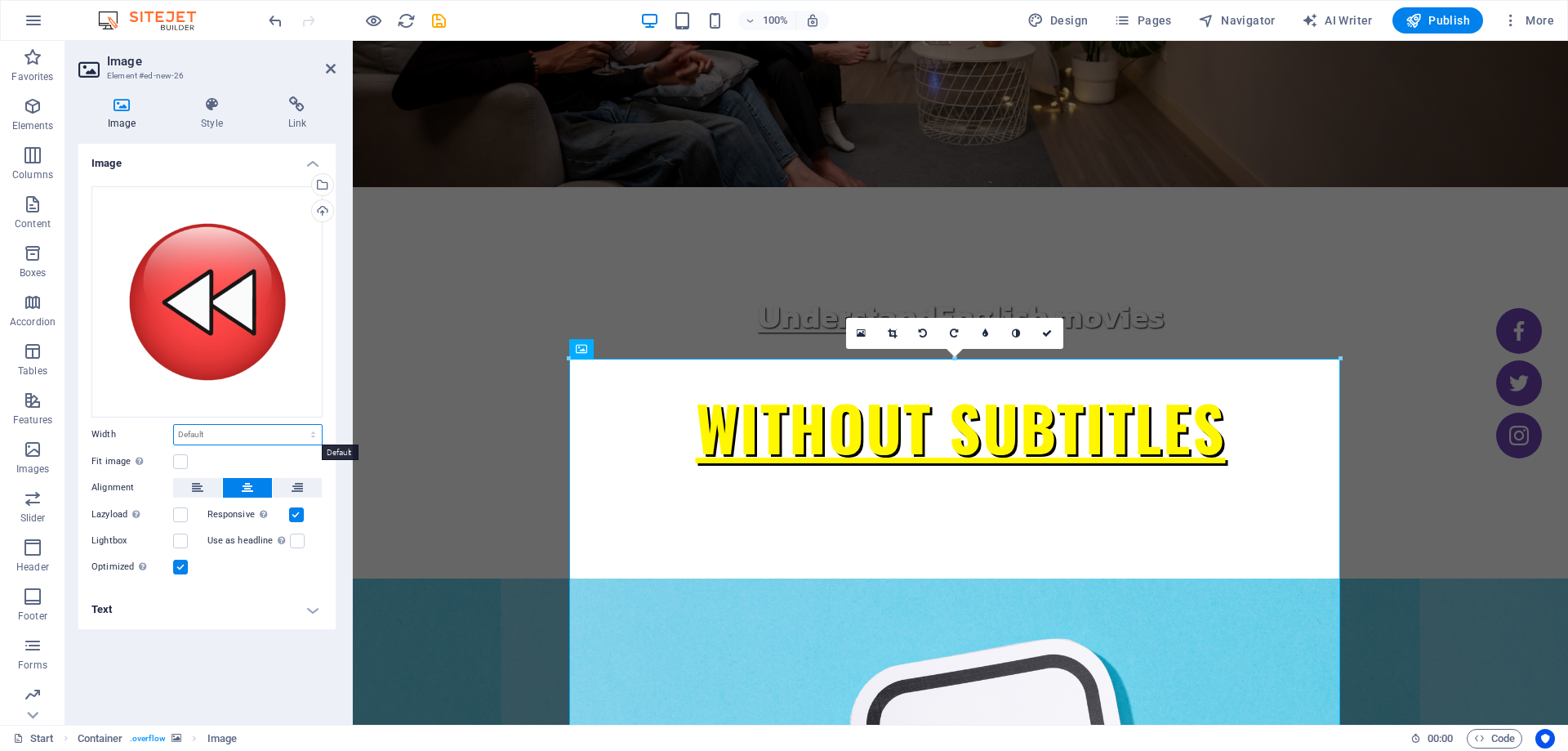
click at [214, 440] on select "Default auto px rem % em vh vw" at bounding box center [248, 434] width 148 height 20
select select "%"
click at [299, 425] on select "Default auto px rem % em vh vw" at bounding box center [248, 434] width 148 height 20
click at [208, 433] on input "100" at bounding box center [248, 434] width 148 height 20
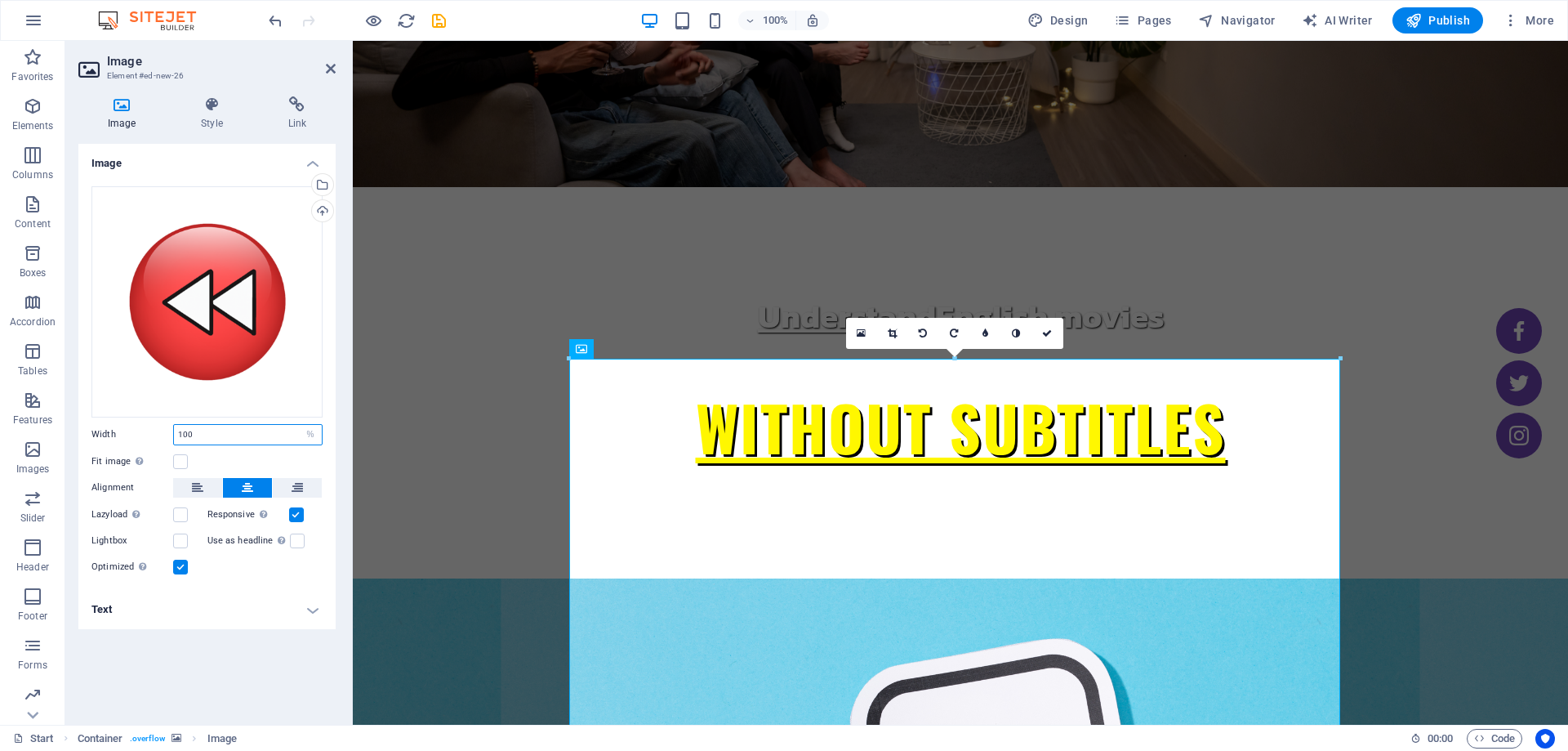
click at [208, 433] on input "100" at bounding box center [248, 434] width 148 height 20
type input "30"
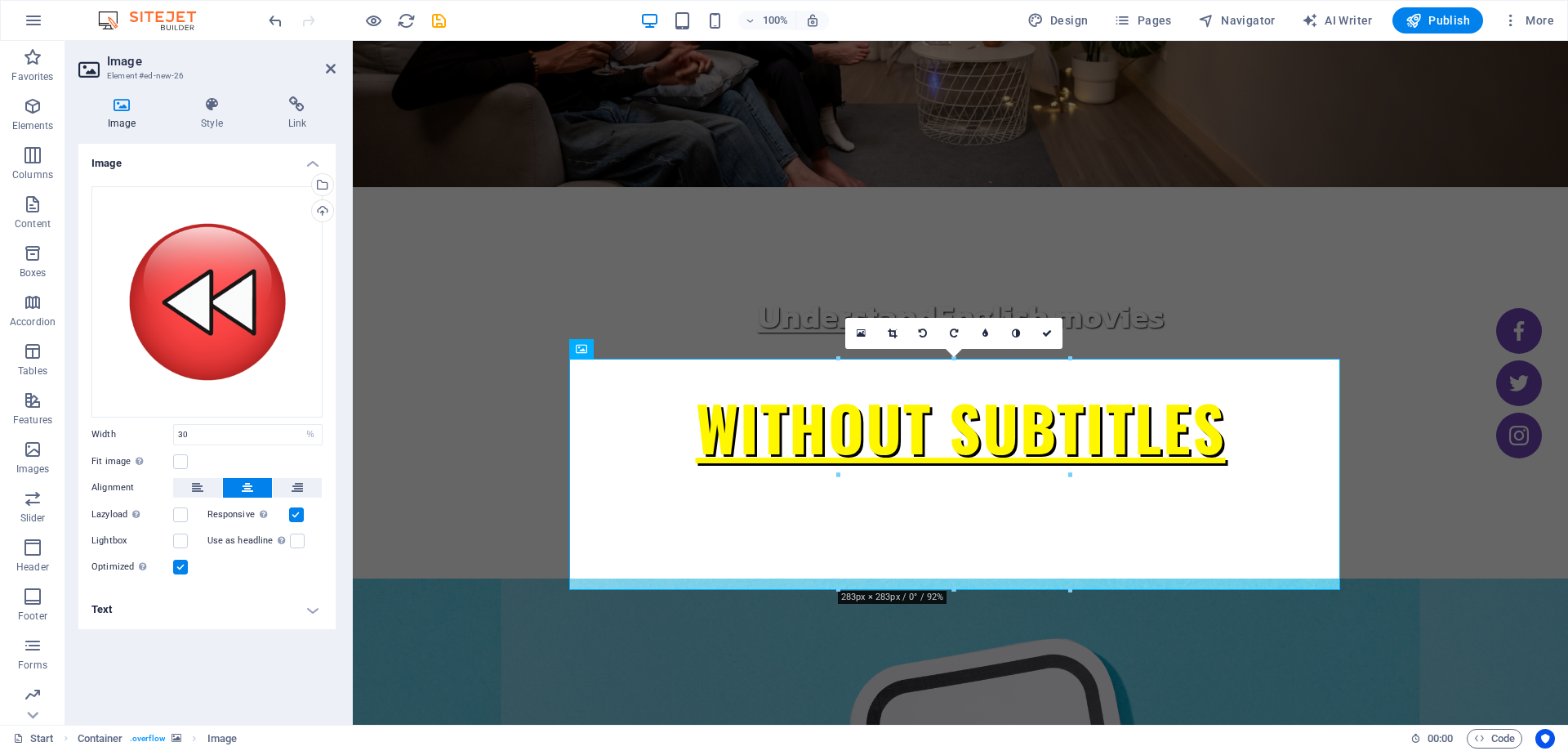
click at [336, 374] on div "Image Style Link Image Drag files here, click to choose files or select files f…" at bounding box center [207, 404] width 284 height 641
click at [335, 373] on div "Drag files here, click to choose files or select files from Files or our free s…" at bounding box center [207, 381] width 257 height 417
click at [330, 373] on div "Drag files here, click to choose files or select files from Files or our free s…" at bounding box center [207, 381] width 257 height 417
click at [330, 369] on div "Drag files here, click to choose files or select files from Files or our free s…" at bounding box center [207, 381] width 257 height 417
drag, startPoint x: 330, startPoint y: 370, endPoint x: 338, endPoint y: 473, distance: 103.3
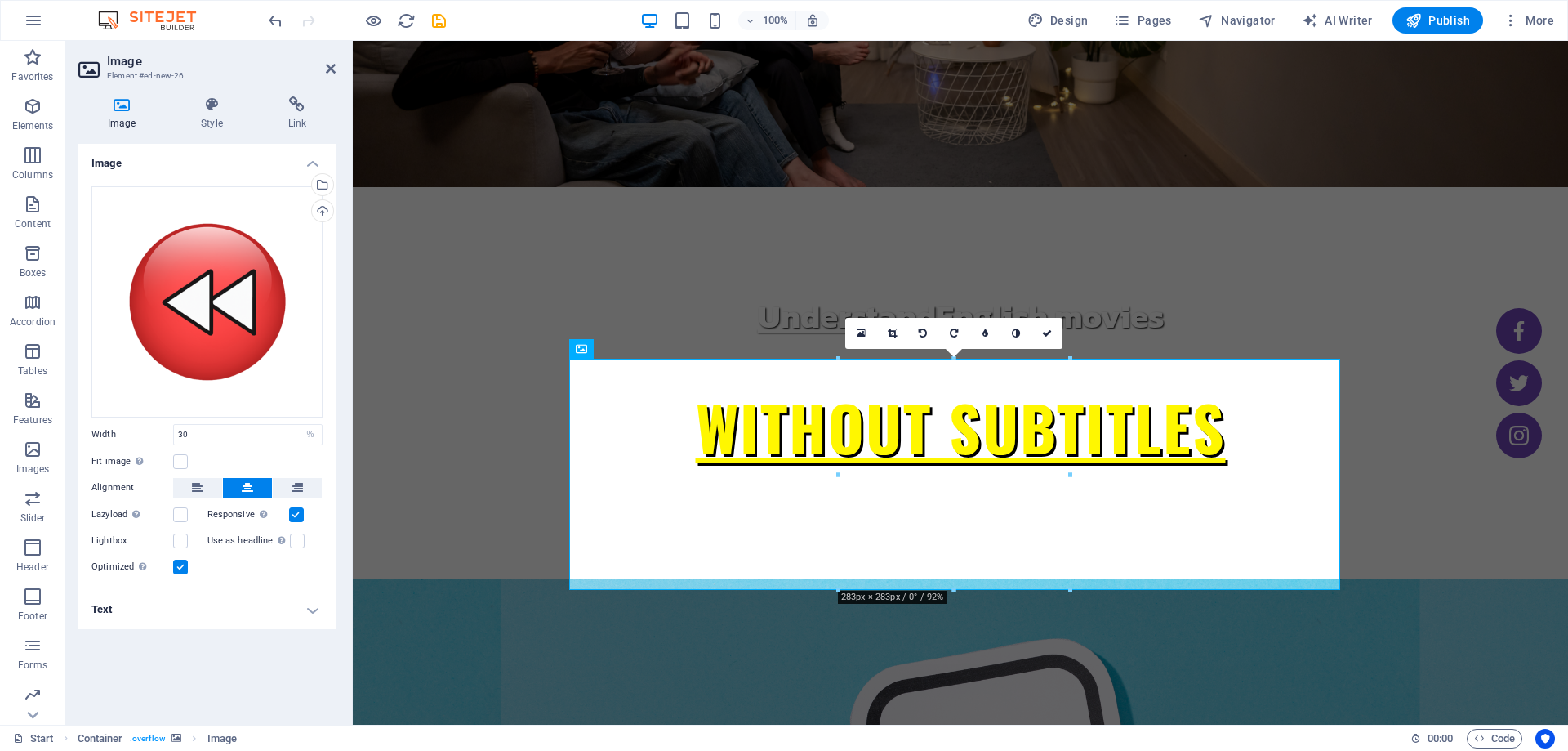
click at [330, 375] on div "Drag files here, click to choose files or select files from Files or our free s…" at bounding box center [207, 381] width 257 height 417
click at [212, 682] on div "Image Drag files here, click to choose files or select files from Files or our …" at bounding box center [207, 428] width 257 height 567
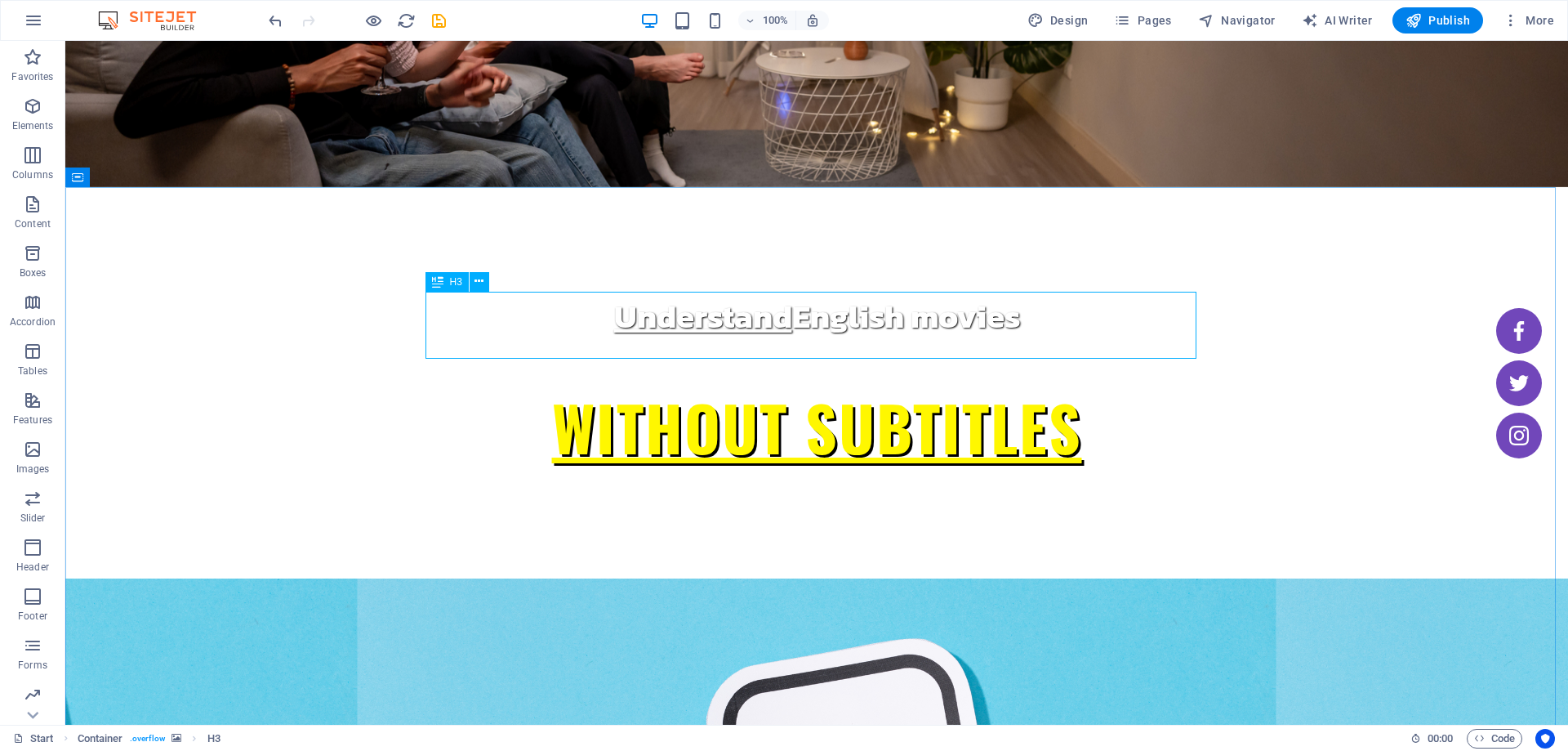
click at [466, 288] on div "H3" at bounding box center [447, 282] width 43 height 20
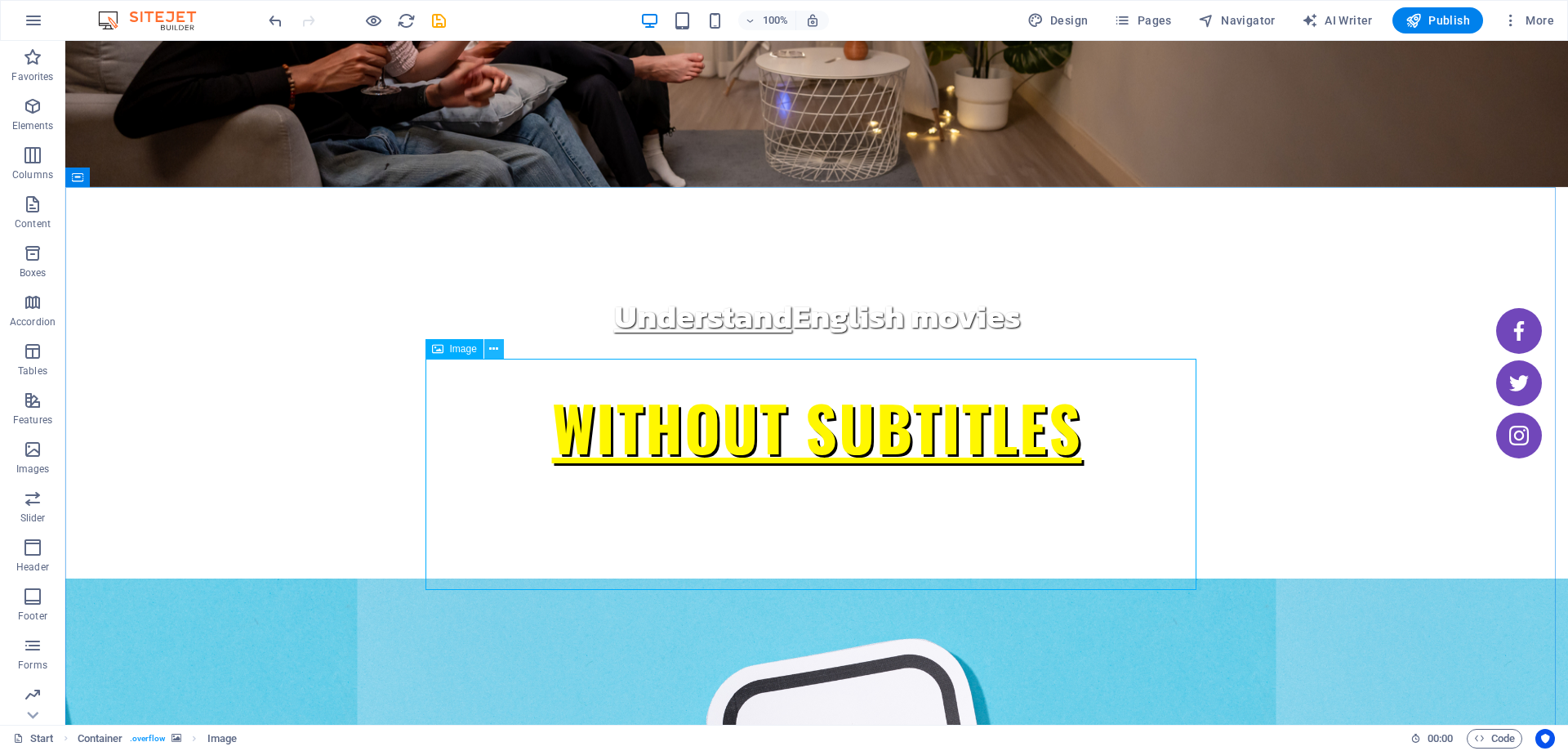
click at [489, 356] on button at bounding box center [493, 348] width 20 height 20
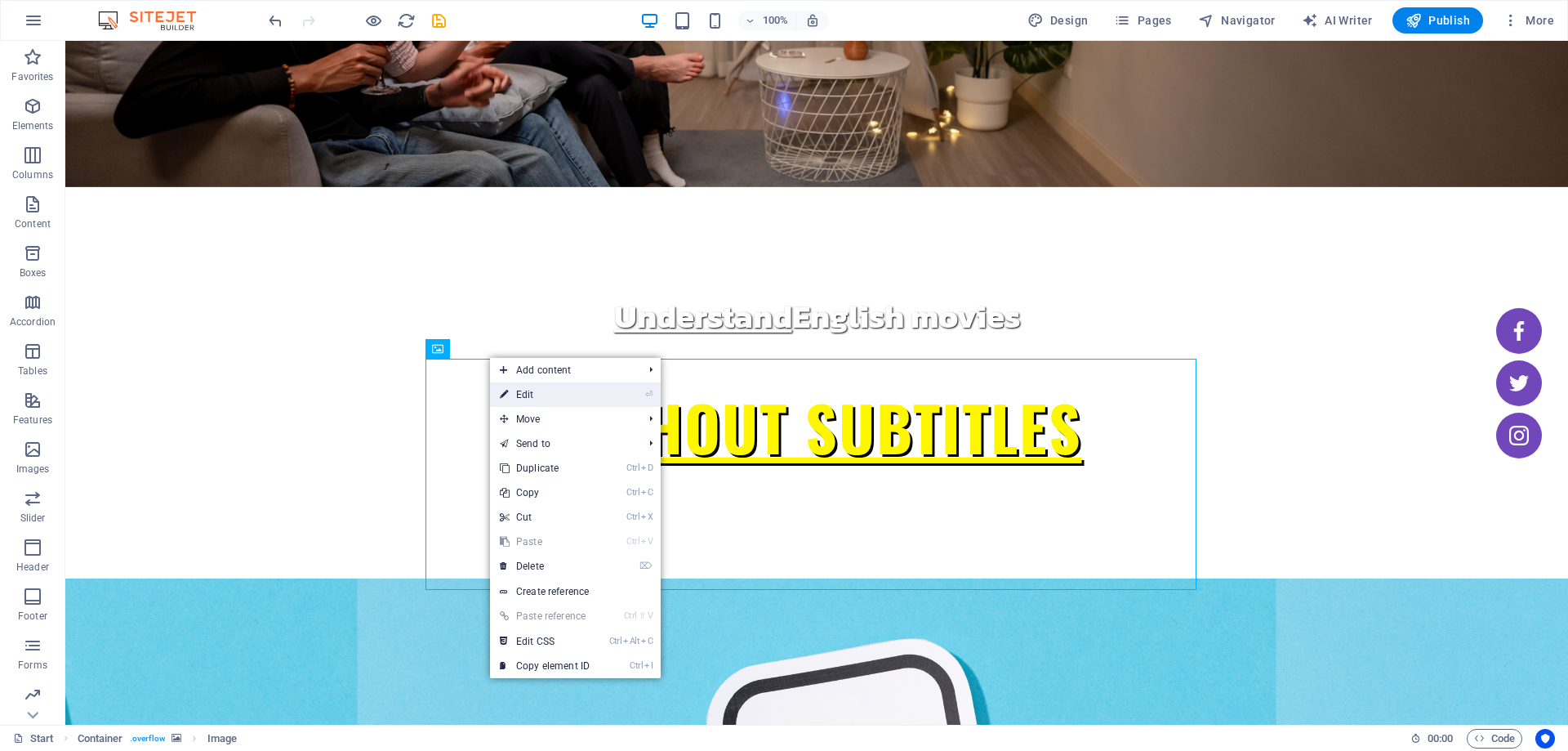
click at [619, 392] on li "⏎ Edit" at bounding box center [575, 394] width 170 height 24
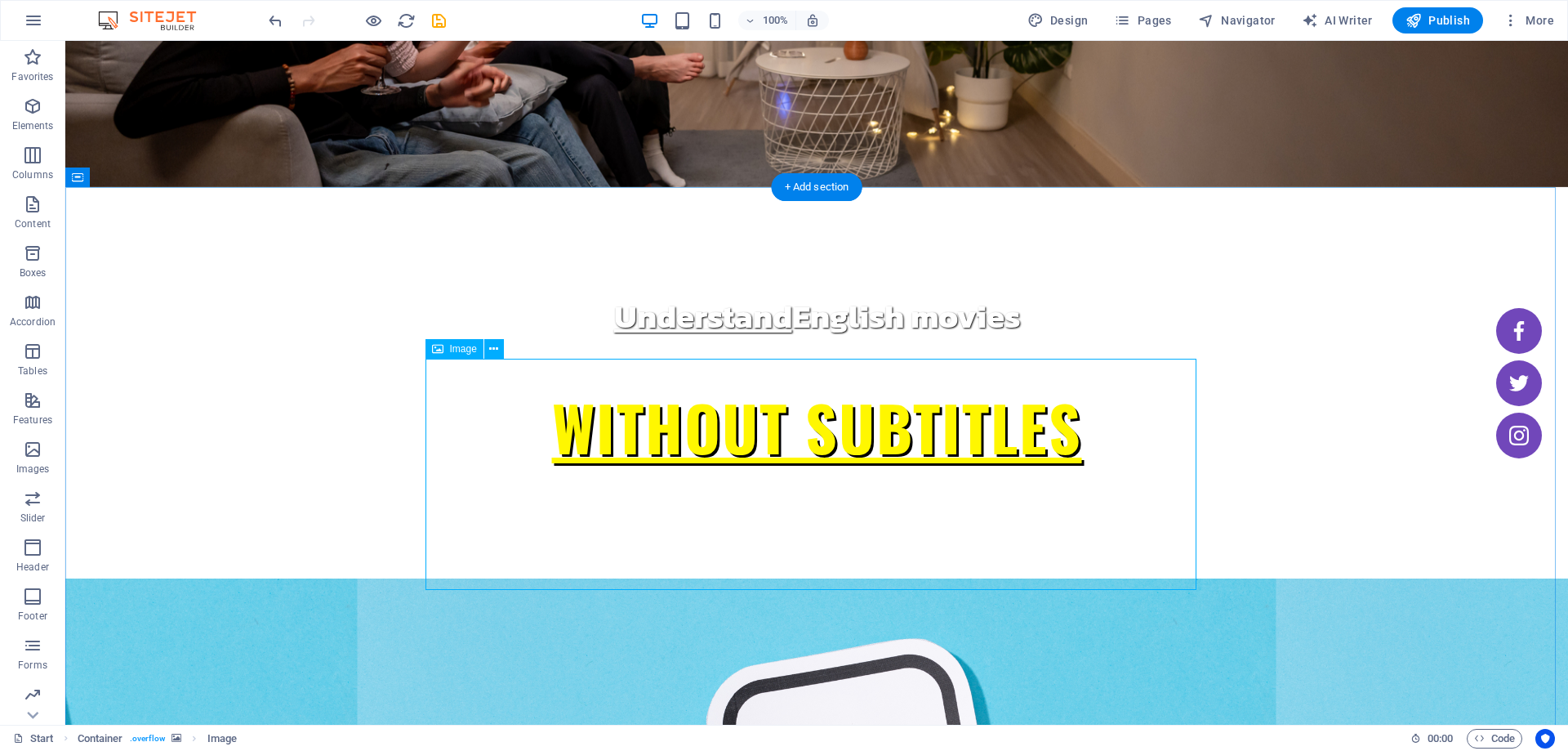
click at [491, 349] on icon at bounding box center [494, 349] width 9 height 17
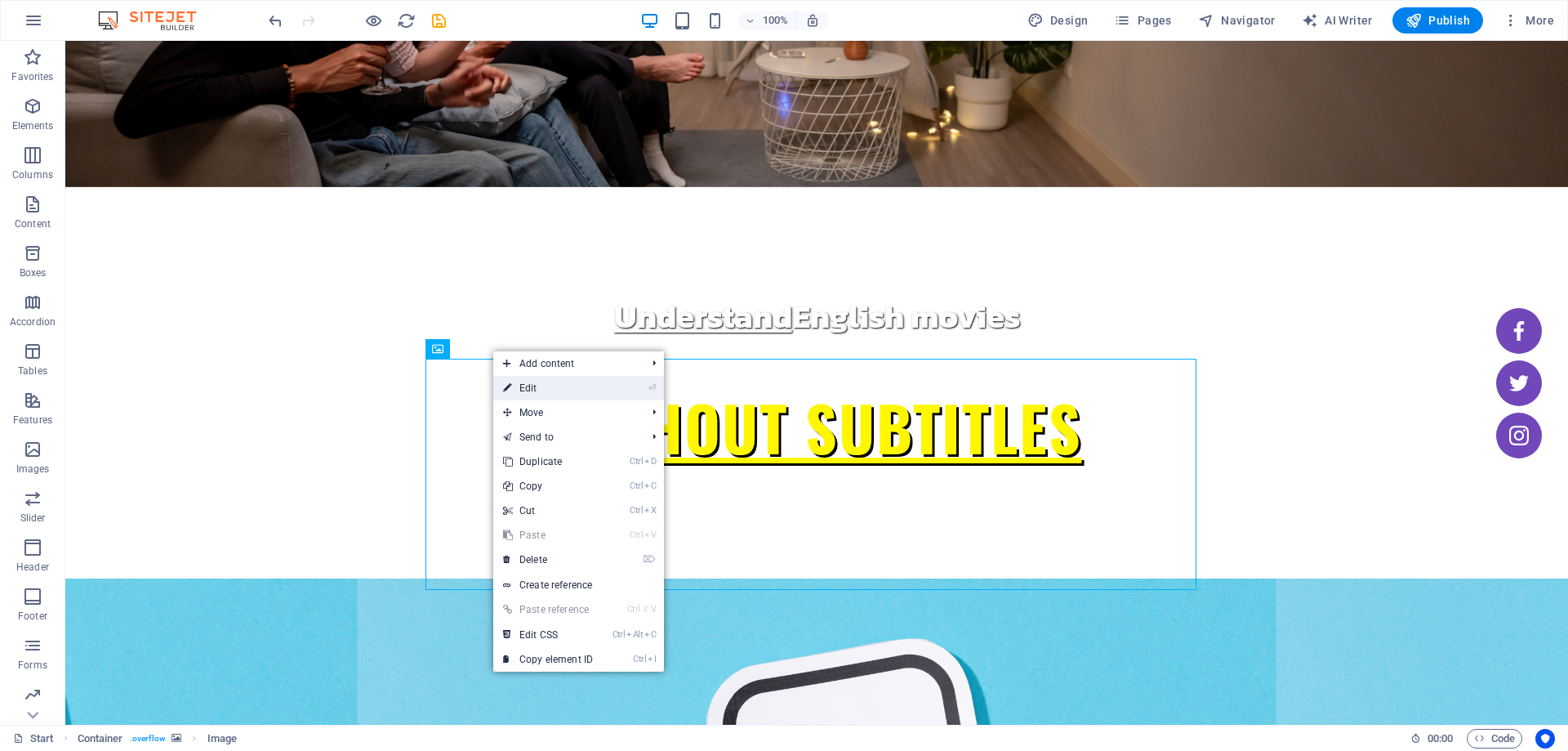
click at [566, 385] on link "⏎ Edit" at bounding box center [548, 388] width 110 height 24
select select "%"
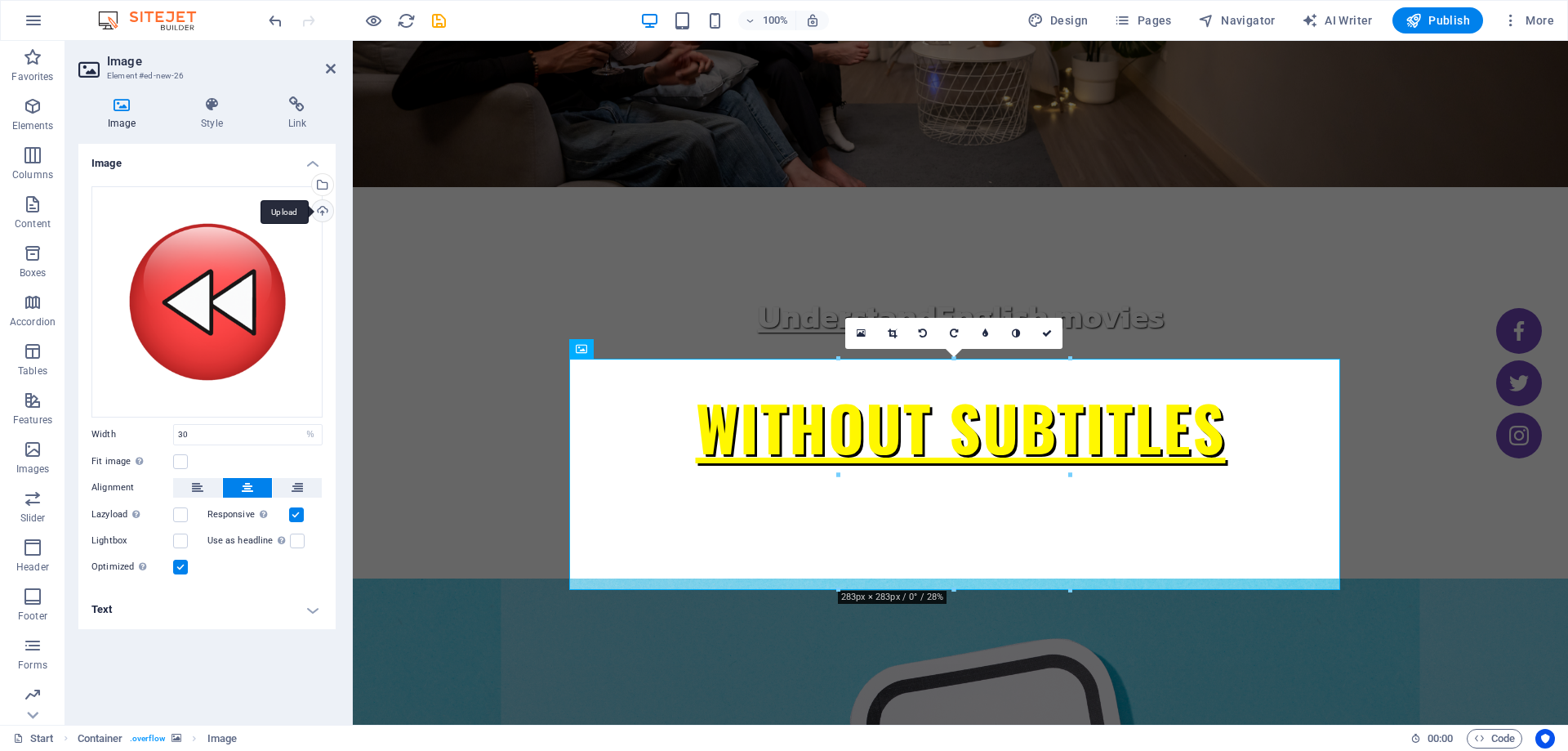
click at [323, 212] on div "Upload" at bounding box center [321, 213] width 24 height 24
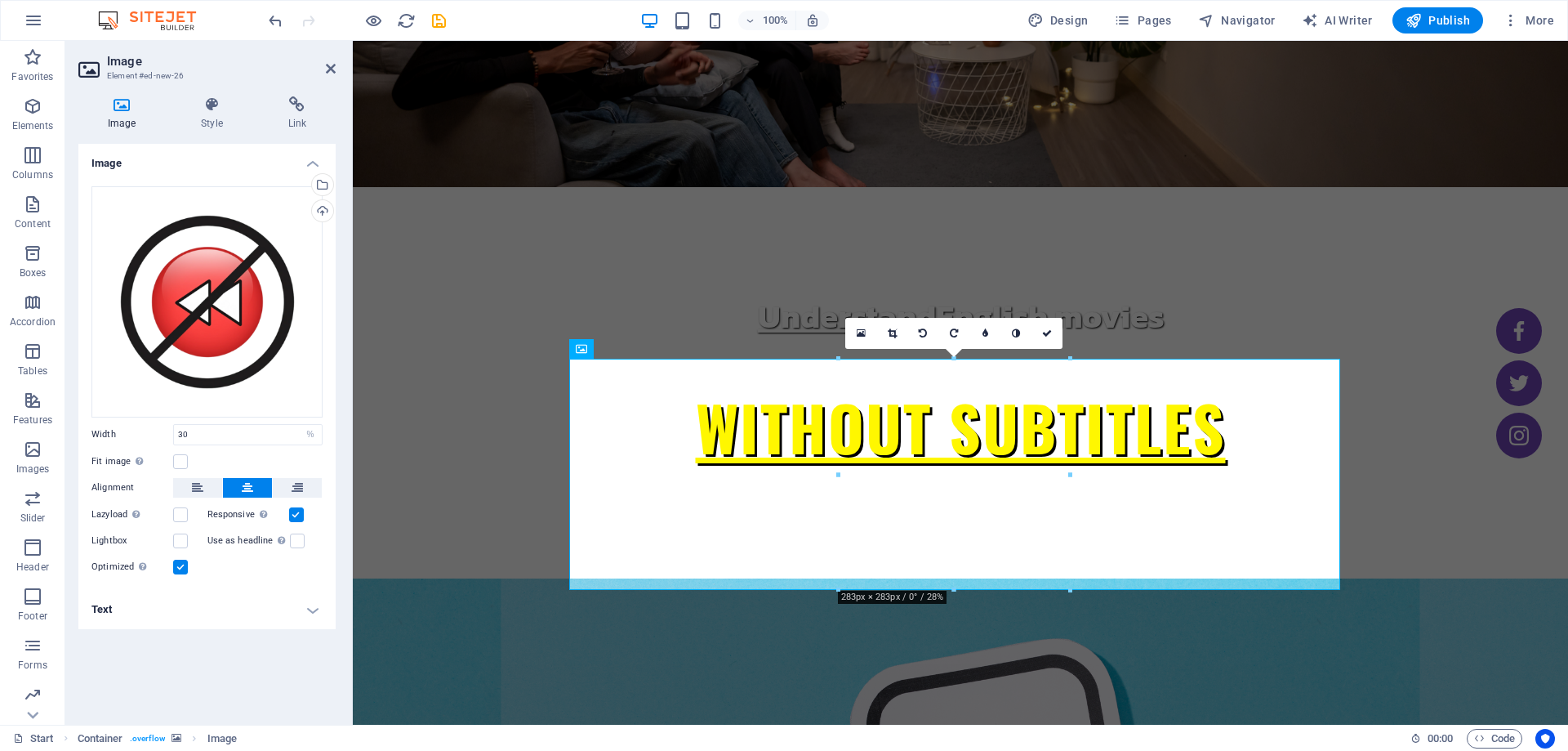
click at [175, 701] on div "Image Drag files here, click to choose files or select files from Files or our …" at bounding box center [207, 428] width 257 height 567
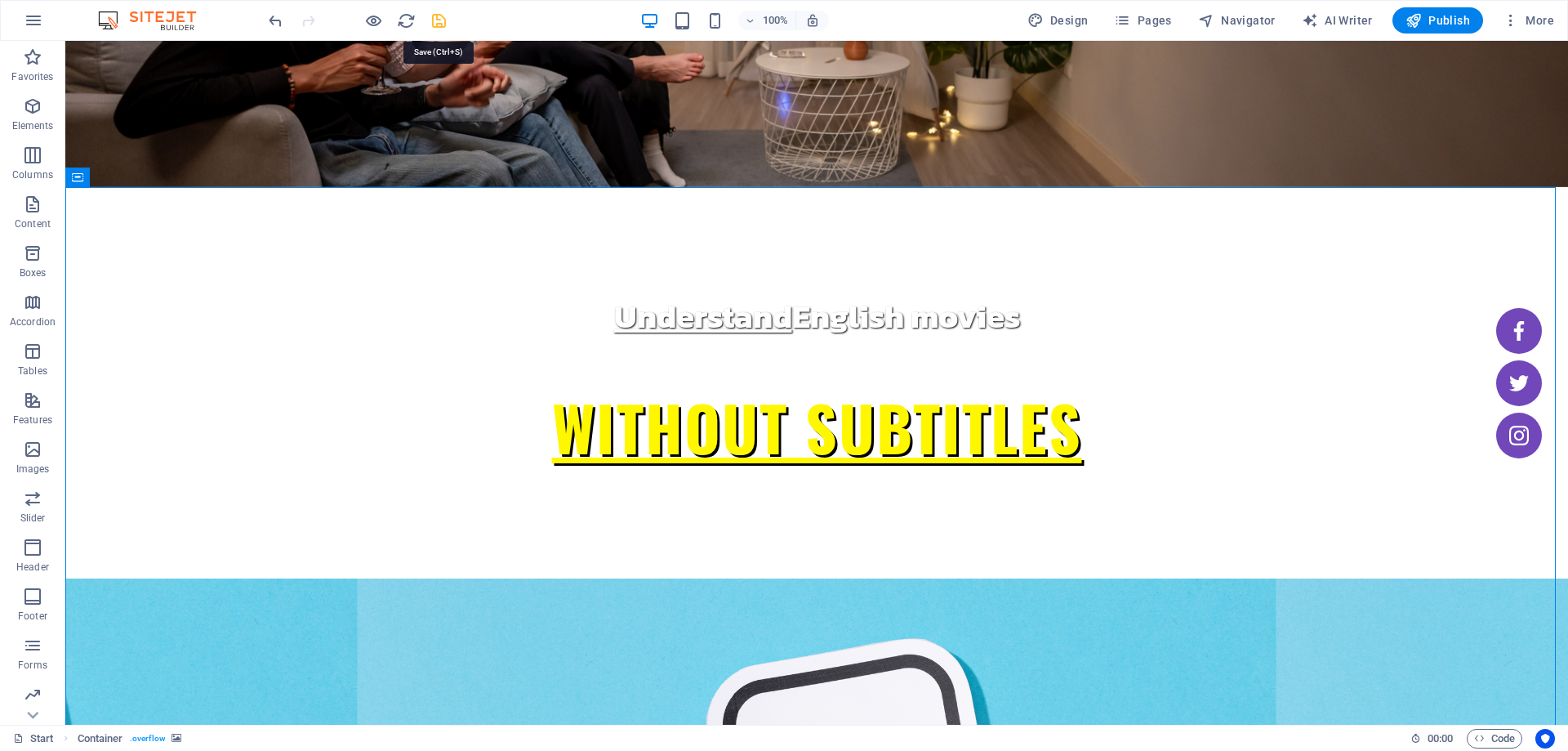
click at [430, 12] on icon "save" at bounding box center [439, 21] width 19 height 19
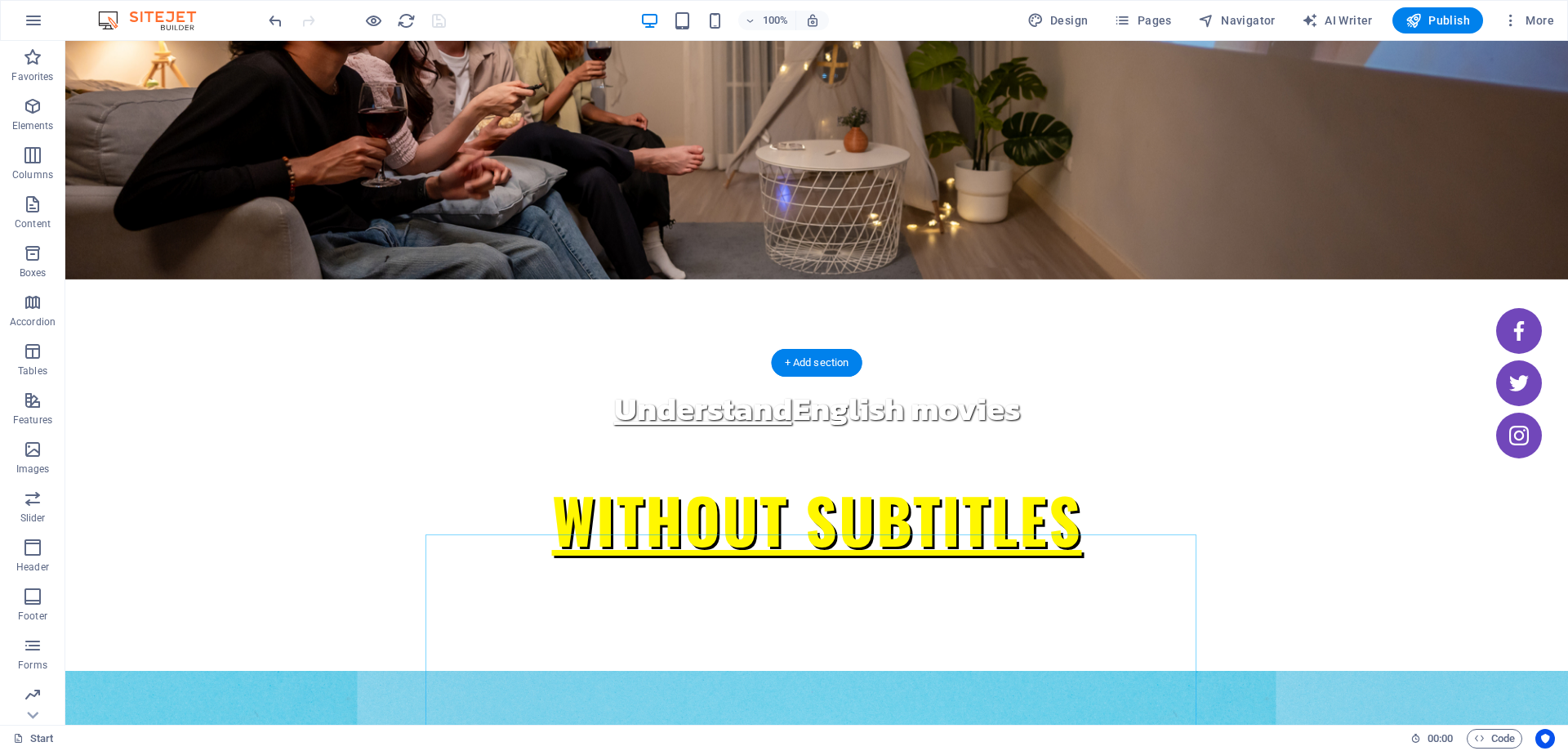
scroll to position [163, 0]
